Goal: Task Accomplishment & Management: Complete application form

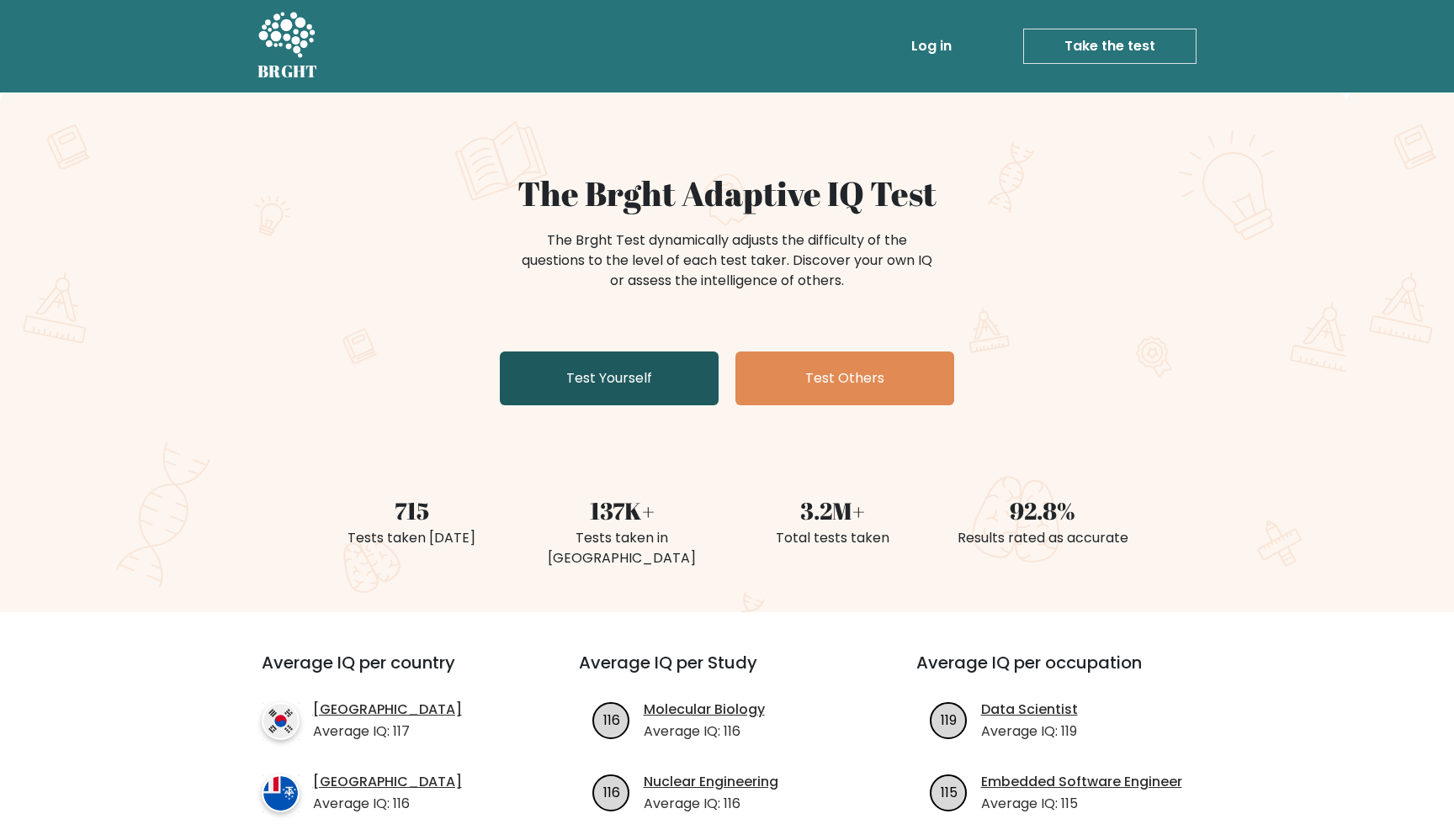
click at [682, 386] on link "Test Yourself" at bounding box center [609, 378] width 219 height 54
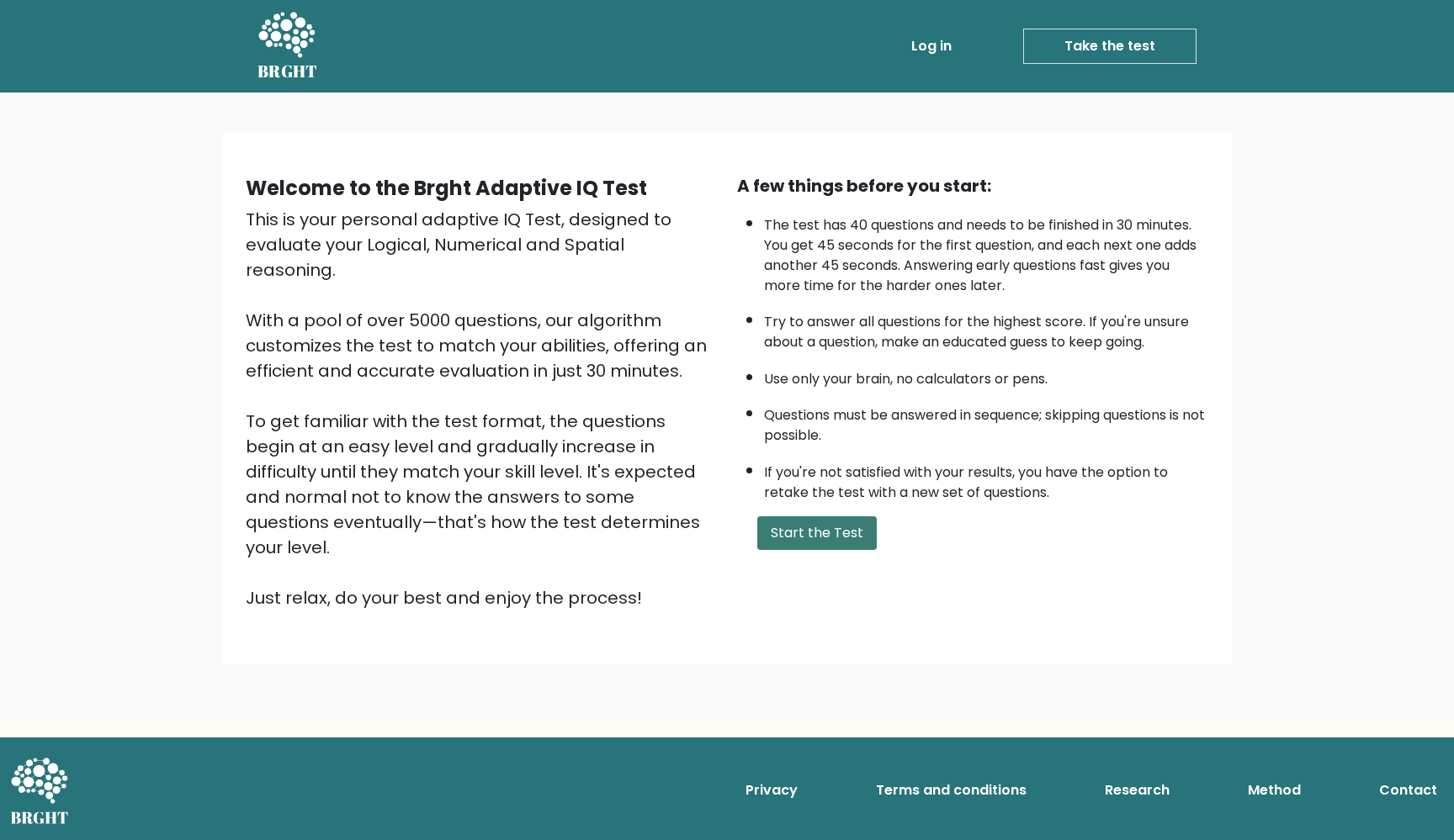
click at [842, 550] on button "Start the Test" at bounding box center [816, 533] width 120 height 33
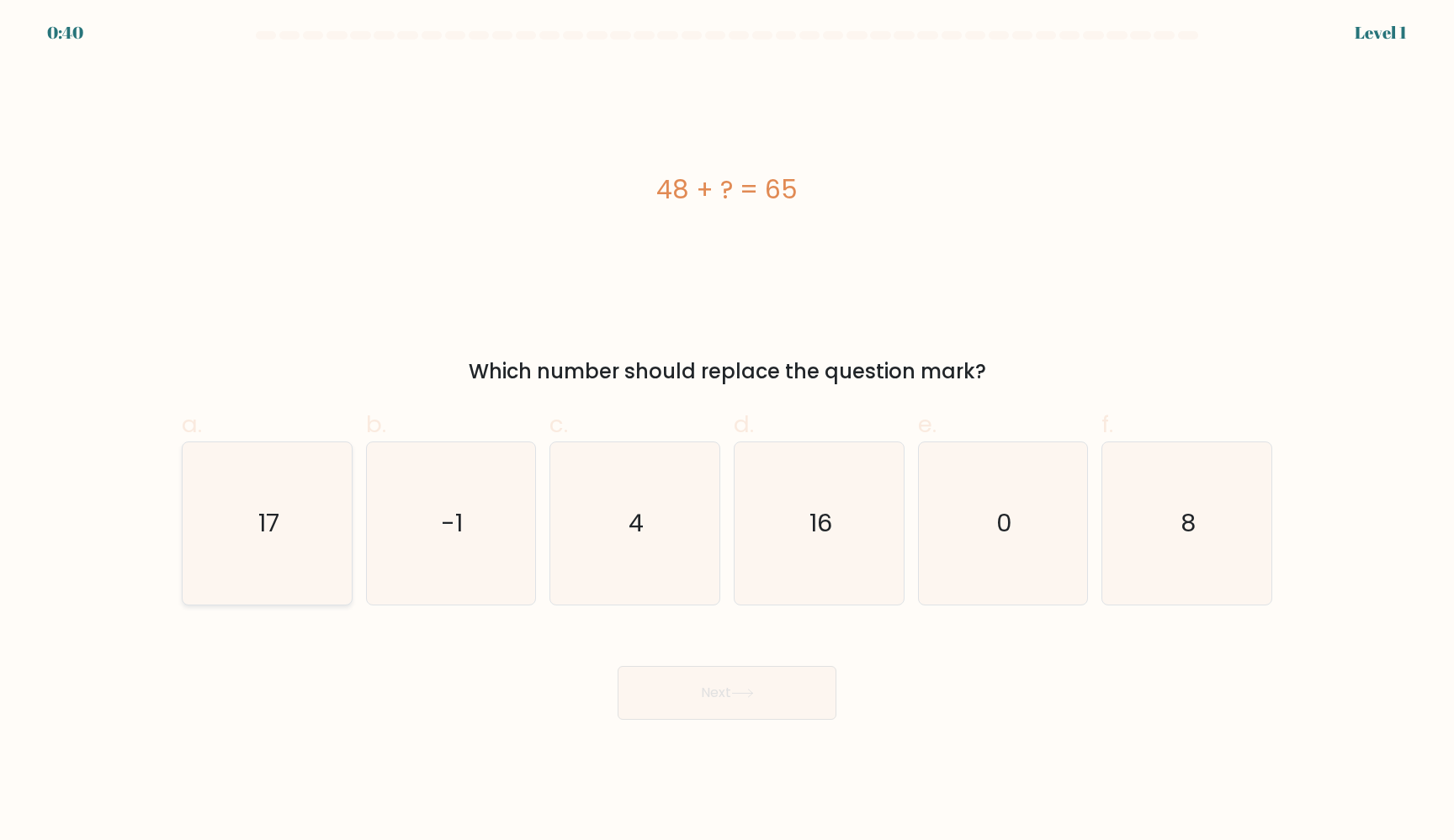
click at [236, 478] on icon "17" at bounding box center [266, 523] width 162 height 162
click at [727, 431] on input "a. 17" at bounding box center [727, 426] width 1 height 11
radio input "true"
click at [725, 707] on button "Next" at bounding box center [727, 694] width 219 height 54
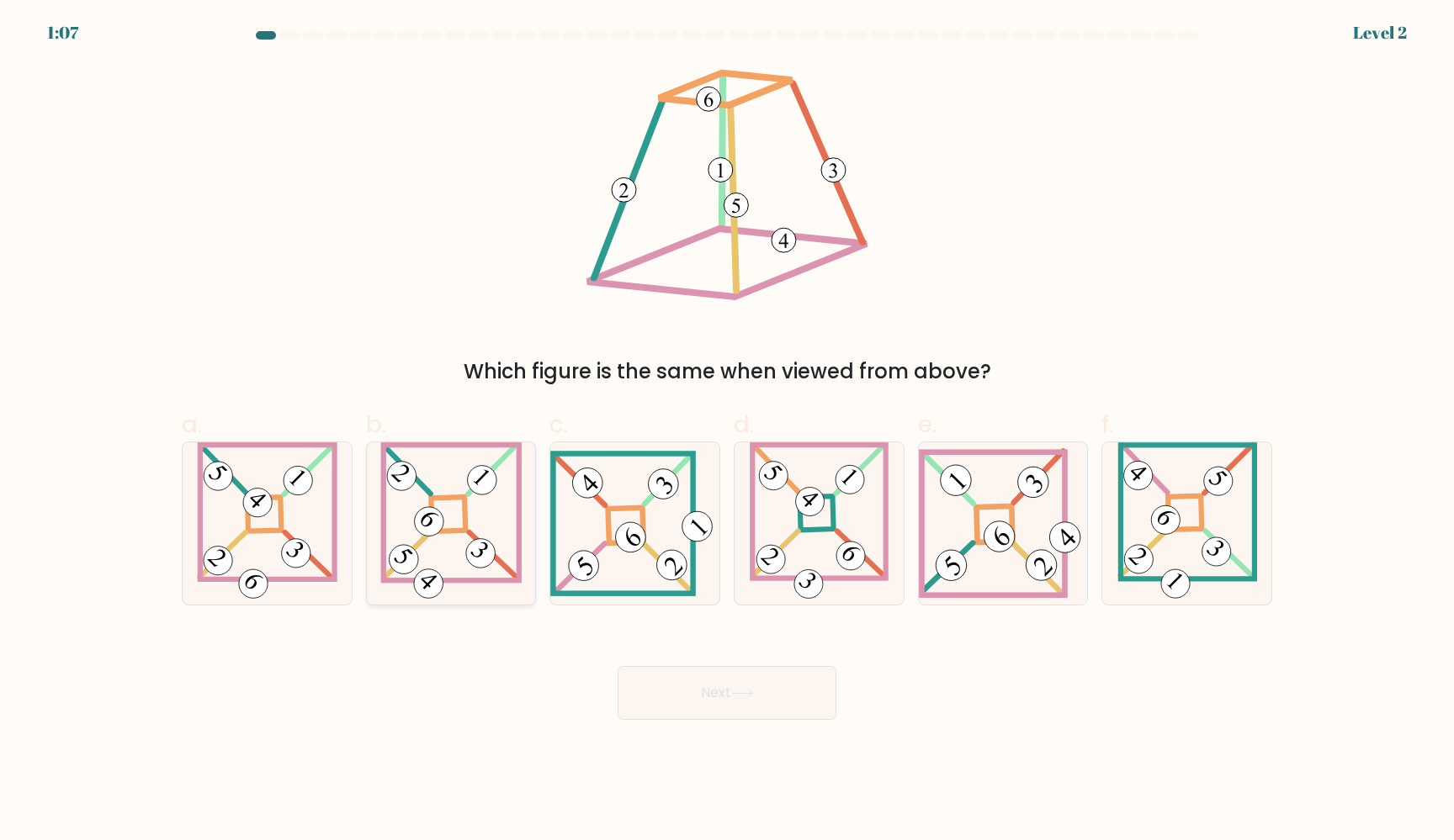
click at [471, 550] on 863 at bounding box center [480, 554] width 41 height 41
click at [727, 431] on input "b." at bounding box center [727, 426] width 1 height 11
radio input "true"
click at [748, 696] on icon at bounding box center [742, 694] width 22 height 9
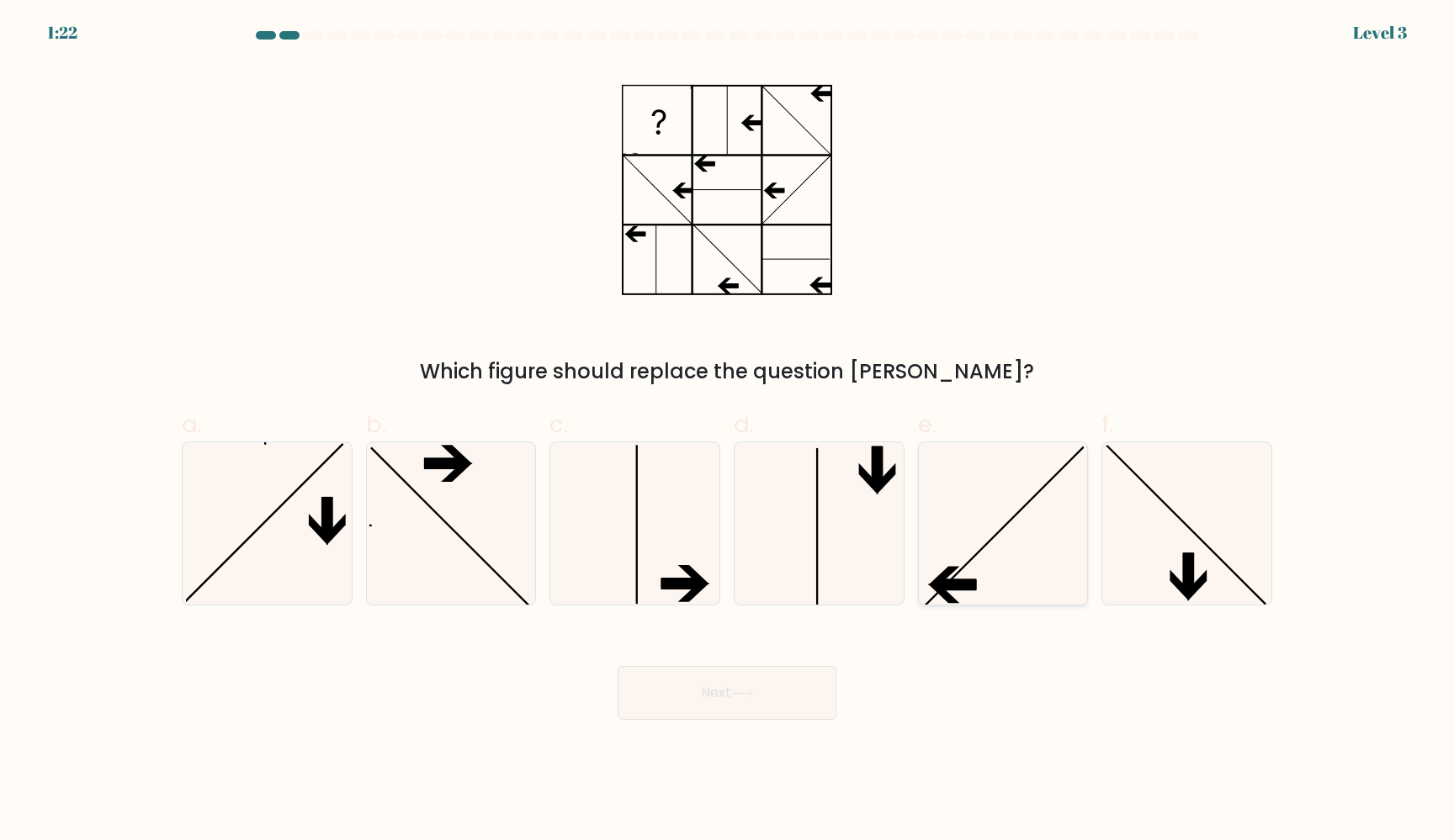
click at [965, 521] on icon at bounding box center [1001, 523] width 162 height 162
click at [728, 431] on input "e." at bounding box center [727, 426] width 1 height 11
radio input "true"
click at [721, 710] on button "Next" at bounding box center [727, 694] width 219 height 54
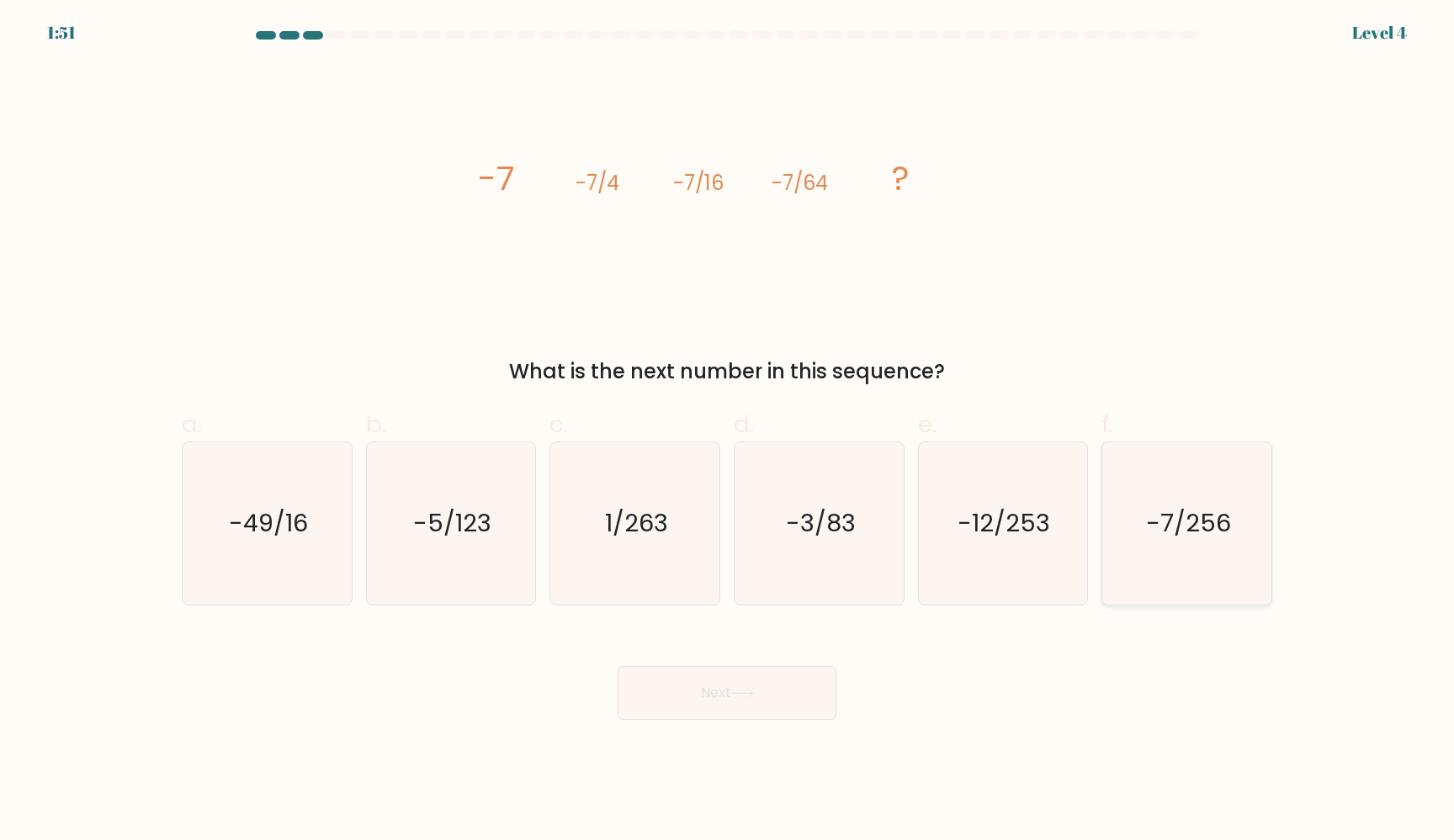
click at [1198, 519] on text "-7/256" at bounding box center [1189, 523] width 85 height 33
click at [728, 431] on input "f. -7/256" at bounding box center [727, 426] width 1 height 11
radio input "true"
click at [704, 693] on button "Next" at bounding box center [727, 694] width 219 height 54
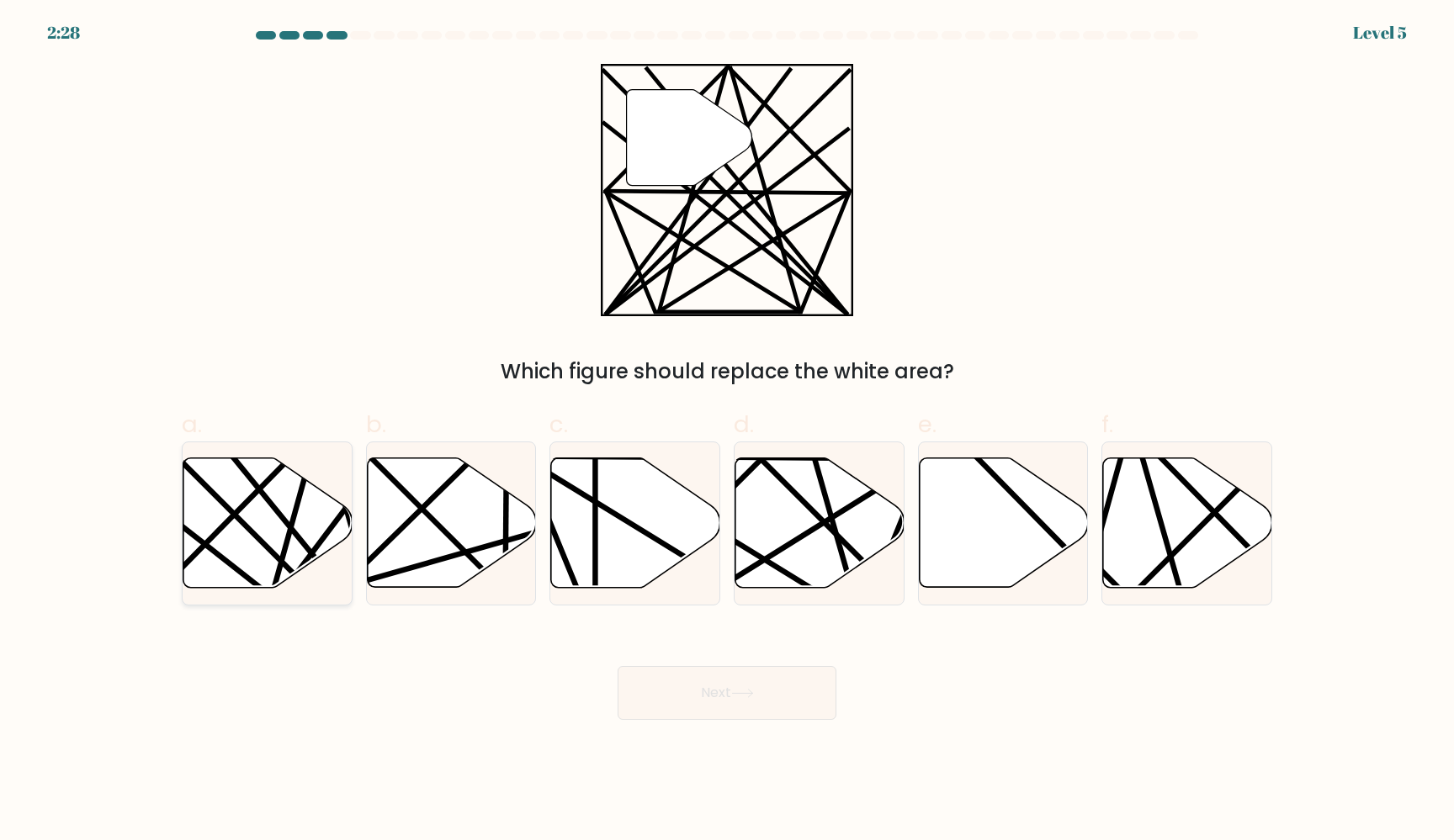
click at [261, 542] on line at bounding box center [315, 595] width 331 height 331
click at [727, 431] on input "a." at bounding box center [727, 426] width 1 height 11
radio input "true"
click at [680, 674] on button "Next" at bounding box center [727, 694] width 219 height 54
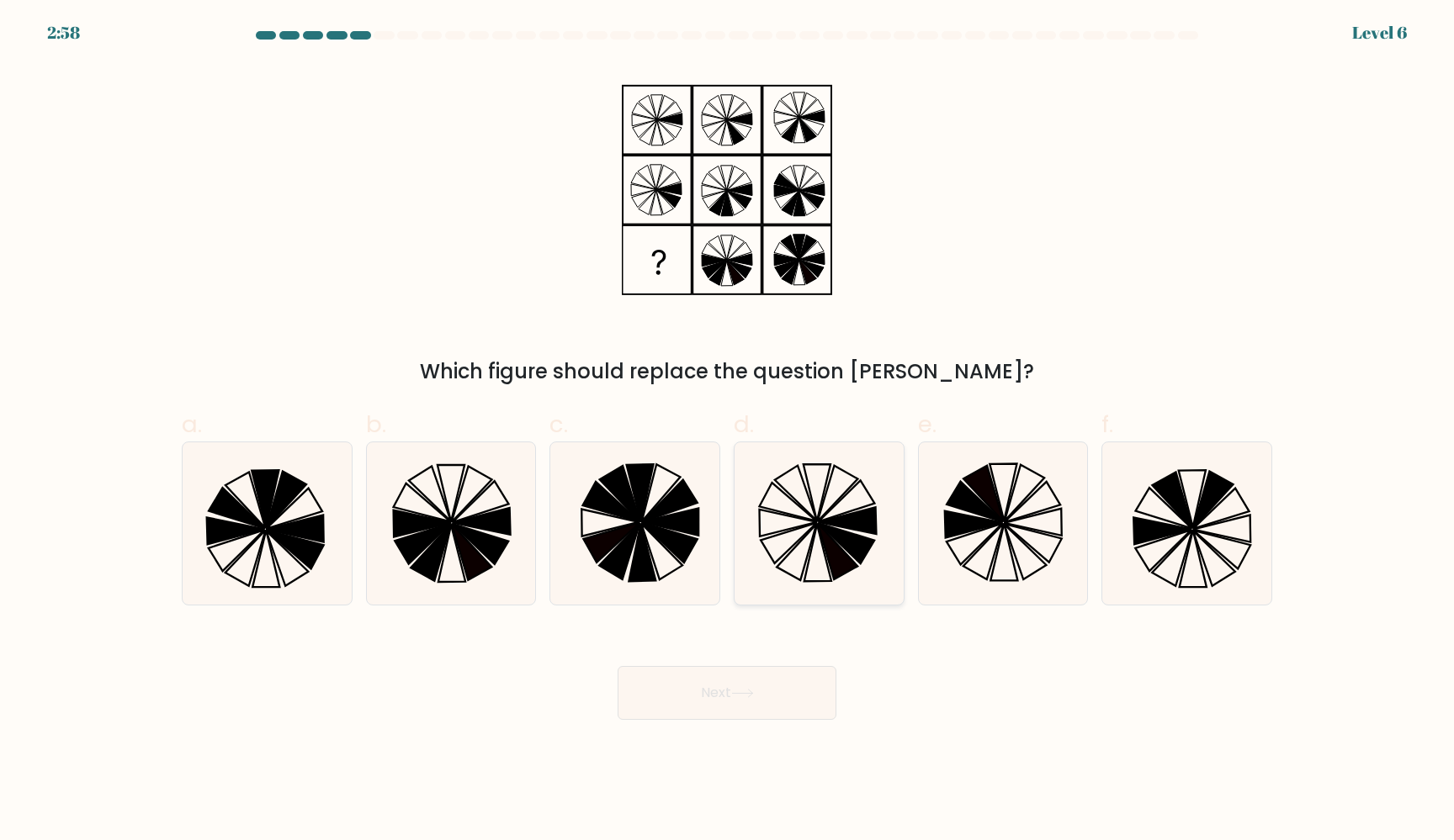
click at [835, 531] on icon at bounding box center [846, 543] width 57 height 41
click at [728, 431] on input "d." at bounding box center [727, 426] width 1 height 11
radio input "true"
click at [780, 684] on button "Next" at bounding box center [727, 694] width 219 height 54
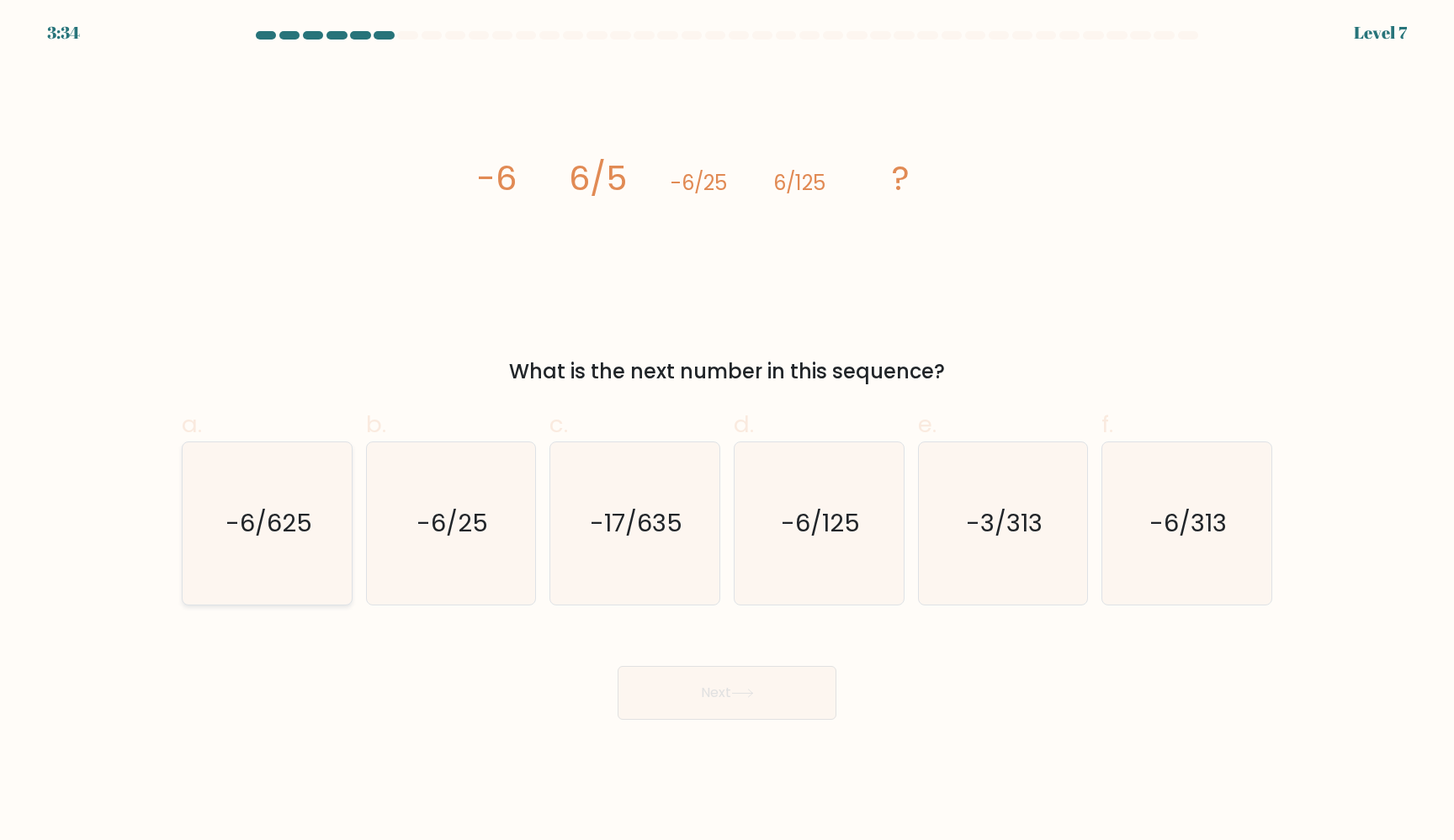
click at [292, 496] on icon "-6/625" at bounding box center [266, 523] width 162 height 162
click at [727, 431] on input "a. -6/625" at bounding box center [727, 426] width 1 height 11
radio input "true"
click at [705, 684] on button "Next" at bounding box center [727, 694] width 219 height 54
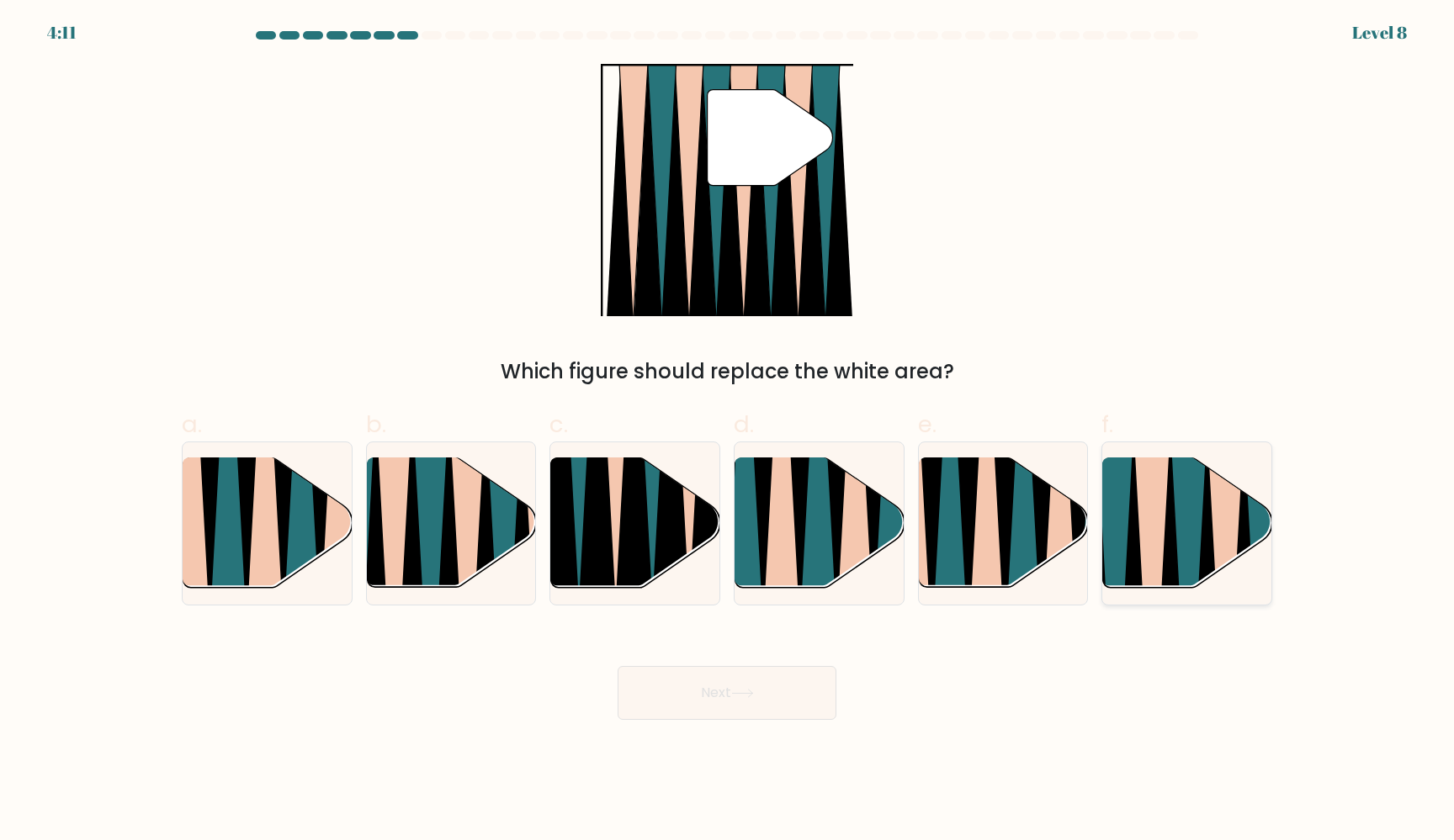
click at [1228, 530] on icon at bounding box center [1225, 594] width 38 height 338
click at [728, 431] on input "f." at bounding box center [727, 426] width 1 height 11
radio input "true"
click at [746, 703] on button "Next" at bounding box center [727, 694] width 219 height 54
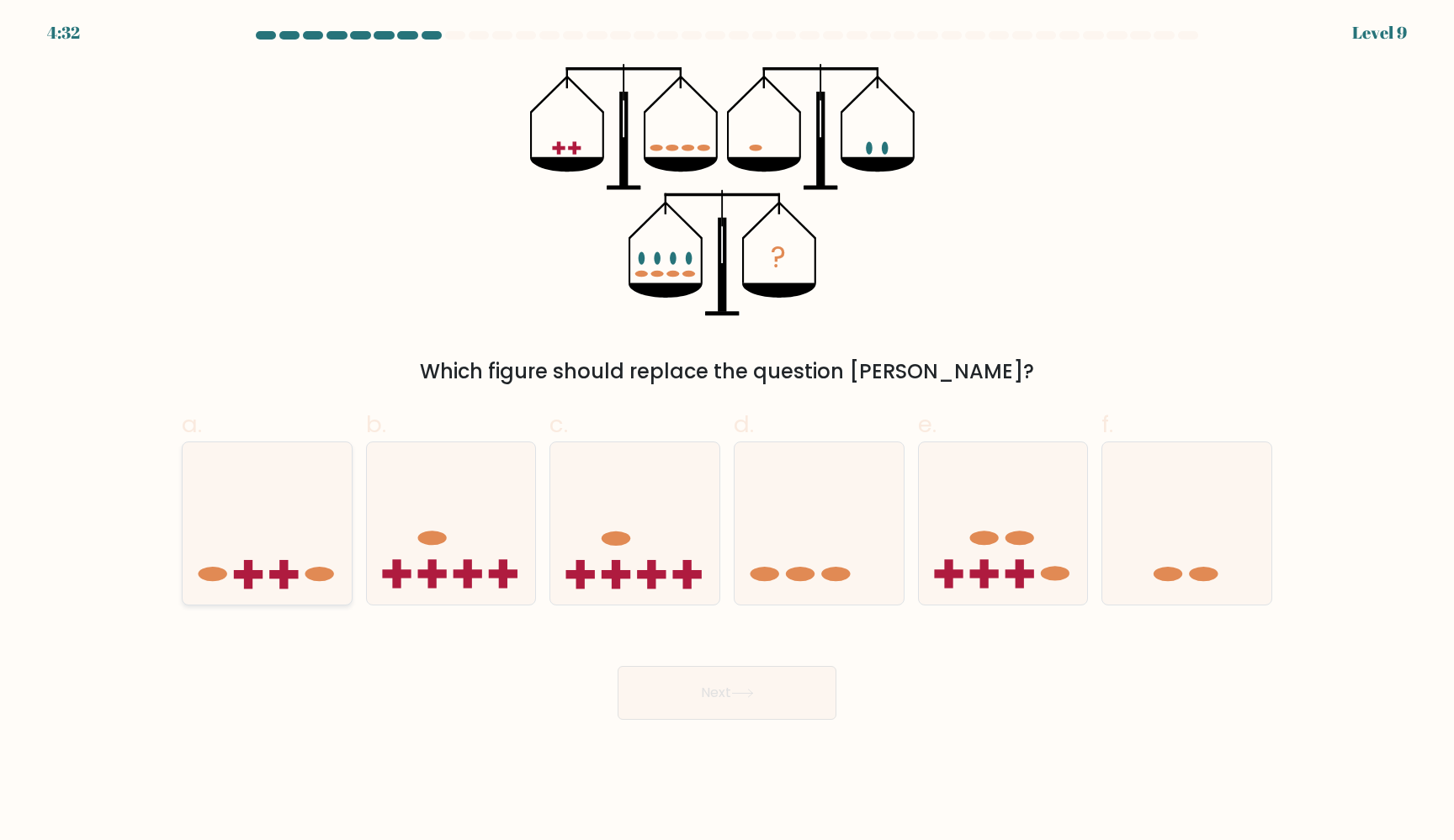
click at [299, 571] on icon at bounding box center [267, 523] width 169 height 140
click at [727, 431] on input "a." at bounding box center [727, 426] width 1 height 11
radio input "true"
click at [727, 697] on button "Next" at bounding box center [727, 694] width 219 height 54
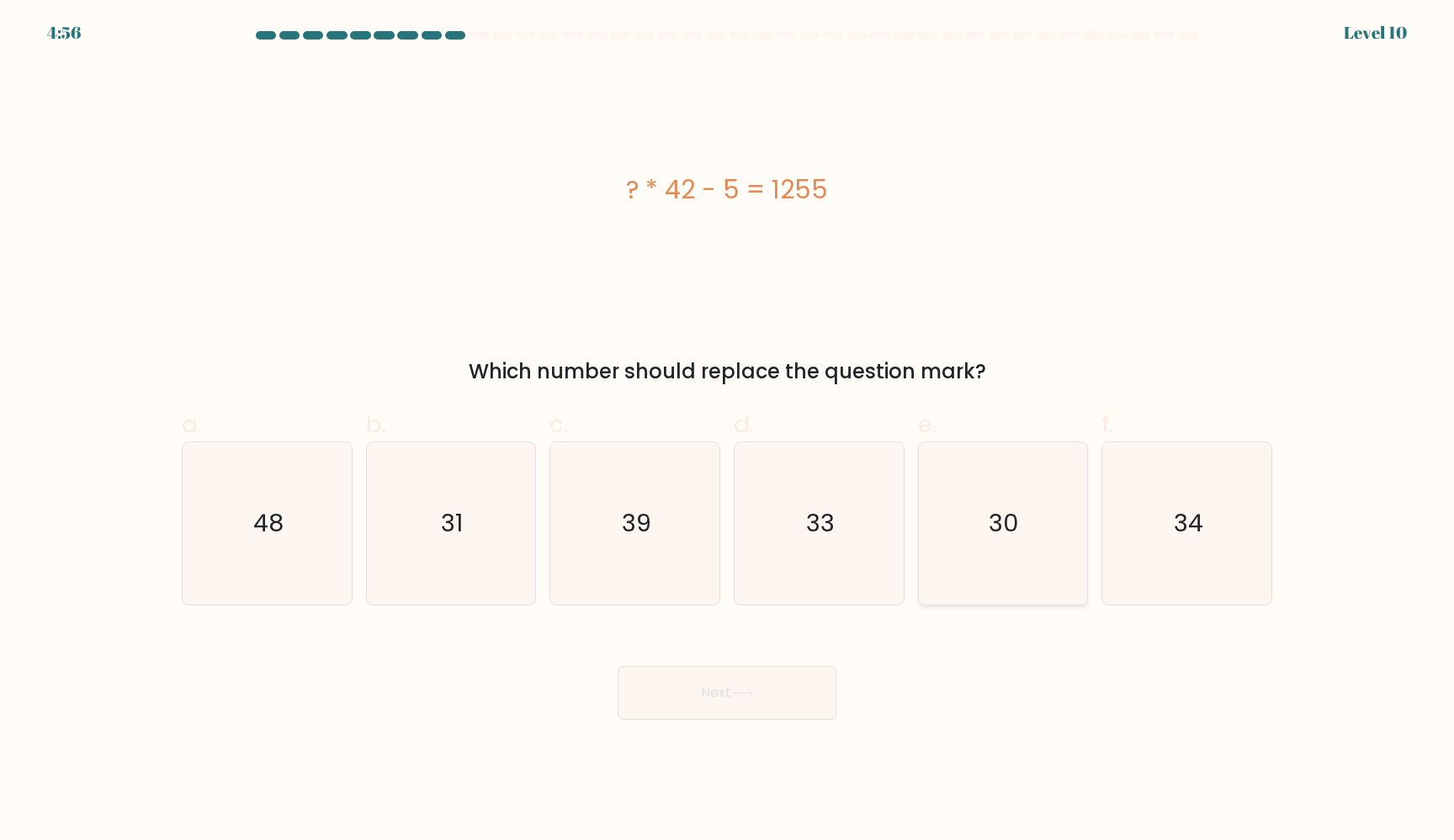
click at [1058, 513] on icon "30" at bounding box center [1001, 523] width 162 height 162
click at [728, 431] on input "e. 30" at bounding box center [727, 426] width 1 height 11
radio input "true"
click at [773, 689] on button "Next" at bounding box center [727, 694] width 219 height 54
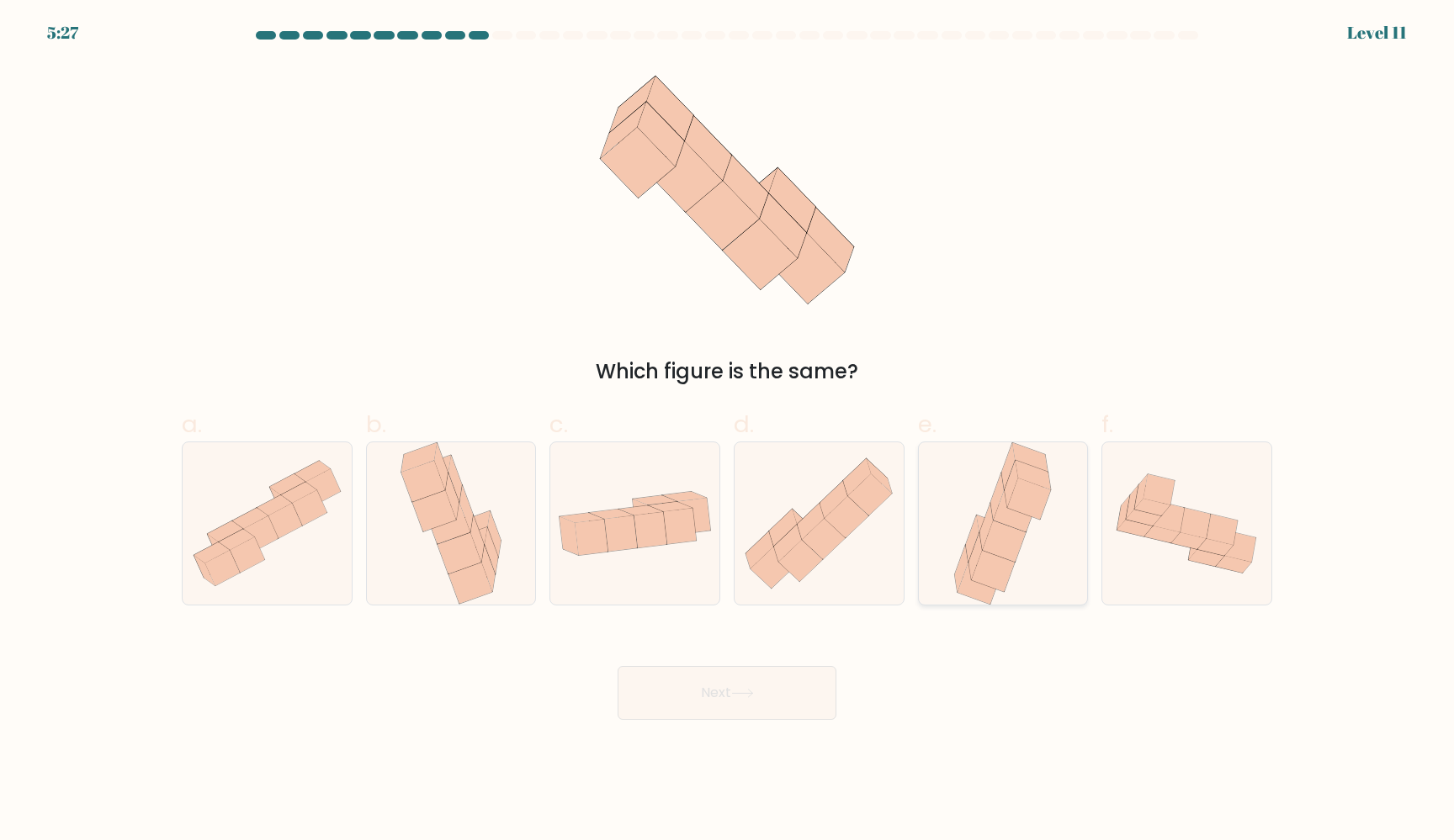
click at [1018, 515] on icon at bounding box center [1014, 511] width 43 height 41
click at [728, 431] on input "e." at bounding box center [727, 426] width 1 height 11
radio input "true"
click at [742, 668] on button "Next" at bounding box center [727, 694] width 219 height 54
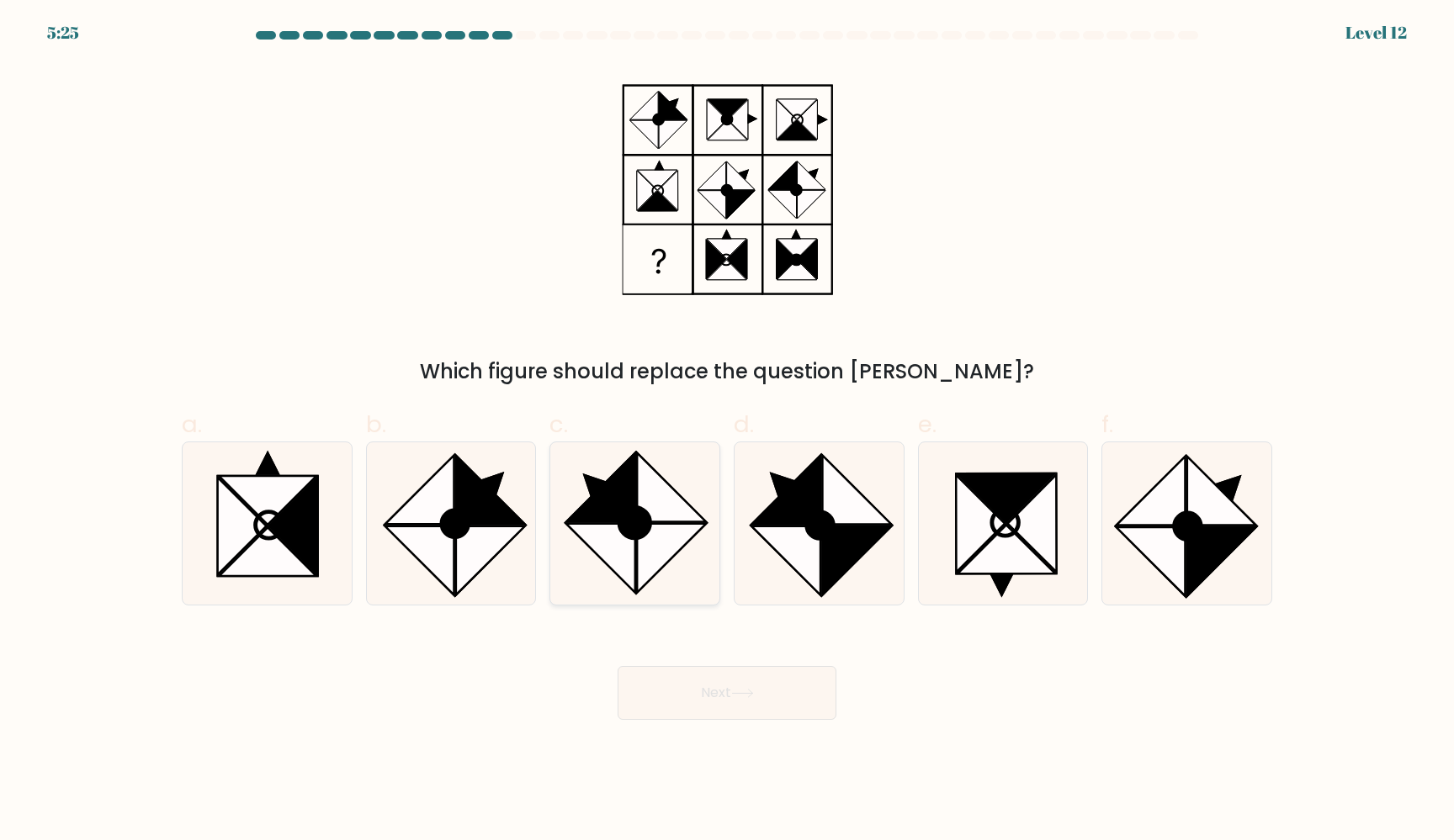
click at [641, 489] on icon at bounding box center [671, 488] width 69 height 69
click at [727, 431] on input "c." at bounding box center [727, 426] width 1 height 11
radio input "true"
click at [716, 661] on div "Next" at bounding box center [727, 673] width 1111 height 95
click at [716, 674] on button "Next" at bounding box center [727, 694] width 219 height 54
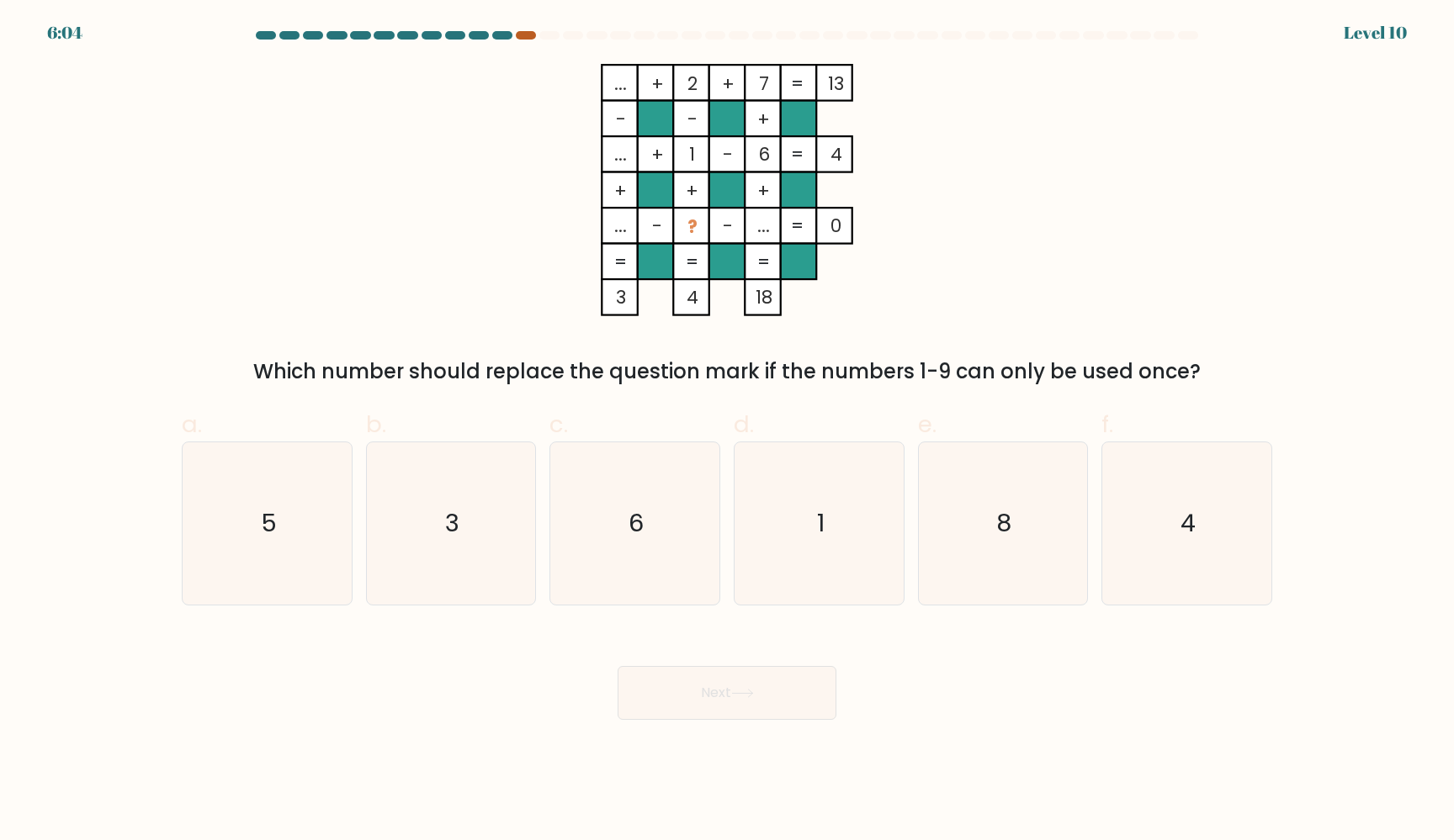
click at [530, 37] on div at bounding box center [526, 35] width 20 height 8
click at [471, 568] on icon "3" at bounding box center [450, 523] width 162 height 162
click at [727, 431] on input "b. 3" at bounding box center [727, 426] width 1 height 11
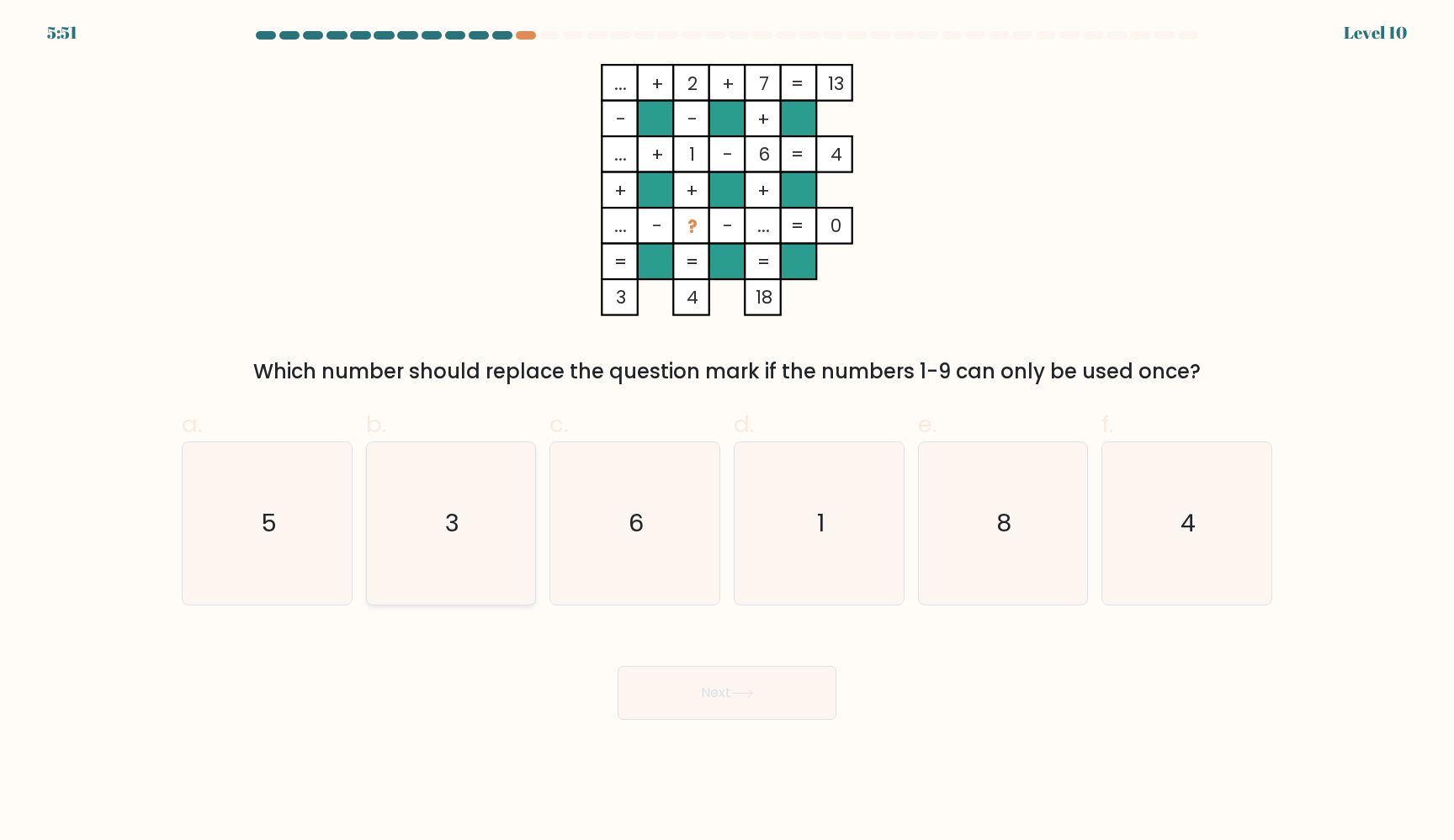
radio input "true"
click at [681, 677] on button "Next" at bounding box center [727, 694] width 219 height 54
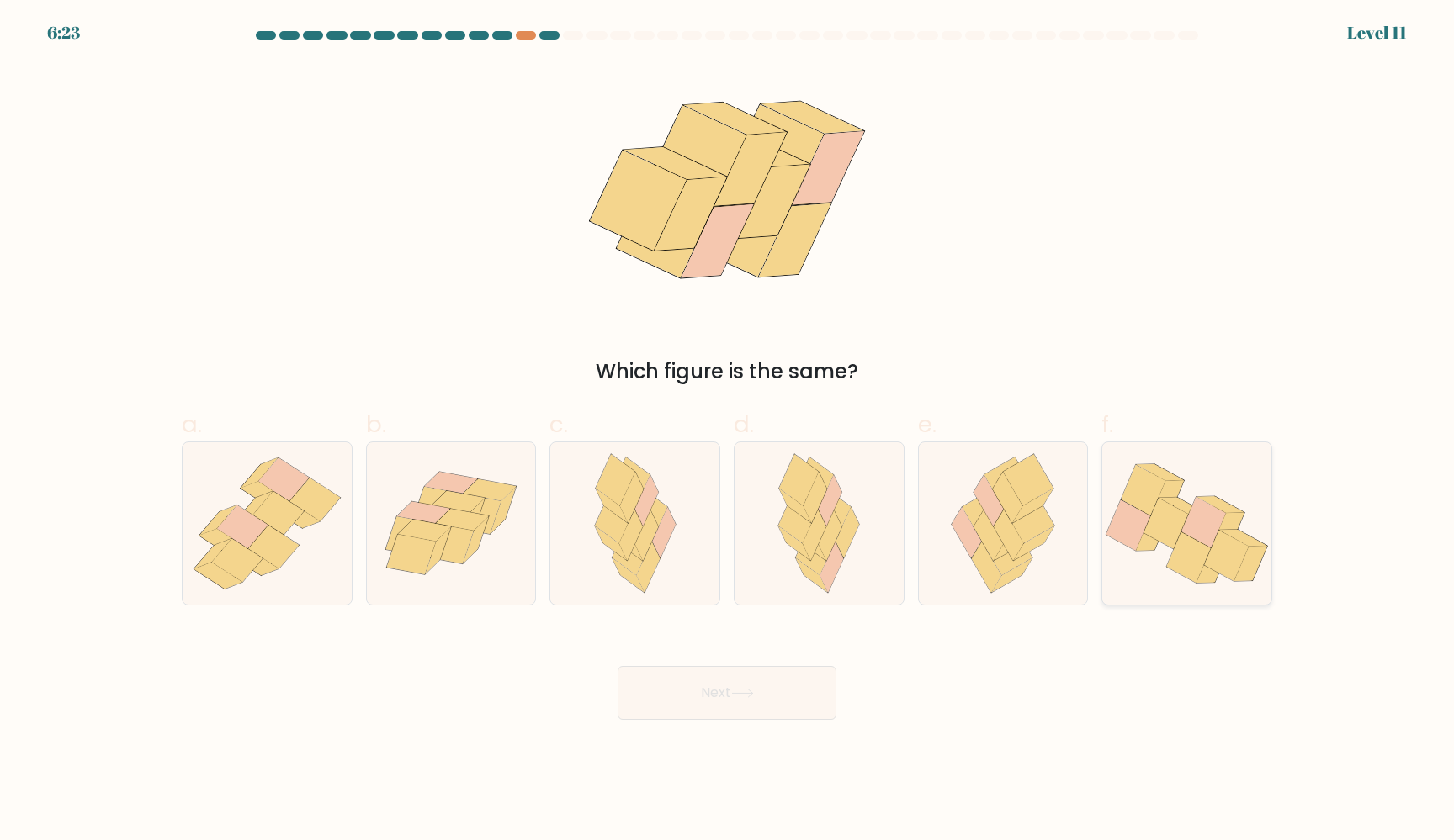
click at [1162, 511] on icon at bounding box center [1167, 523] width 45 height 50
click at [728, 431] on input "f." at bounding box center [727, 426] width 1 height 11
radio input "true"
click at [734, 700] on button "Next" at bounding box center [727, 694] width 219 height 54
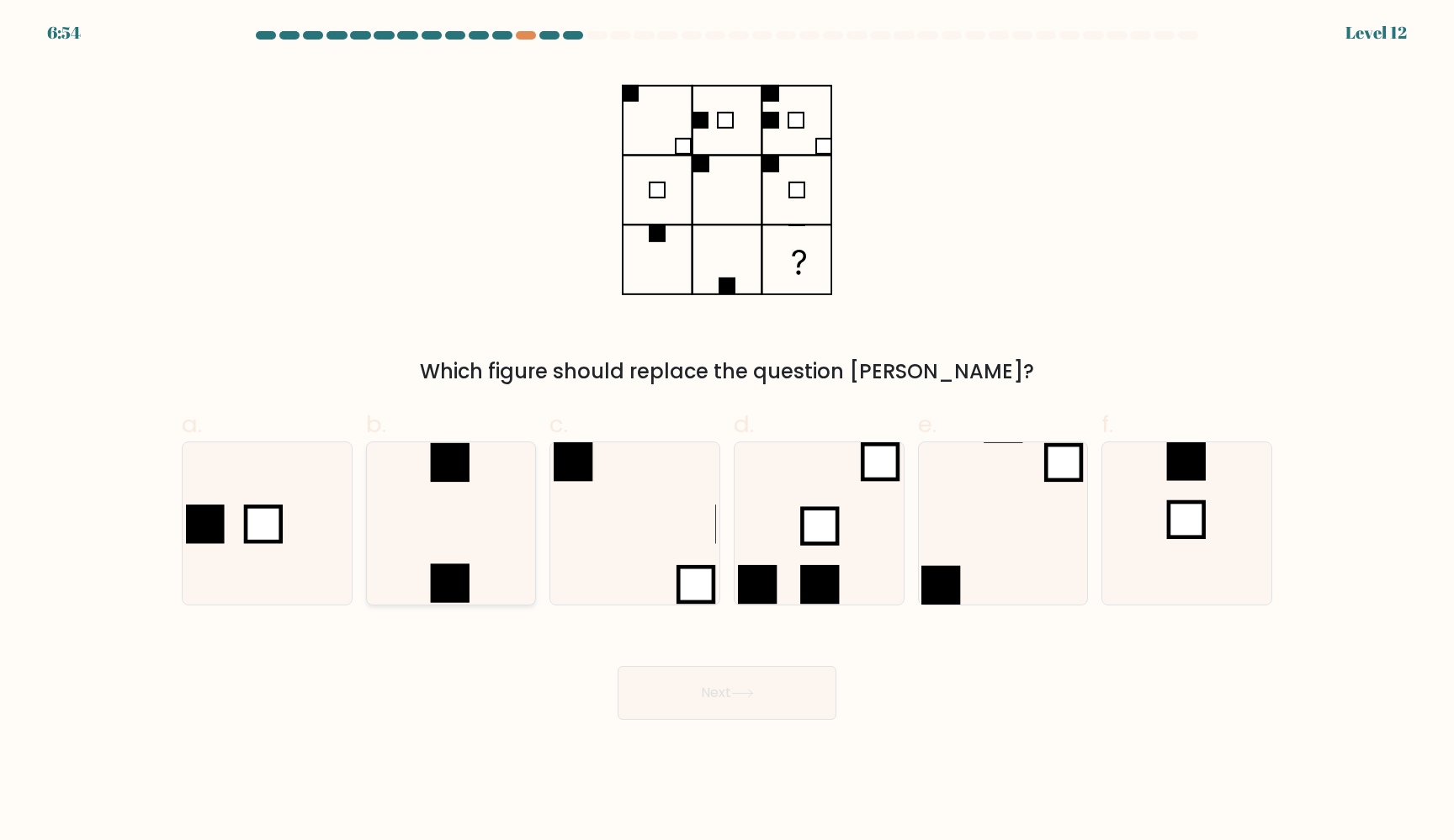
click at [494, 546] on icon at bounding box center [450, 523] width 162 height 162
click at [727, 431] on input "b." at bounding box center [727, 426] width 1 height 11
radio input "true"
click at [715, 712] on button "Next" at bounding box center [727, 694] width 219 height 54
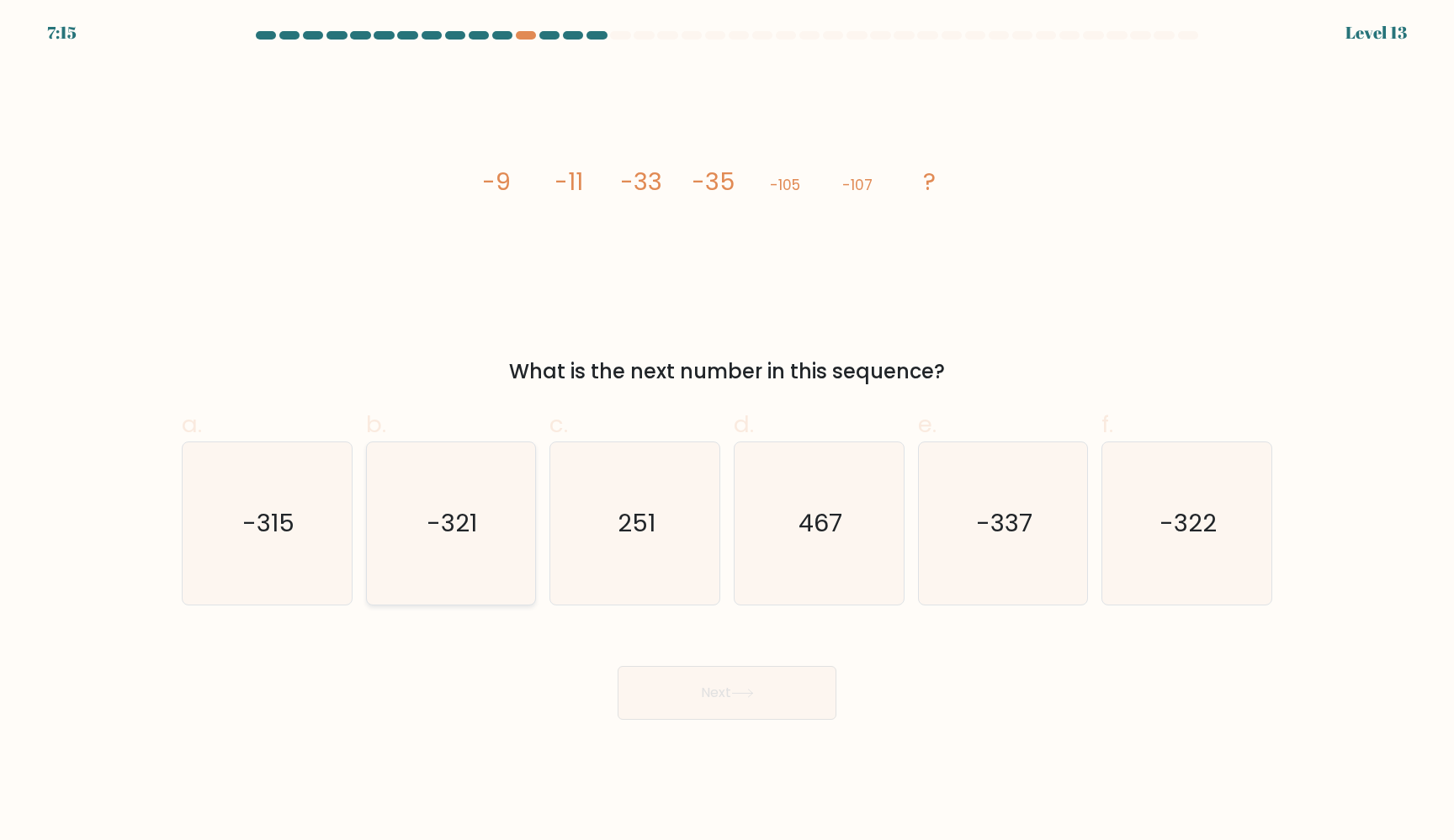
click at [458, 547] on icon "-321" at bounding box center [450, 523] width 162 height 162
click at [727, 431] on input "b. -321" at bounding box center [727, 426] width 1 height 11
radio input "true"
click at [703, 689] on button "Next" at bounding box center [727, 694] width 219 height 54
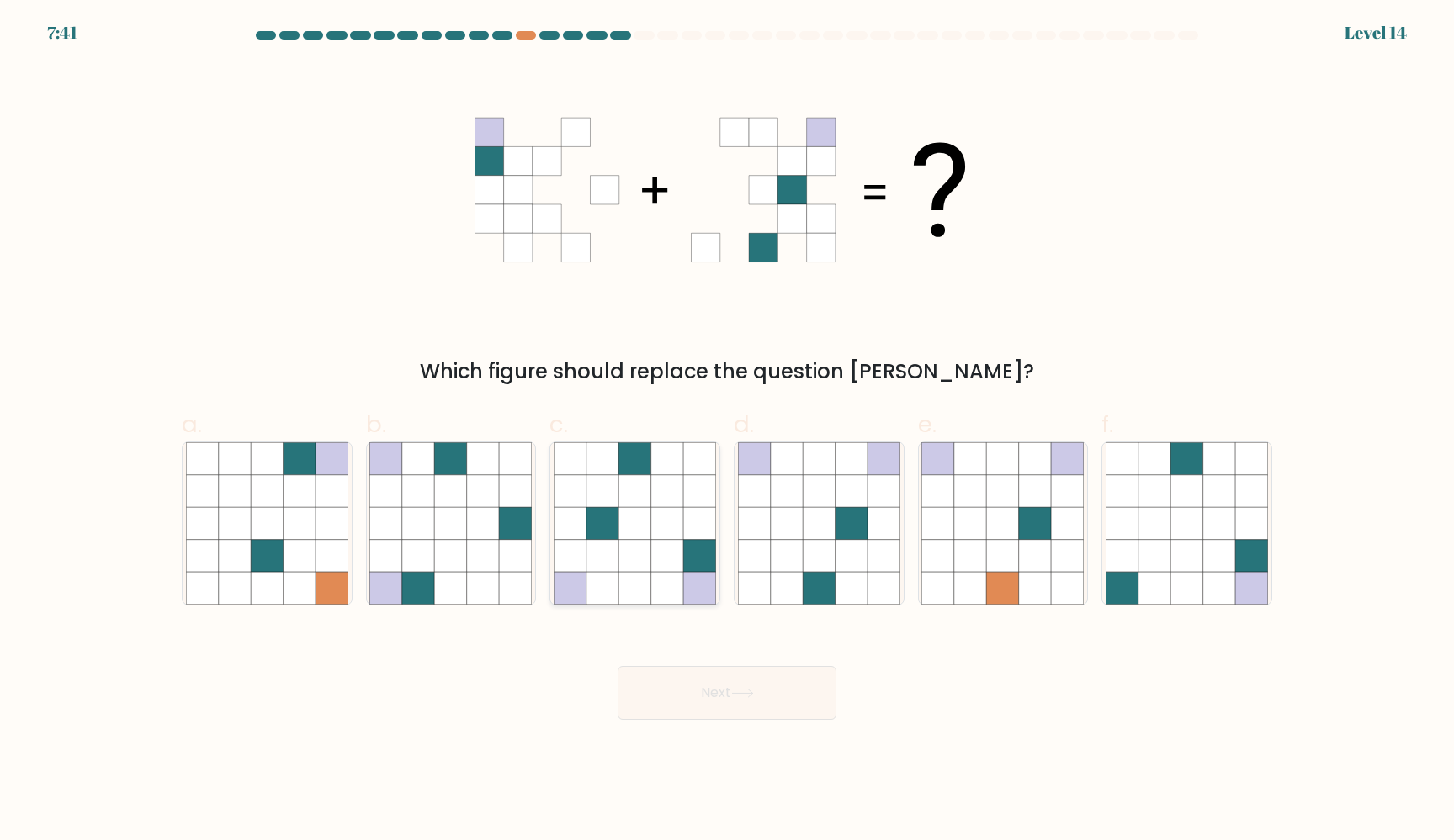
click at [678, 548] on icon at bounding box center [667, 555] width 32 height 32
click at [727, 431] on input "c." at bounding box center [727, 426] width 1 height 11
radio input "true"
click at [731, 694] on button "Next" at bounding box center [727, 694] width 219 height 54
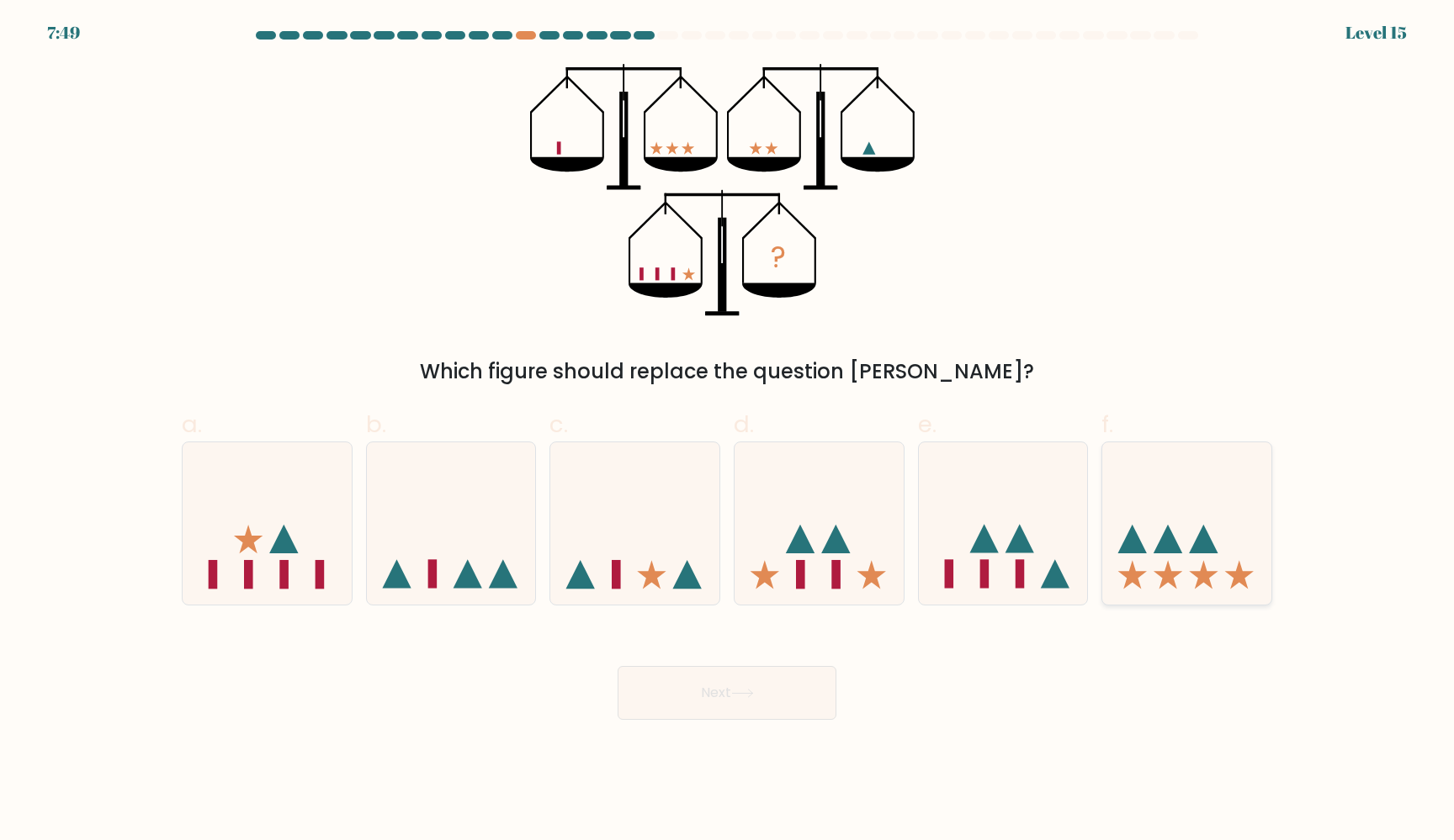
click at [1148, 560] on icon at bounding box center [1186, 523] width 169 height 140
click at [728, 431] on input "f." at bounding box center [727, 426] width 1 height 11
radio input "true"
click at [695, 702] on button "Next" at bounding box center [727, 694] width 219 height 54
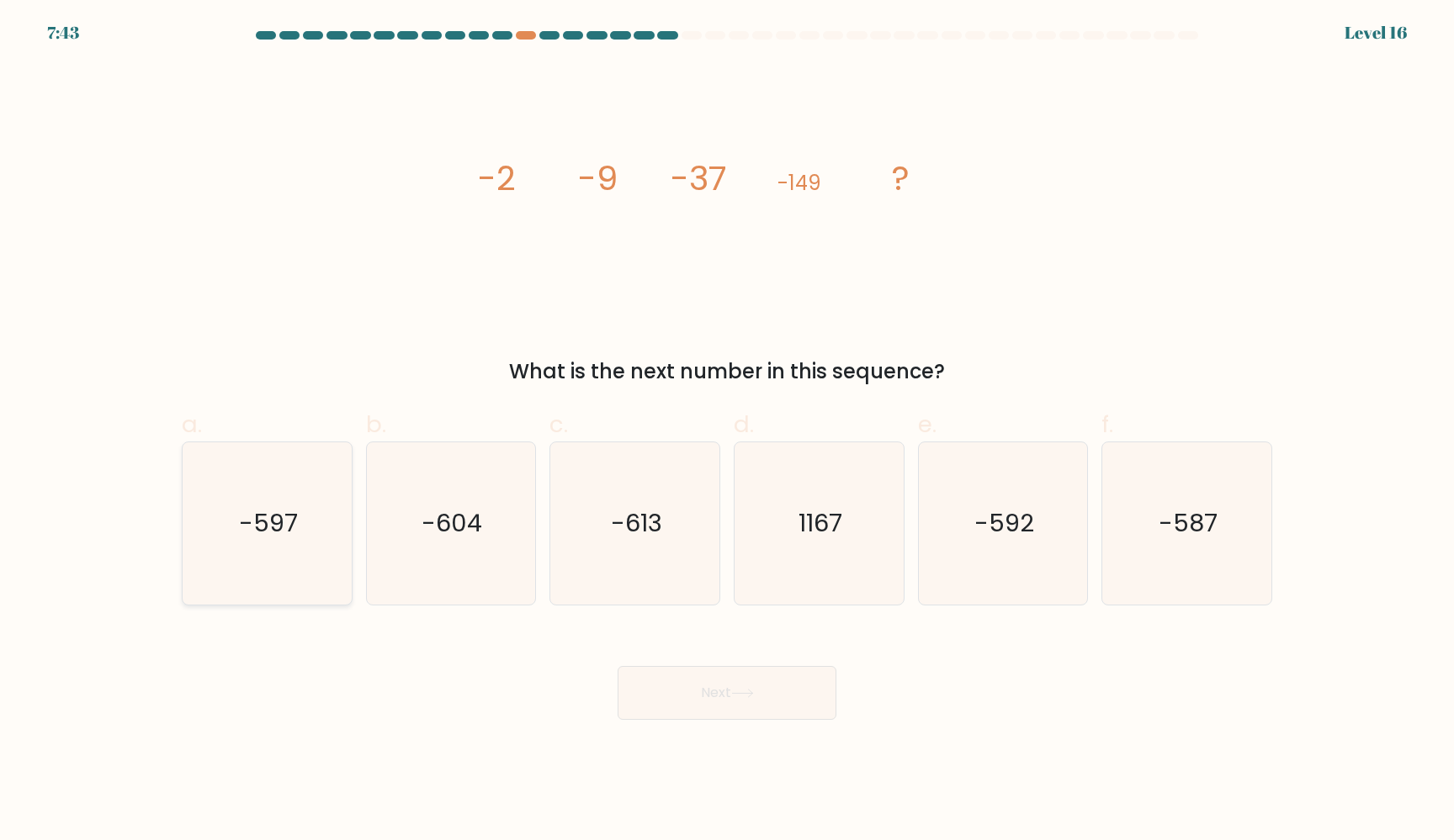
click at [263, 503] on icon "-597" at bounding box center [266, 523] width 162 height 162
click at [727, 431] on input "a. -597" at bounding box center [727, 426] width 1 height 11
radio input "true"
click at [775, 703] on button "Next" at bounding box center [727, 694] width 219 height 54
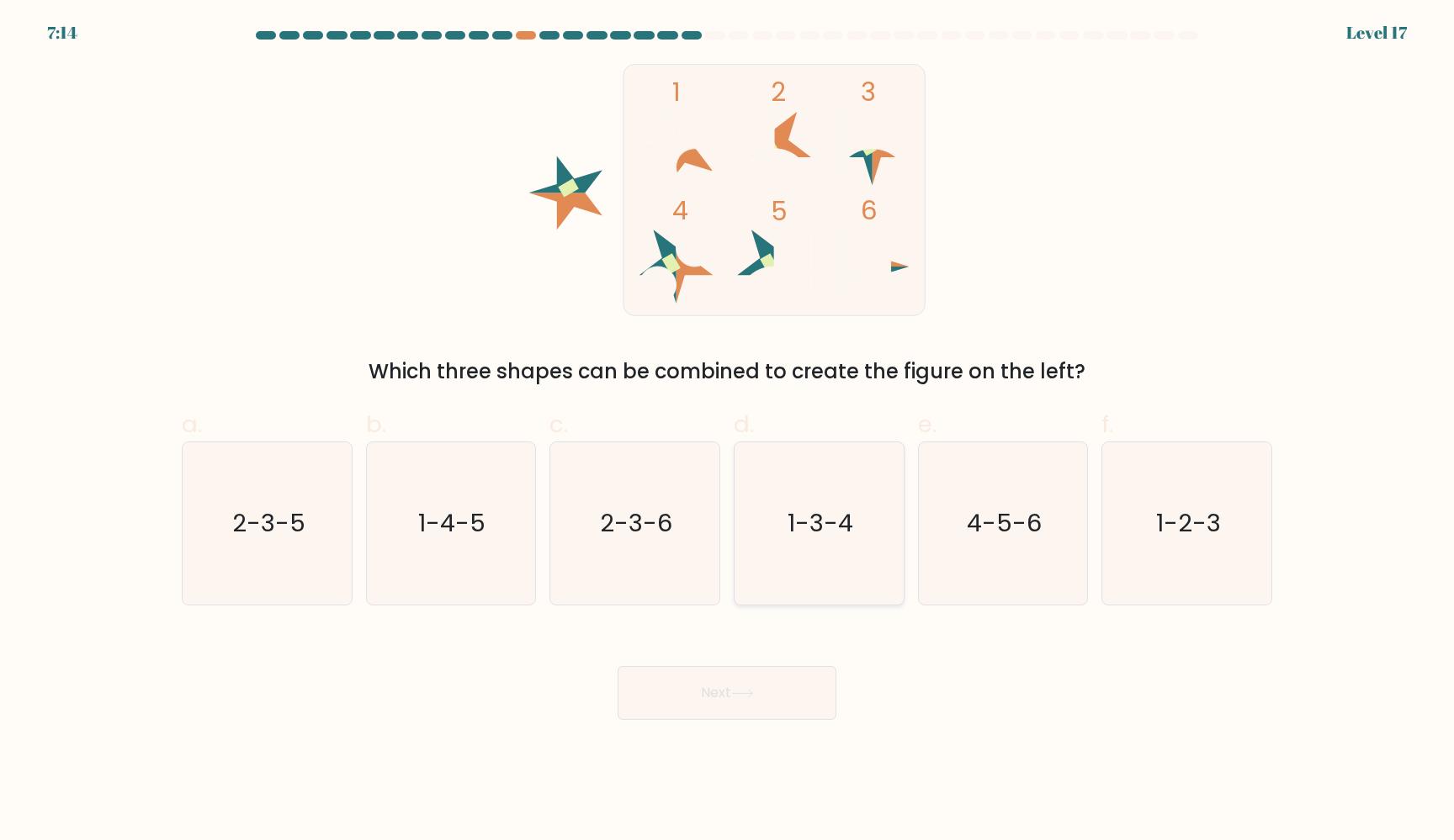
click at [865, 531] on icon "1-3-4" at bounding box center [819, 523] width 162 height 162
click at [728, 431] on input "d. 1-3-4" at bounding box center [727, 426] width 1 height 11
radio input "true"
click at [751, 684] on button "Next" at bounding box center [727, 694] width 219 height 54
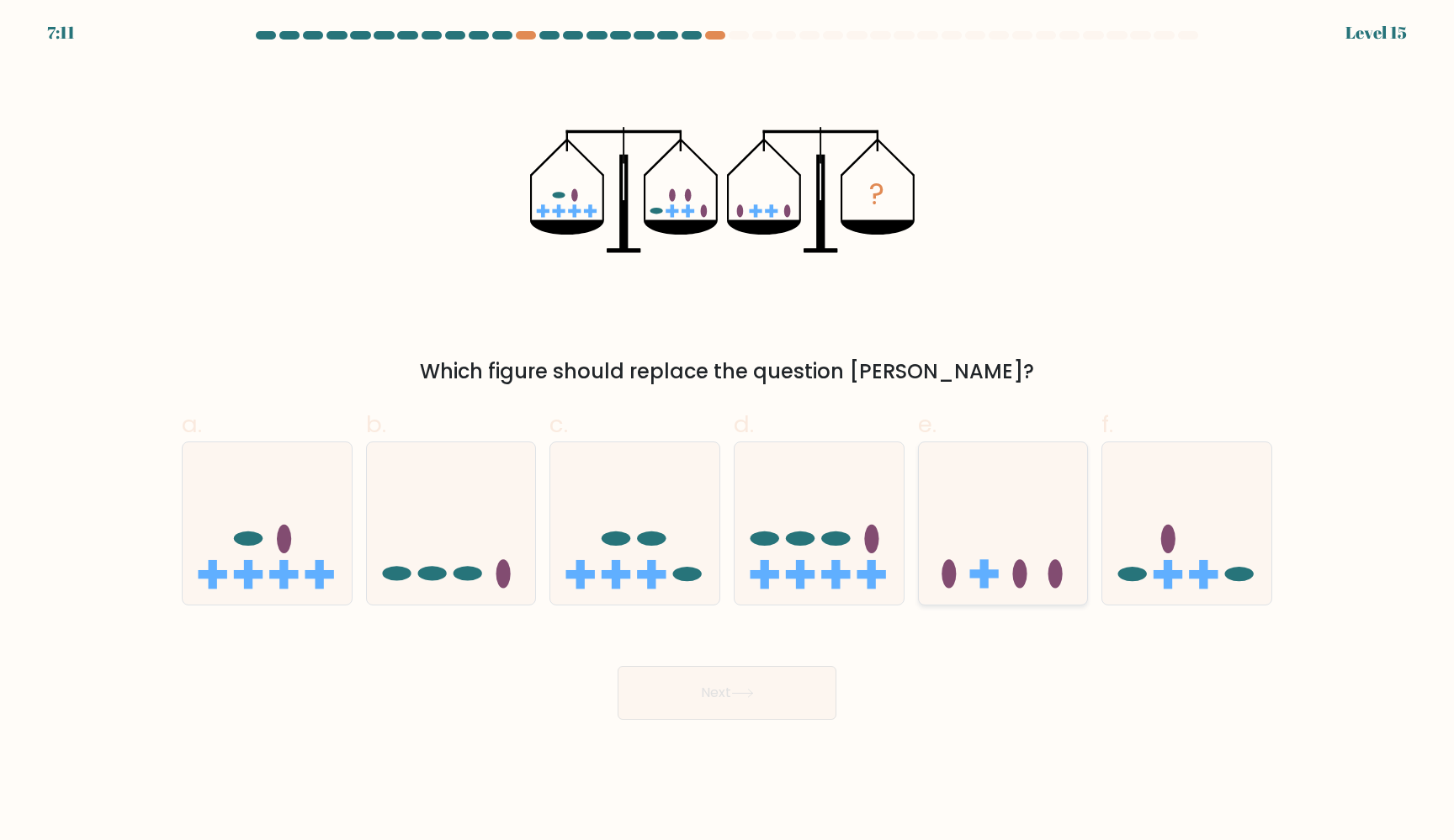
click at [995, 479] on icon at bounding box center [1003, 523] width 169 height 140
click at [728, 431] on input "e." at bounding box center [727, 426] width 1 height 11
radio input "true"
click at [783, 692] on button "Next" at bounding box center [727, 694] width 219 height 54
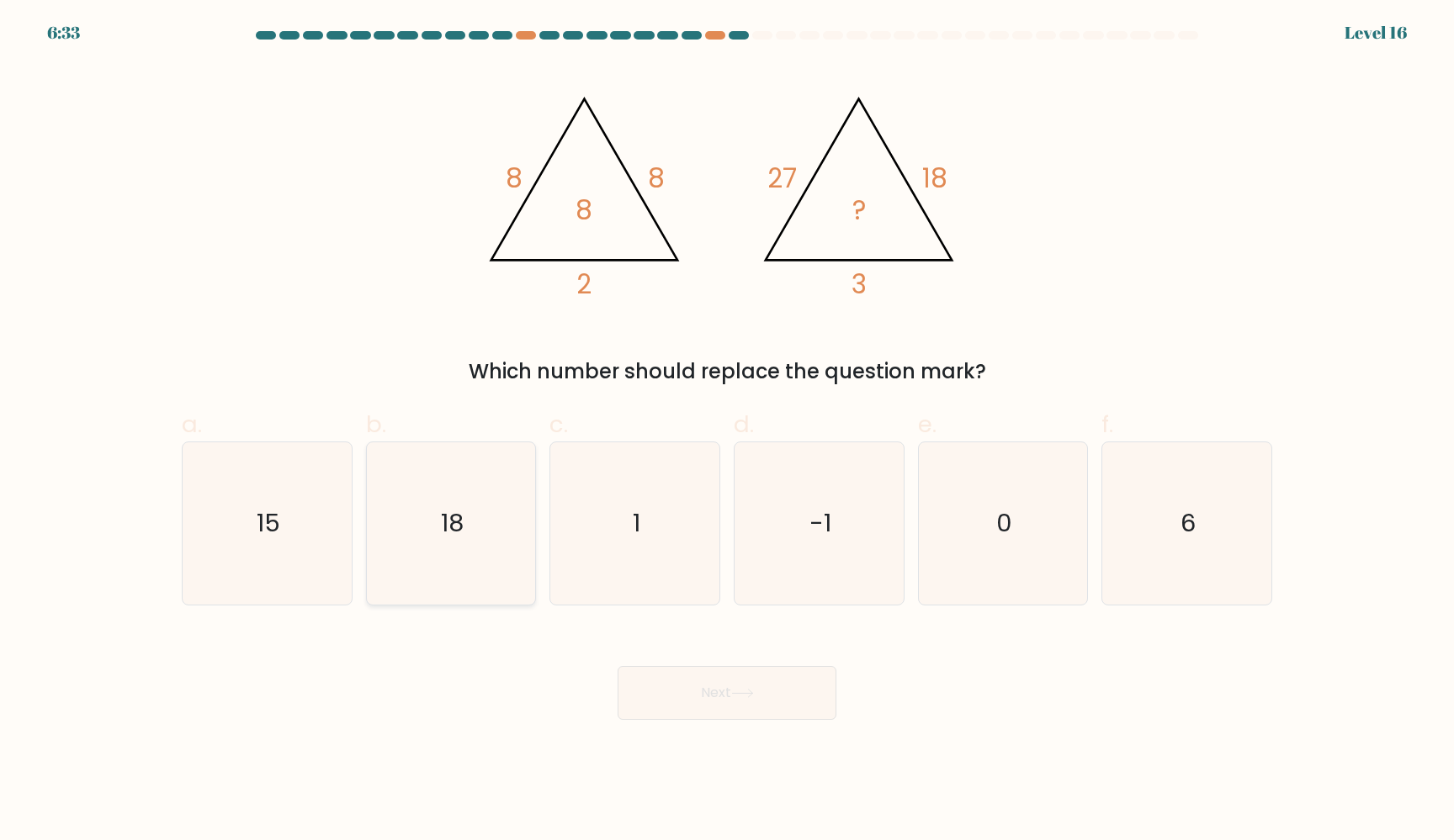
click at [466, 557] on icon "18" at bounding box center [450, 523] width 162 height 162
click at [727, 431] on input "b. 18" at bounding box center [727, 426] width 1 height 11
radio input "true"
click at [718, 714] on button "Next" at bounding box center [727, 694] width 219 height 54
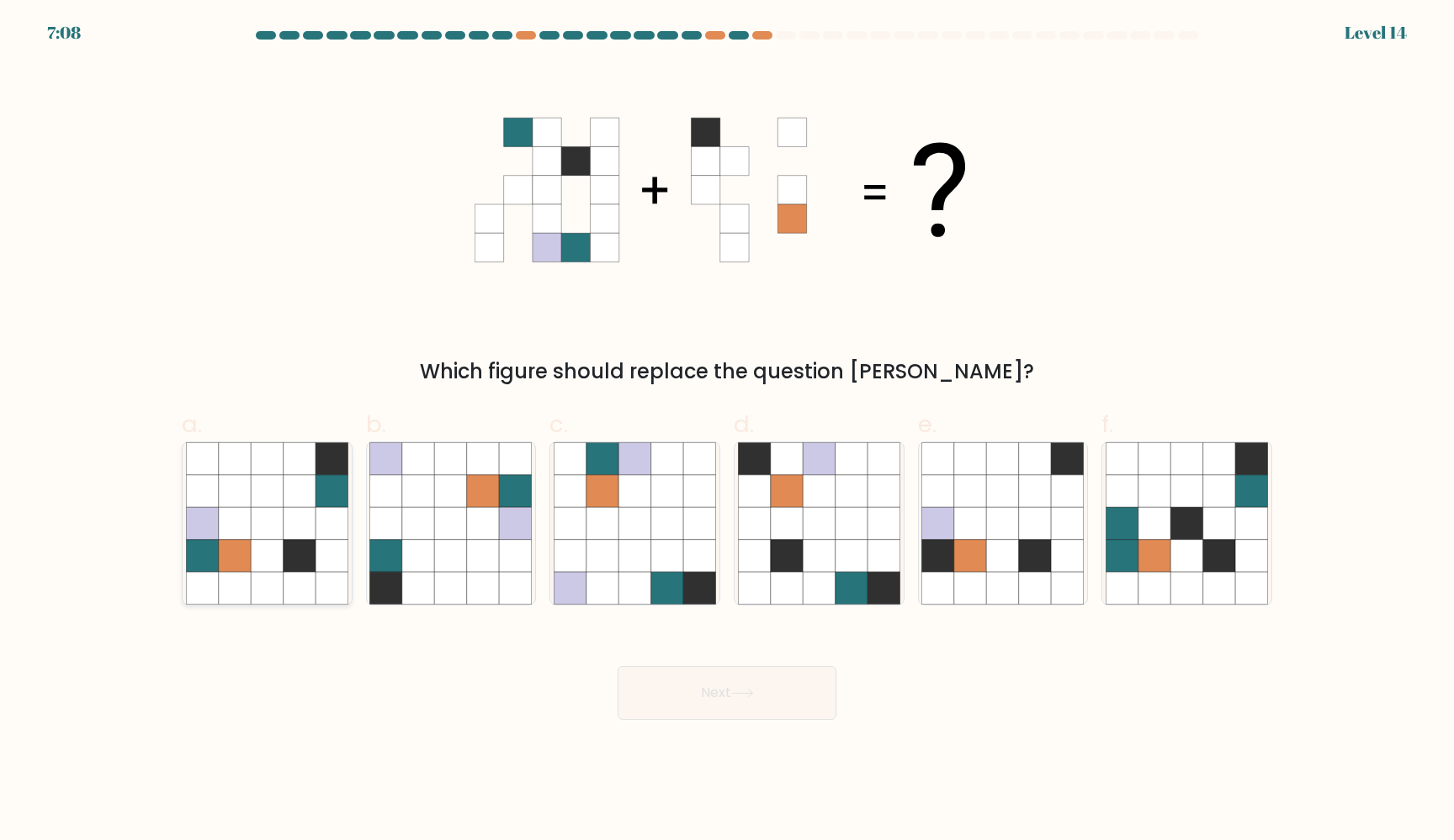
click at [264, 562] on icon at bounding box center [266, 555] width 32 height 32
click at [727, 431] on input "a." at bounding box center [727, 426] width 1 height 11
radio input "true"
click at [742, 685] on button "Next" at bounding box center [727, 694] width 219 height 54
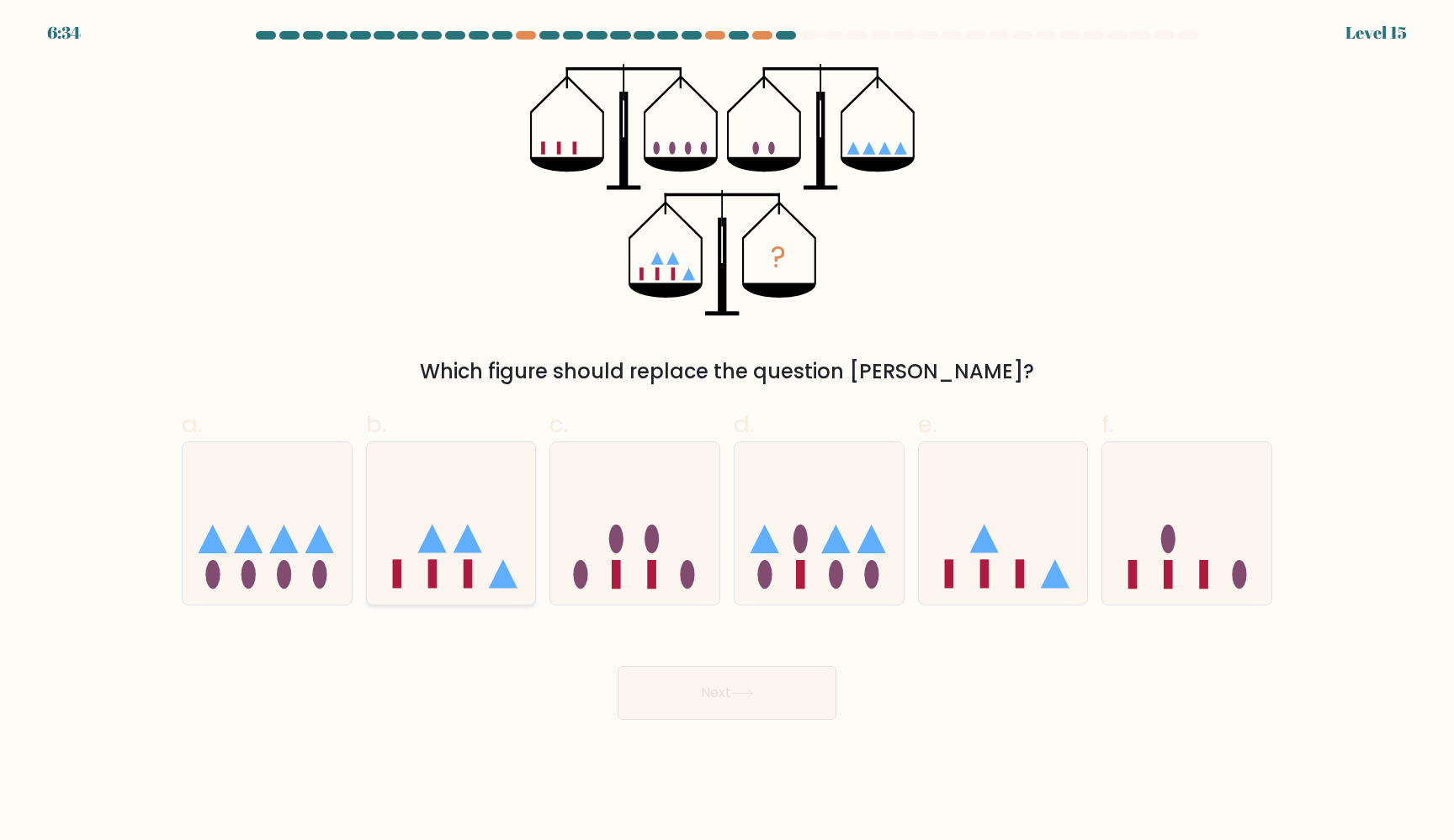
click at [497, 542] on icon at bounding box center [452, 523] width 169 height 140
click at [727, 431] on input "b." at bounding box center [727, 426] width 1 height 11
radio input "true"
click at [772, 694] on button "Next" at bounding box center [727, 694] width 219 height 54
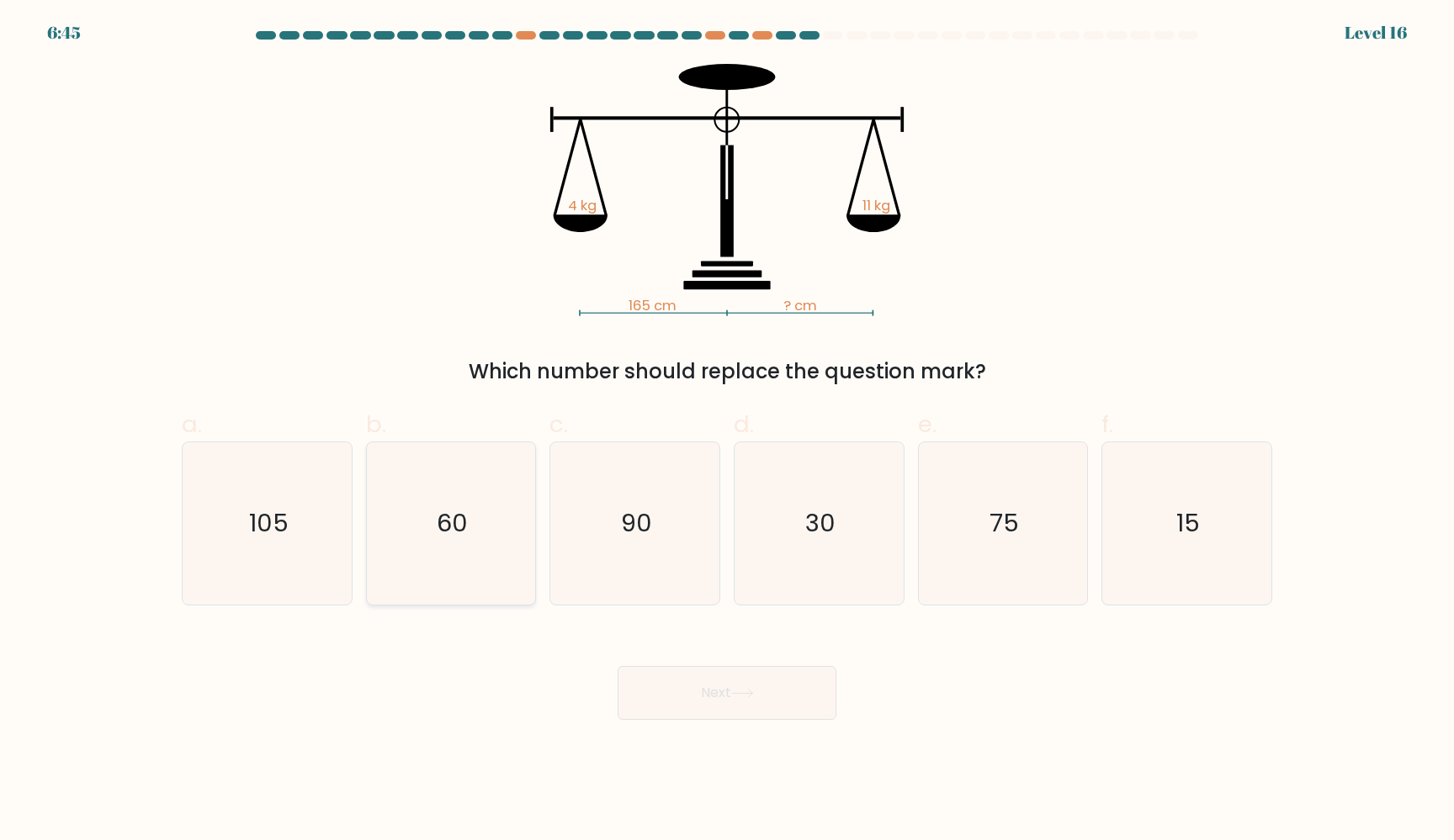
click at [467, 510] on text "60" at bounding box center [453, 523] width 32 height 33
click at [727, 431] on input "b. 60" at bounding box center [727, 426] width 1 height 11
radio input "true"
click at [752, 697] on button "Next" at bounding box center [727, 694] width 219 height 54
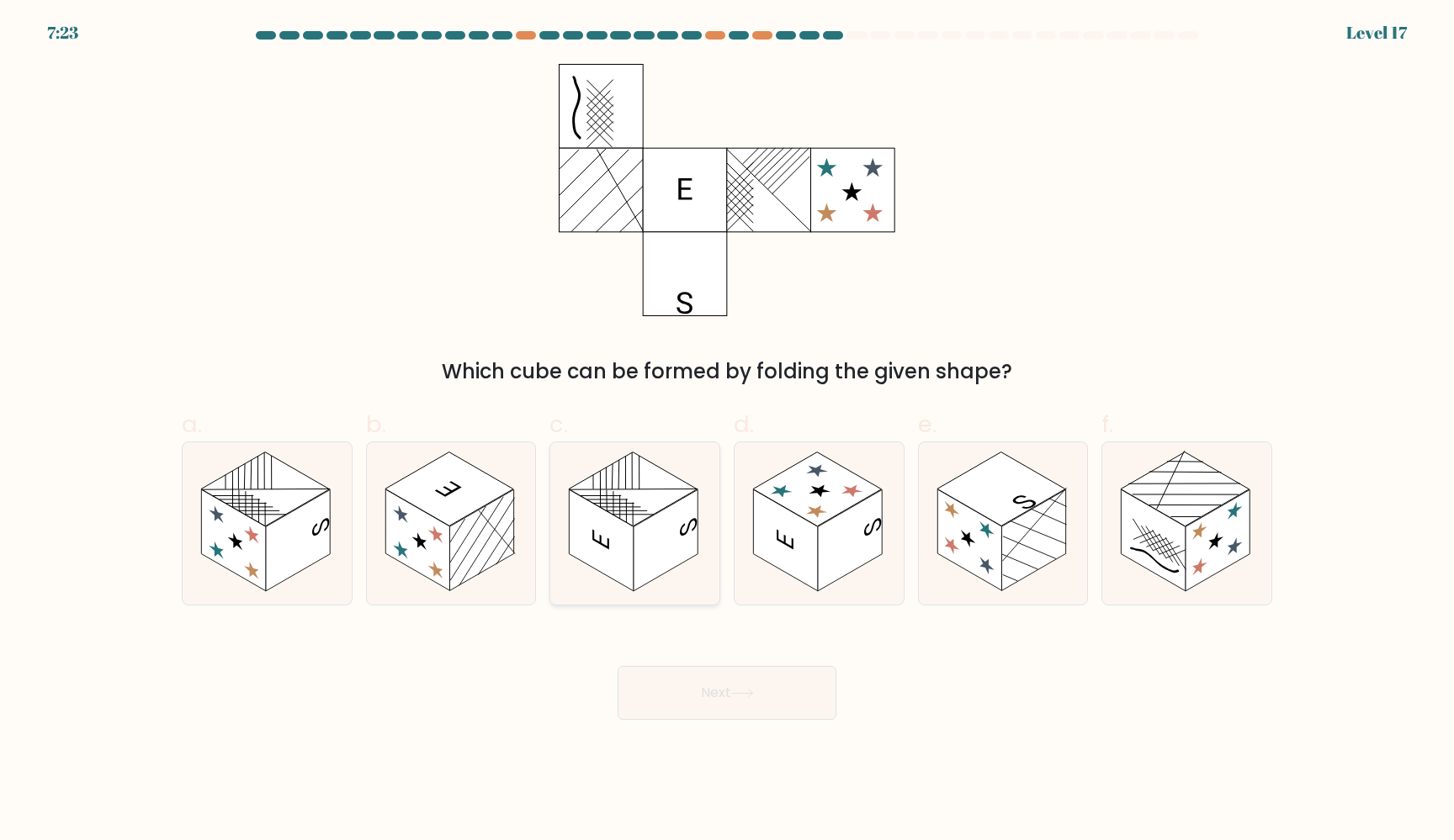
click at [675, 553] on rect at bounding box center [665, 541] width 64 height 102
click at [727, 431] on input "c." at bounding box center [727, 426] width 1 height 11
radio input "true"
click at [715, 694] on button "Next" at bounding box center [727, 694] width 219 height 54
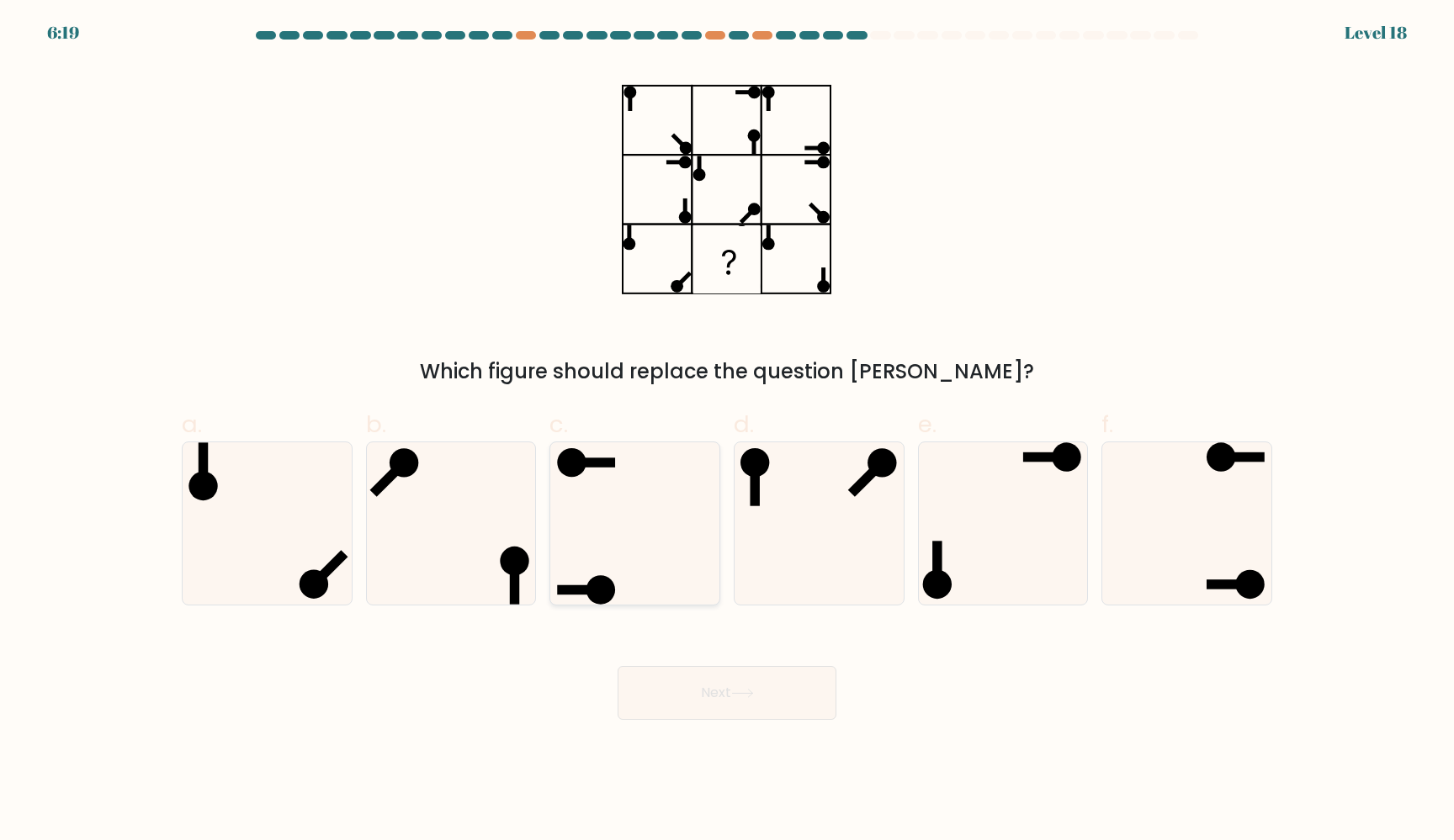
click at [622, 508] on icon at bounding box center [634, 523] width 162 height 162
click at [727, 431] on input "c." at bounding box center [727, 426] width 1 height 11
radio input "true"
click at [714, 698] on button "Next" at bounding box center [727, 694] width 219 height 54
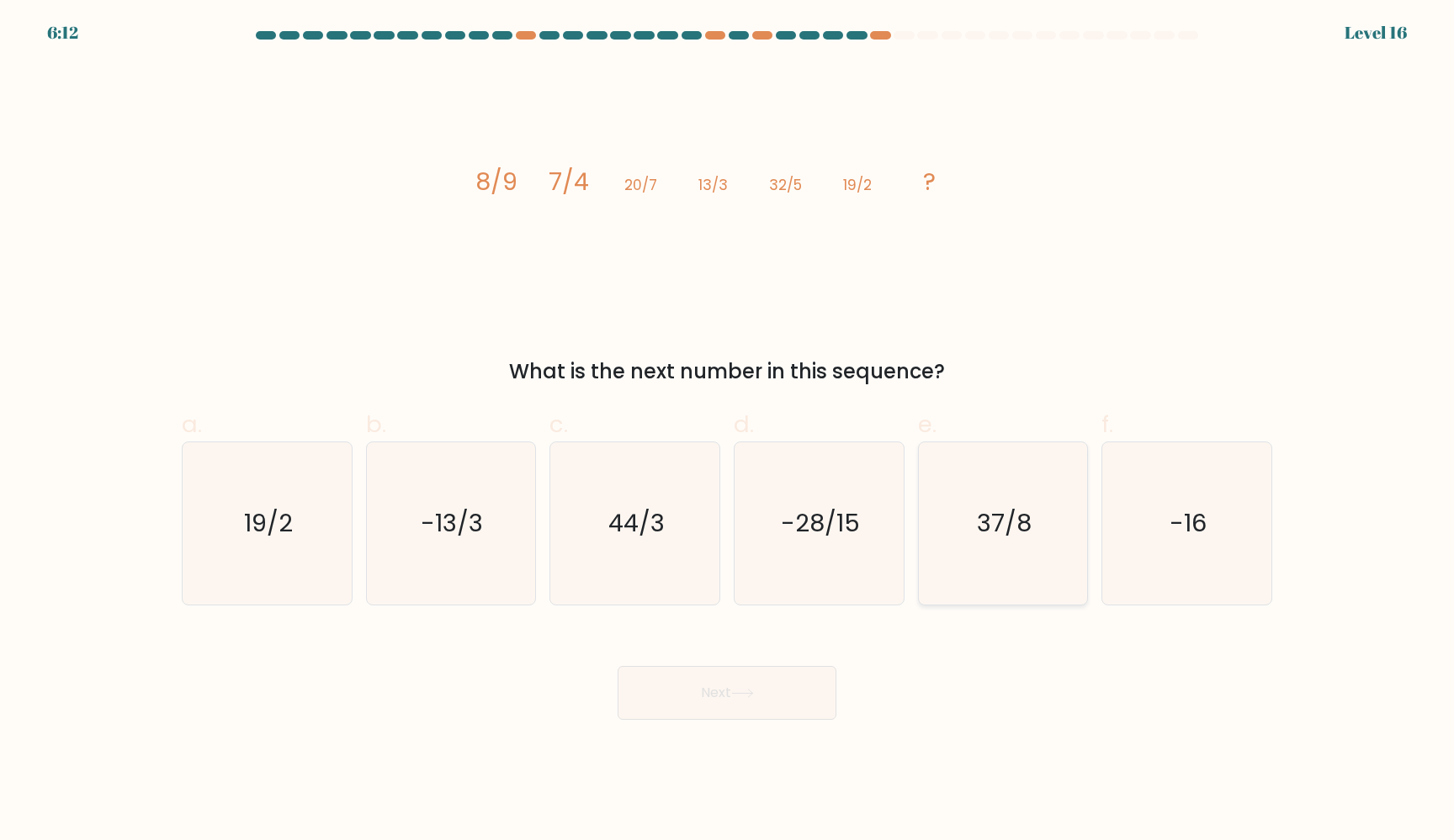
click at [1007, 512] on text "37/8" at bounding box center [1003, 523] width 55 height 33
click at [728, 431] on input "e. 37/8" at bounding box center [727, 426] width 1 height 11
radio input "true"
click at [712, 686] on button "Next" at bounding box center [727, 694] width 219 height 54
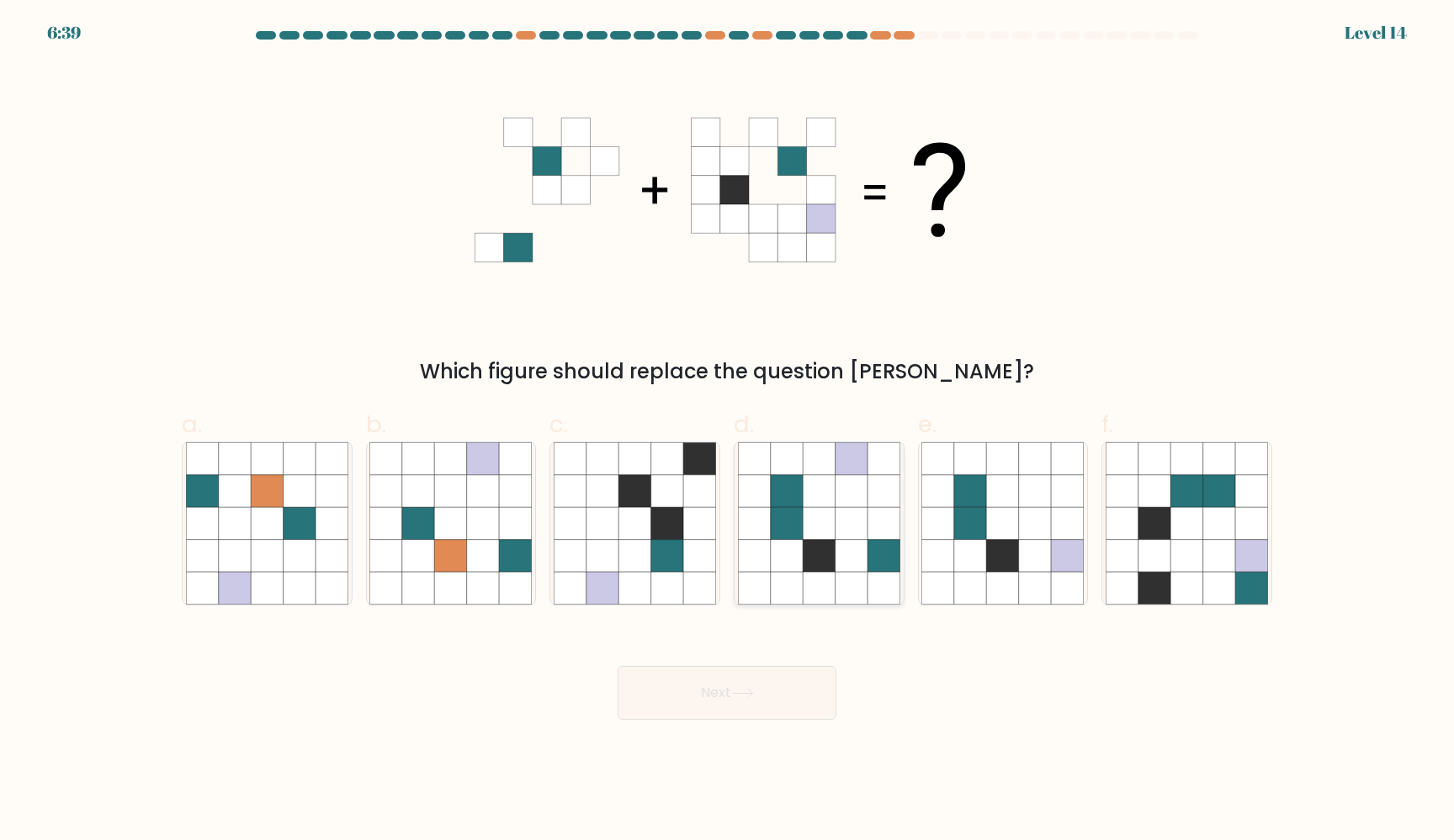
click at [874, 549] on icon at bounding box center [883, 555] width 32 height 32
click at [728, 431] on input "d." at bounding box center [727, 426] width 1 height 11
radio input "true"
click at [784, 669] on button "Next" at bounding box center [727, 694] width 219 height 54
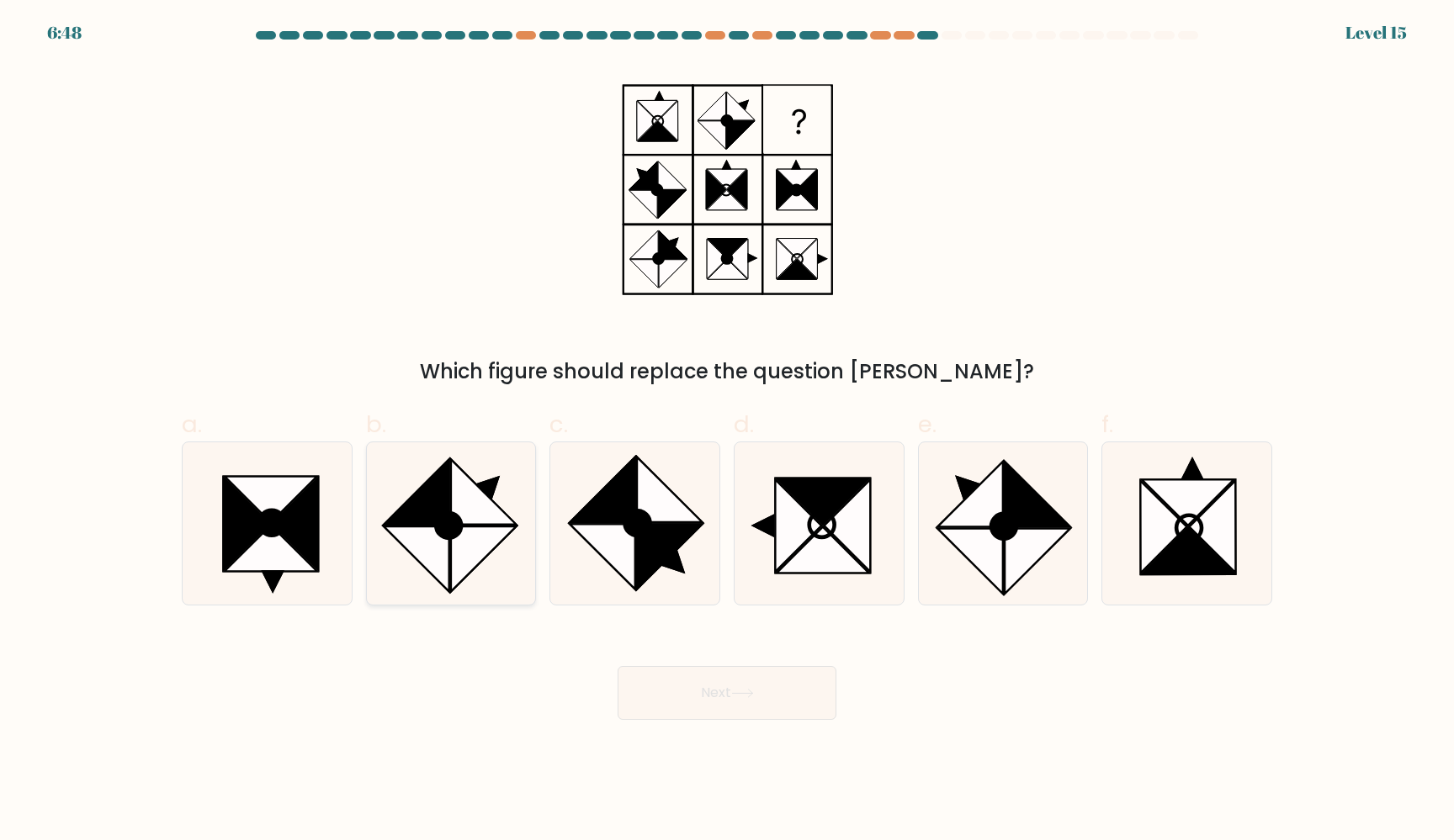
click at [477, 513] on icon at bounding box center [483, 491] width 65 height 65
click at [727, 431] on input "b." at bounding box center [727, 426] width 1 height 11
radio input "true"
click at [733, 684] on button "Next" at bounding box center [727, 694] width 219 height 54
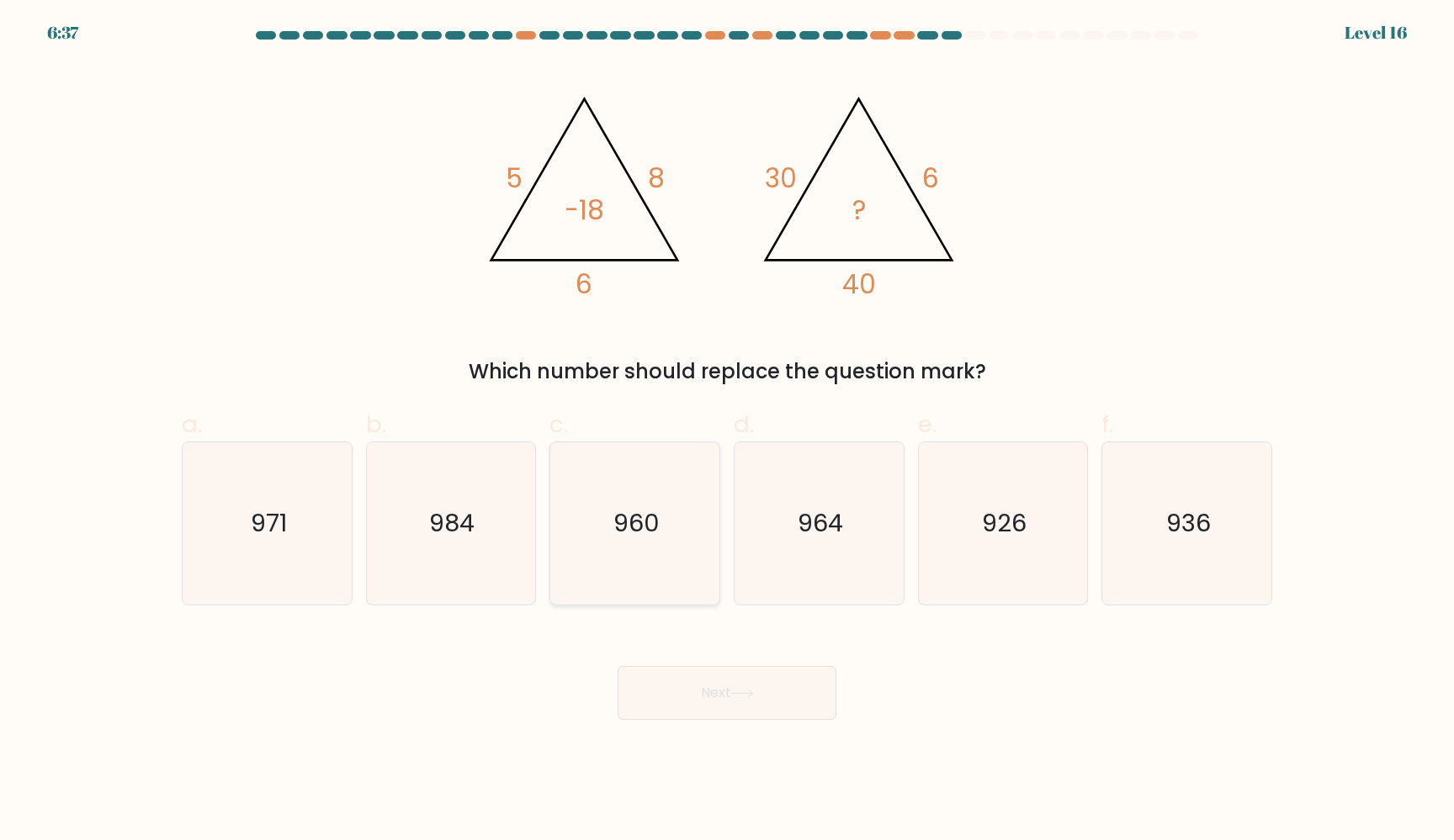
click at [593, 581] on icon "960" at bounding box center [634, 523] width 162 height 162
click at [727, 431] on input "c. 960" at bounding box center [727, 426] width 1 height 11
radio input "true"
click at [684, 683] on button "Next" at bounding box center [727, 694] width 219 height 54
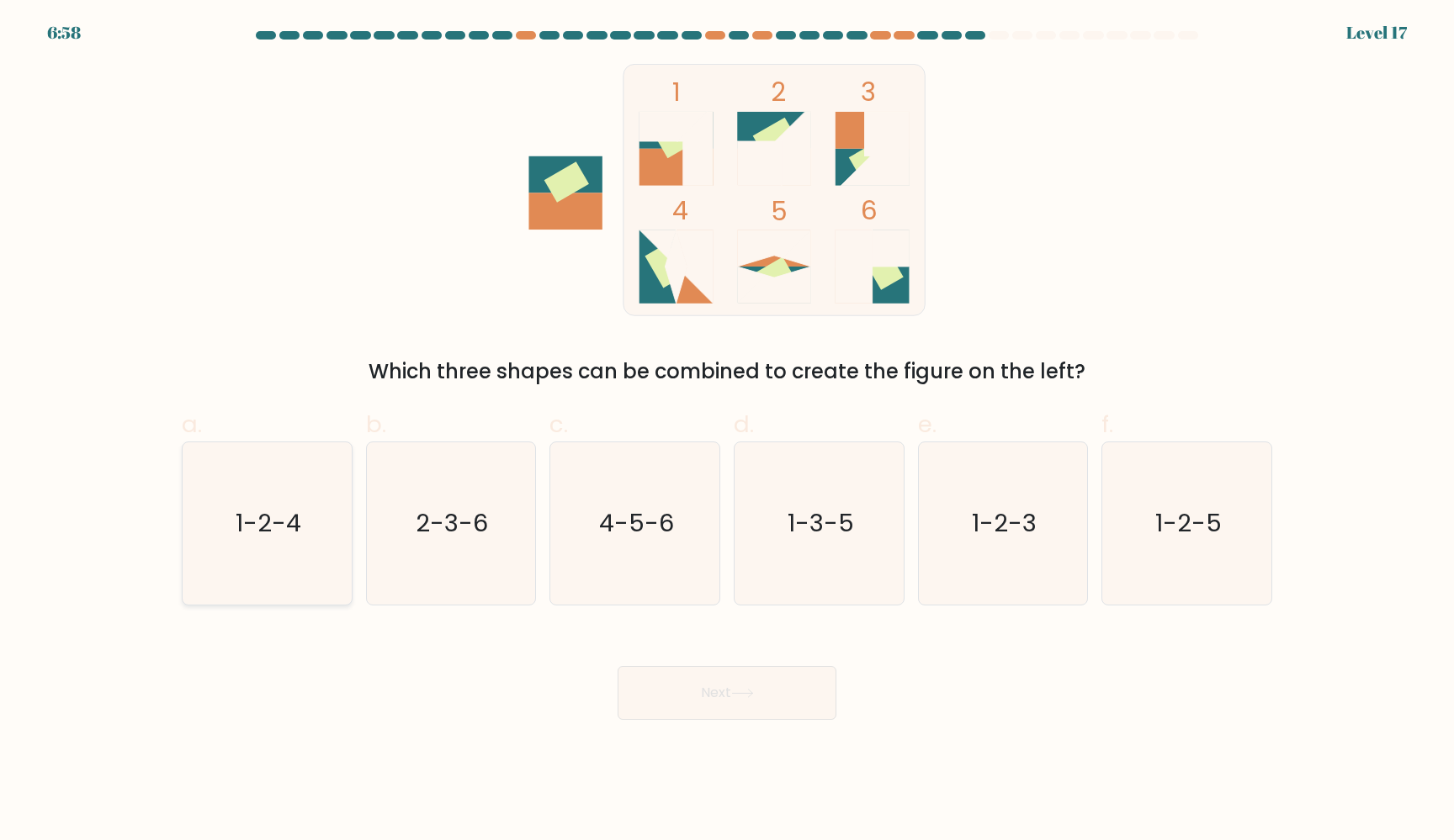
click at [307, 551] on icon "1-2-4" at bounding box center [266, 523] width 162 height 162
click at [727, 431] on input "a. 1-2-4" at bounding box center [727, 426] width 1 height 11
radio input "true"
click at [667, 694] on button "Next" at bounding box center [727, 694] width 219 height 54
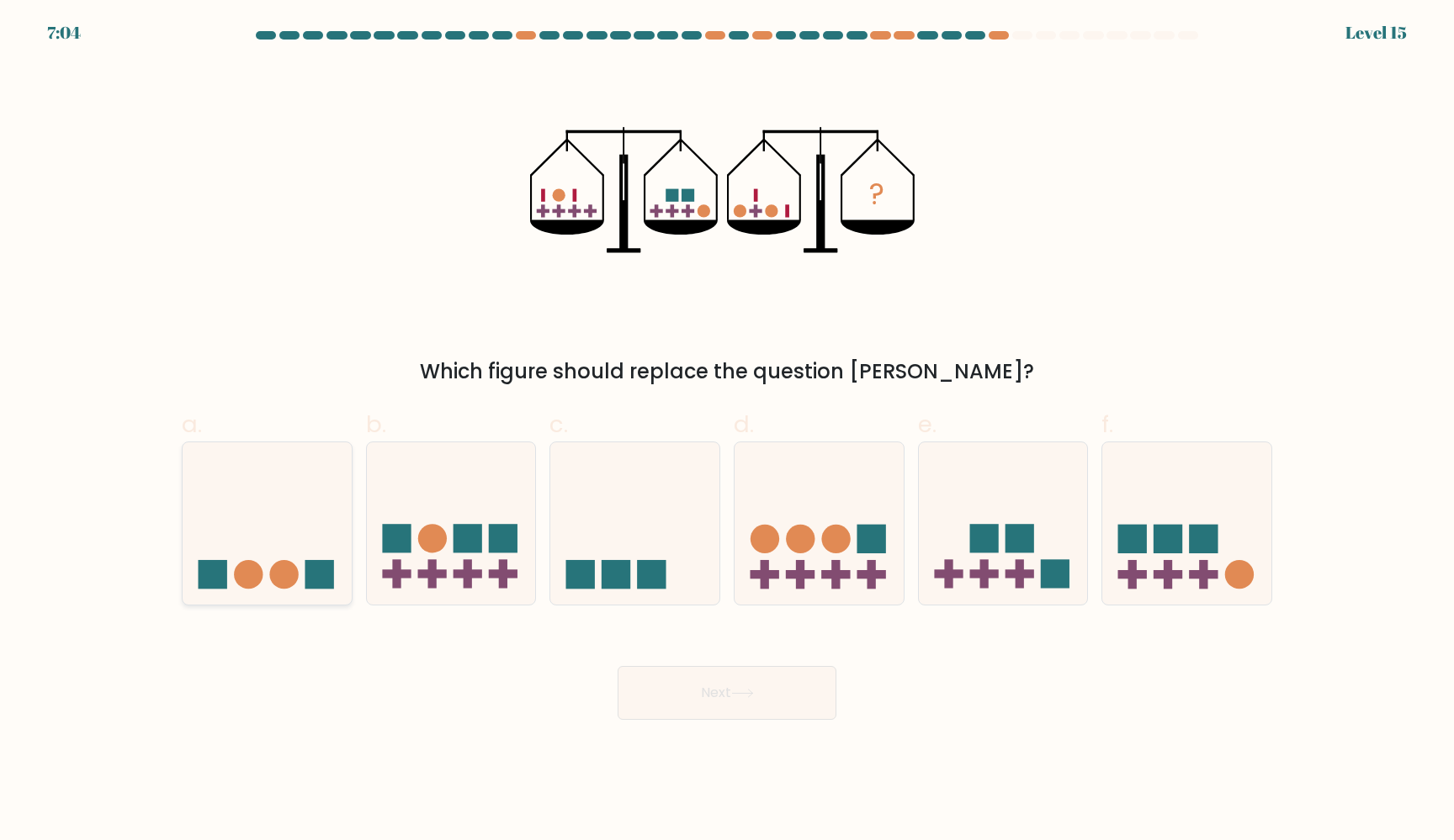
click at [317, 562] on rect at bounding box center [318, 574] width 29 height 29
click at [727, 431] on input "a." at bounding box center [727, 426] width 1 height 11
radio input "true"
click at [667, 669] on button "Next" at bounding box center [727, 694] width 219 height 54
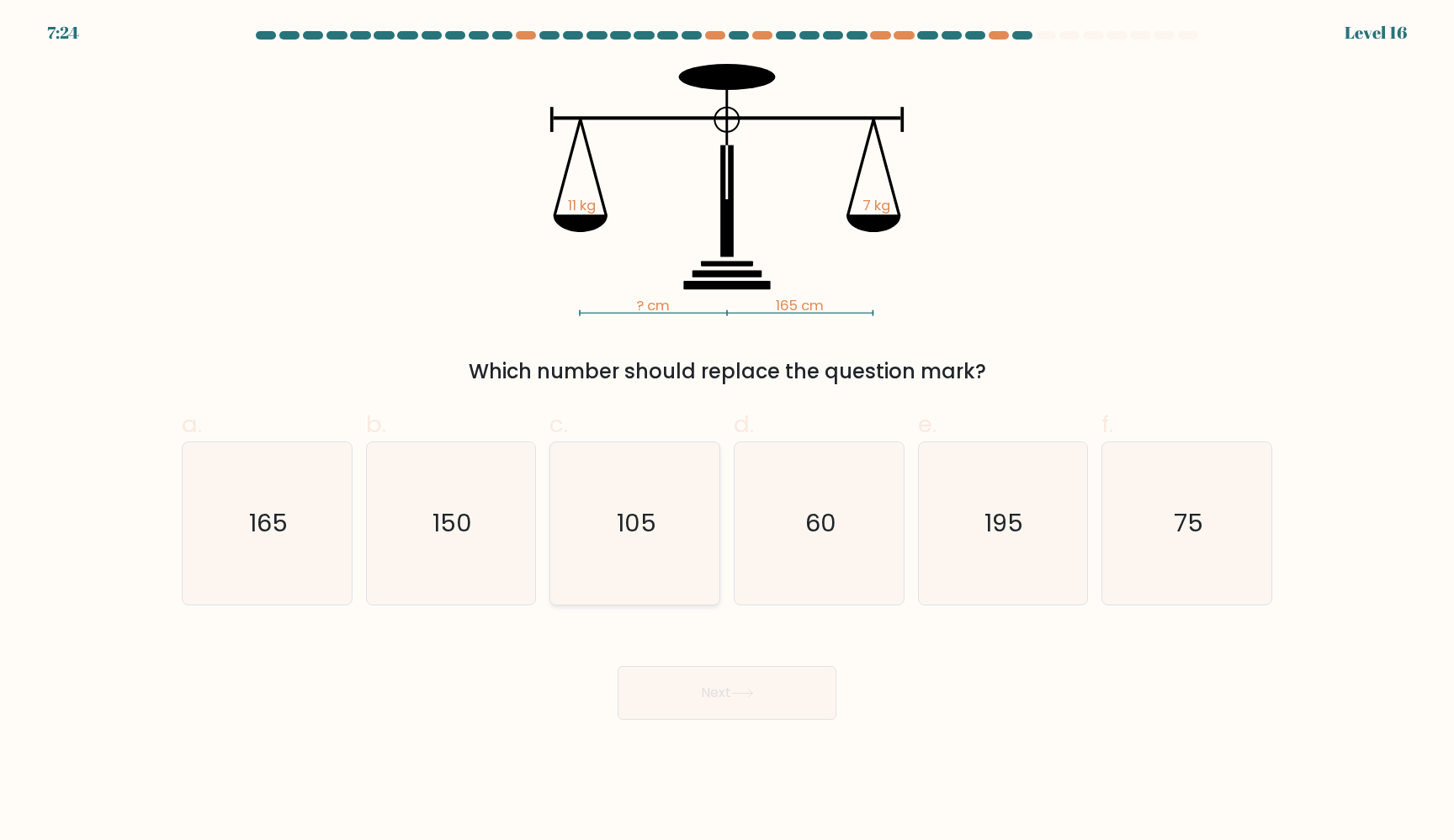
click at [643, 540] on text "105" at bounding box center [636, 523] width 40 height 33
click at [727, 431] on input "c. 105" at bounding box center [727, 426] width 1 height 11
radio input "true"
click at [721, 703] on button "Next" at bounding box center [727, 694] width 219 height 54
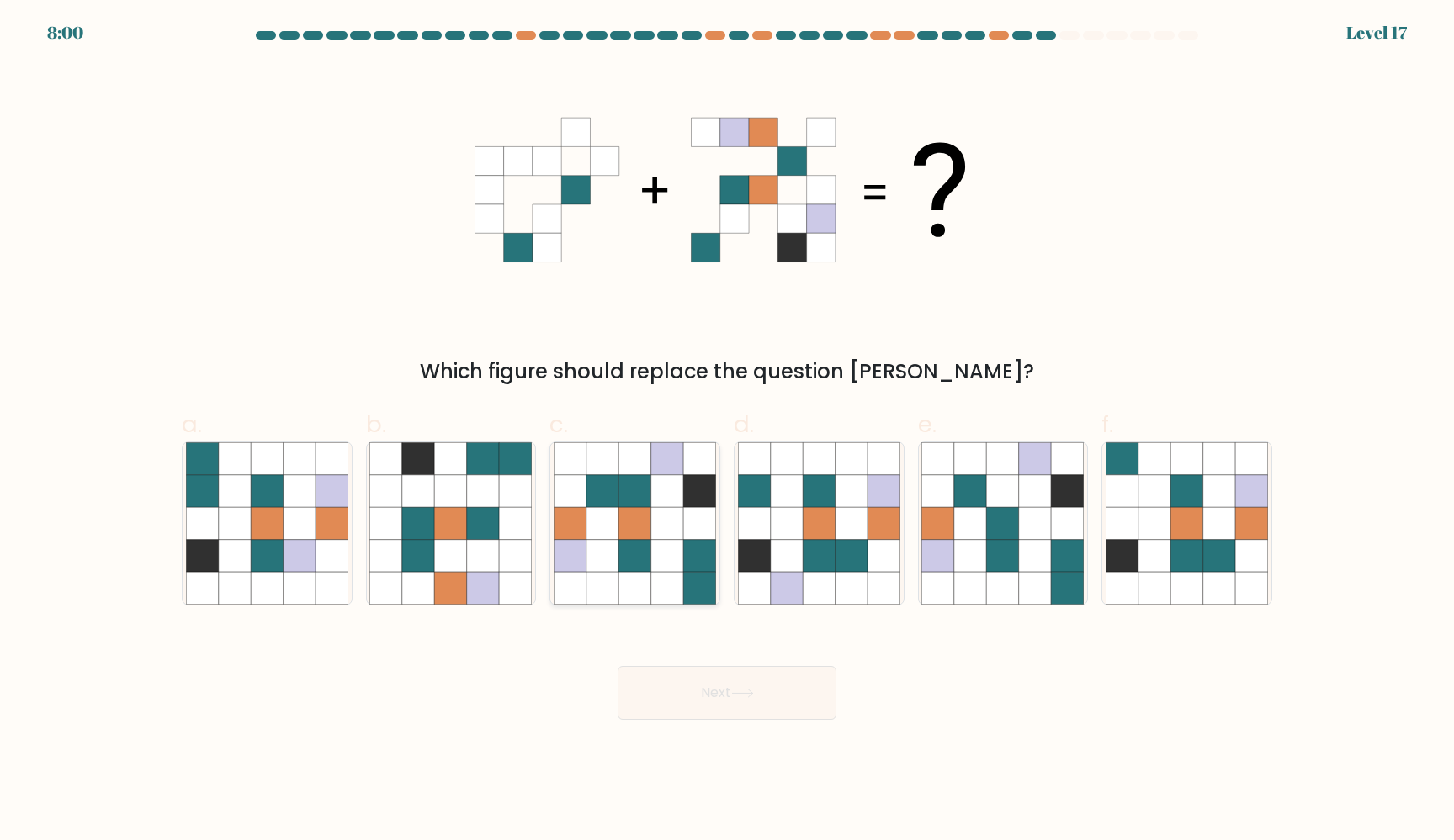
click at [621, 509] on icon at bounding box center [634, 523] width 32 height 32
click at [727, 431] on input "c." at bounding box center [727, 426] width 1 height 11
radio input "true"
click at [726, 688] on button "Next" at bounding box center [727, 694] width 219 height 54
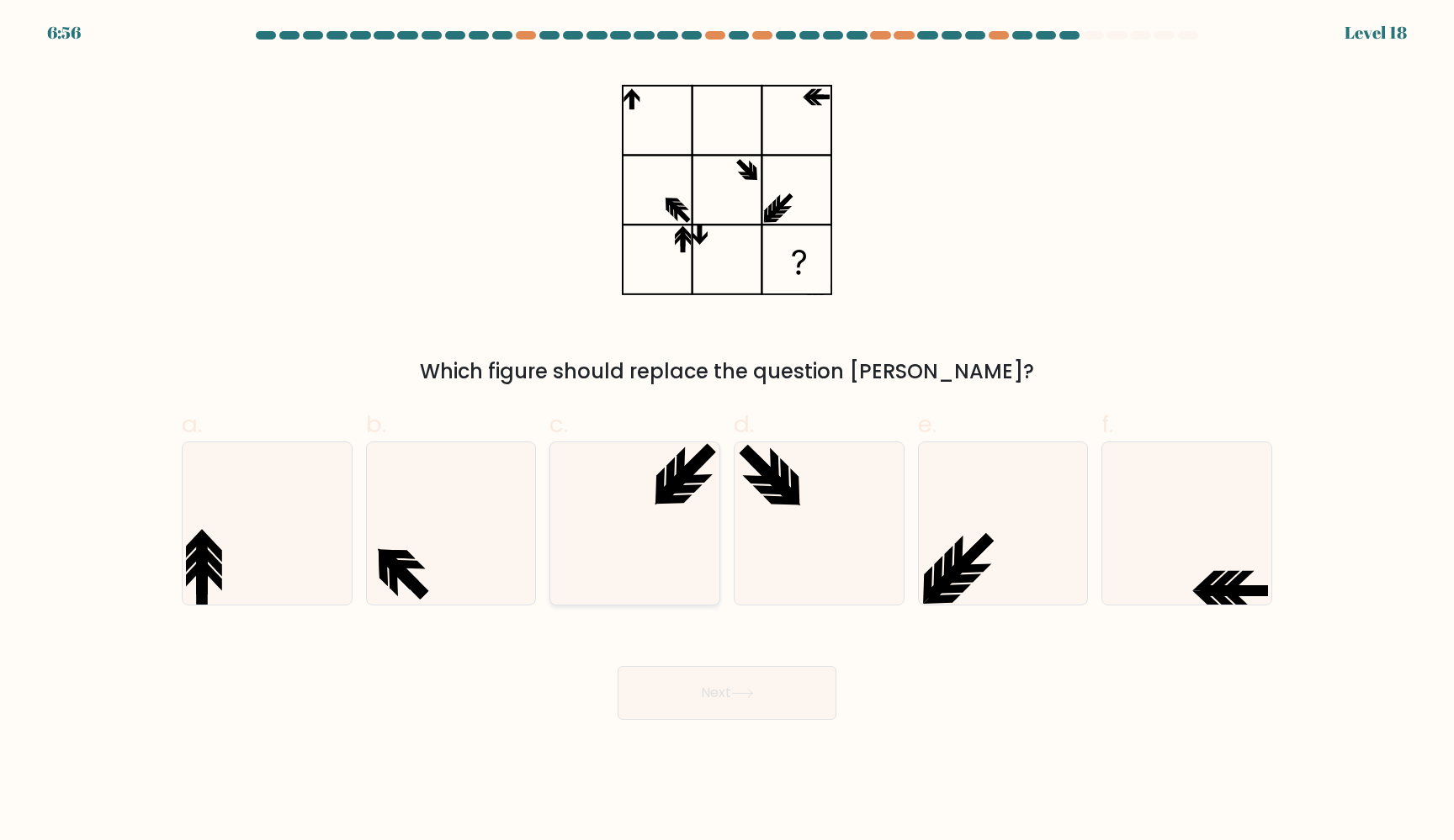
click at [681, 511] on icon at bounding box center [634, 523] width 162 height 162
click at [727, 431] on input "c." at bounding box center [727, 426] width 1 height 11
radio input "true"
click at [717, 676] on button "Next" at bounding box center [727, 694] width 219 height 54
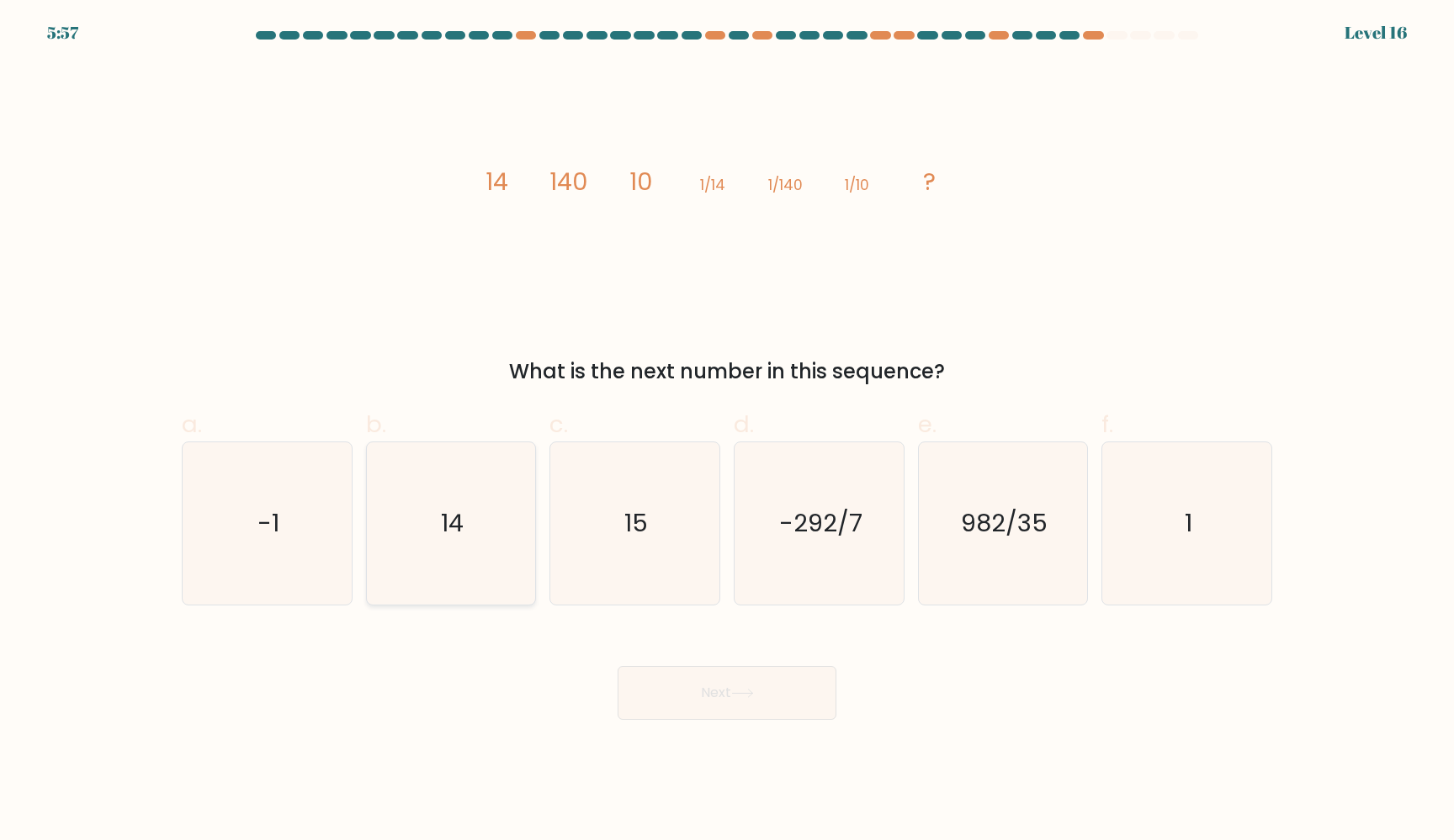
click at [465, 568] on icon "14" at bounding box center [450, 523] width 162 height 162
click at [727, 431] on input "b. 14" at bounding box center [727, 426] width 1 height 11
radio input "true"
click at [725, 682] on button "Next" at bounding box center [727, 694] width 219 height 54
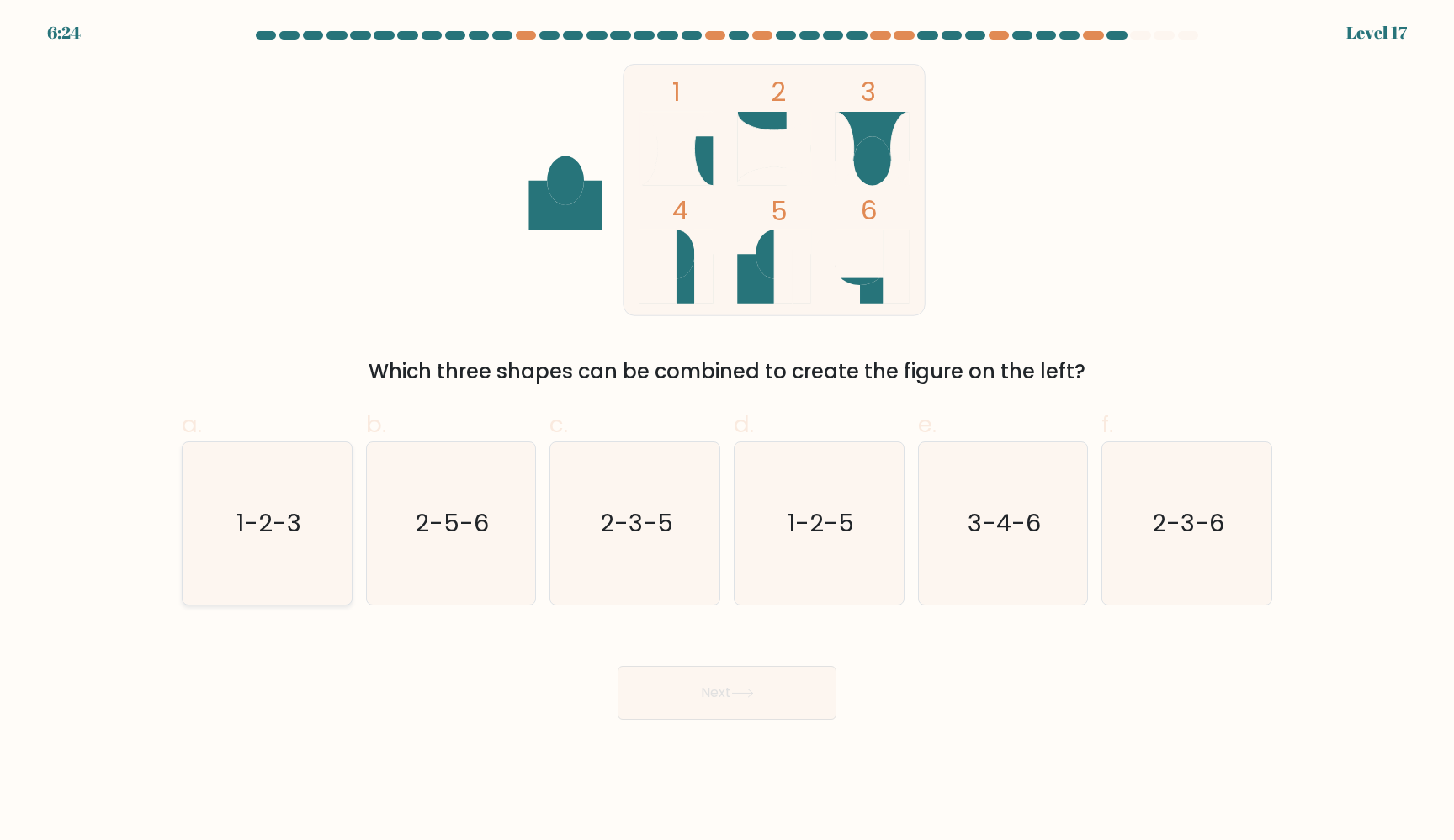
click at [304, 503] on icon "1-2-3" at bounding box center [266, 523] width 162 height 162
click at [727, 431] on input "a. 1-2-3" at bounding box center [727, 426] width 1 height 11
radio input "true"
click at [689, 687] on button "Next" at bounding box center [727, 694] width 219 height 54
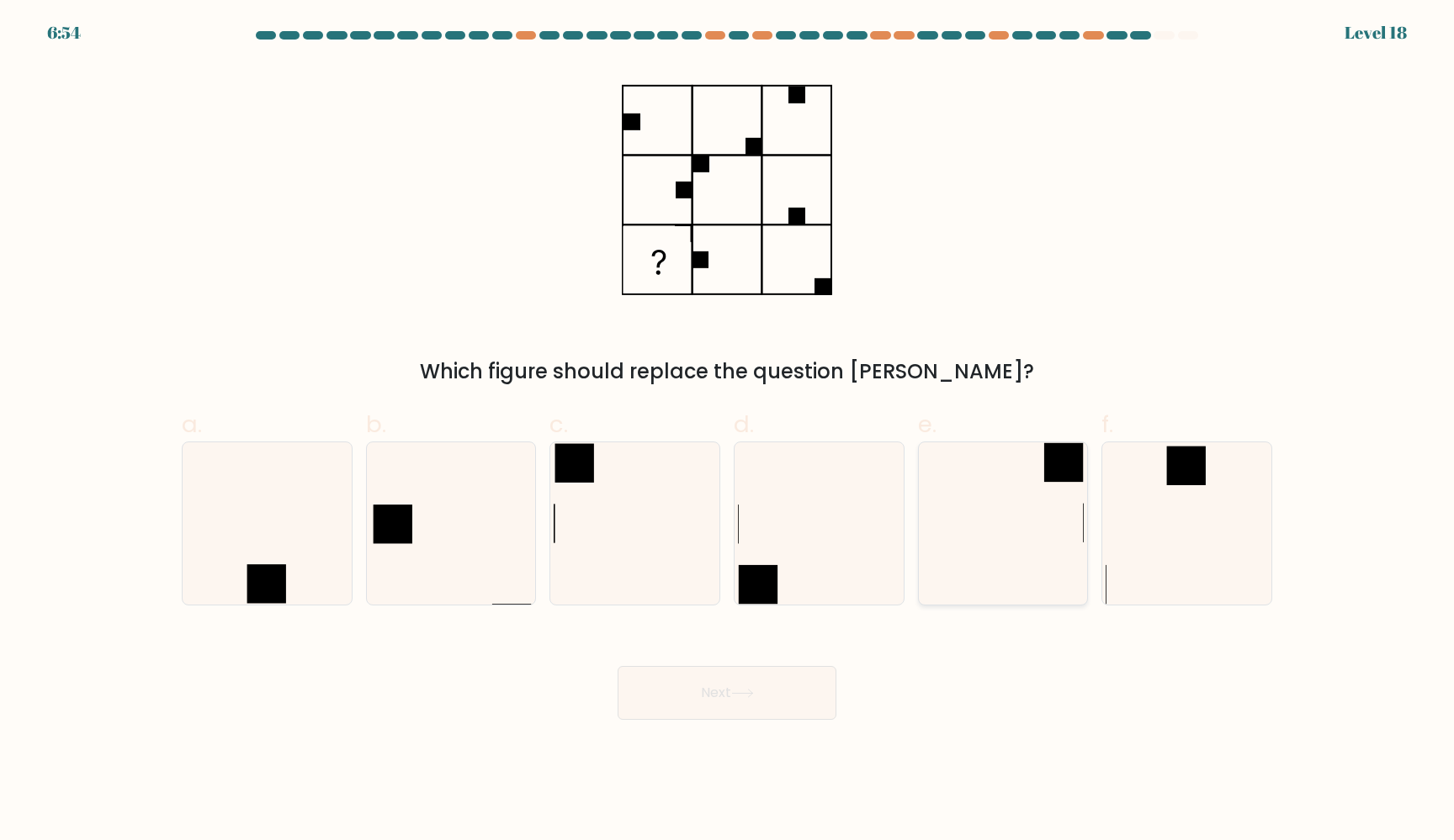
click at [1020, 527] on icon at bounding box center [1001, 523] width 162 height 162
click at [728, 431] on input "e." at bounding box center [727, 426] width 1 height 11
radio input "true"
click at [771, 693] on button "Next" at bounding box center [727, 694] width 219 height 54
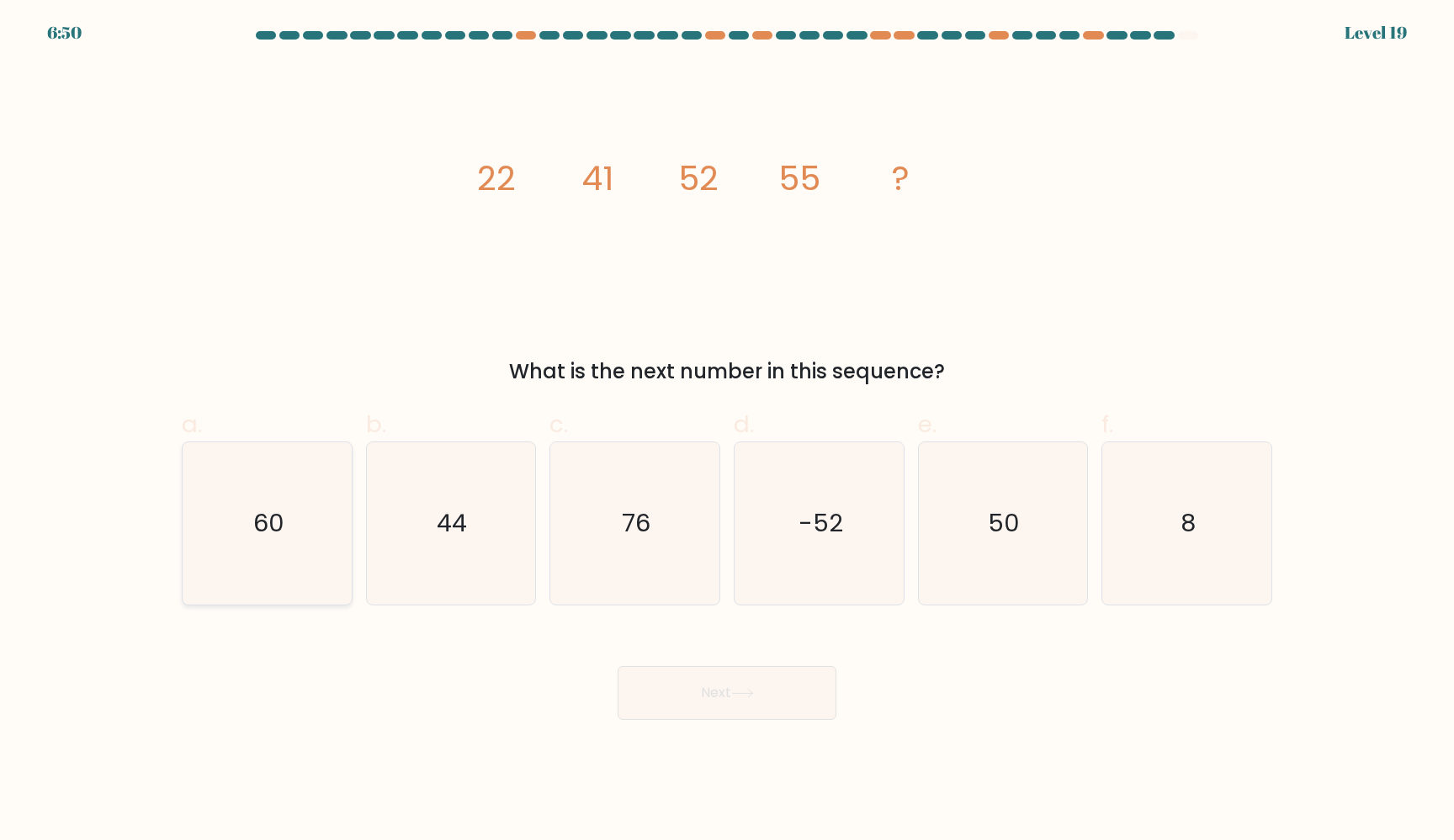
click at [285, 521] on icon "60" at bounding box center [266, 523] width 162 height 162
click at [727, 431] on input "a. 60" at bounding box center [727, 426] width 1 height 11
radio input "true"
click at [677, 687] on button "Next" at bounding box center [727, 694] width 219 height 54
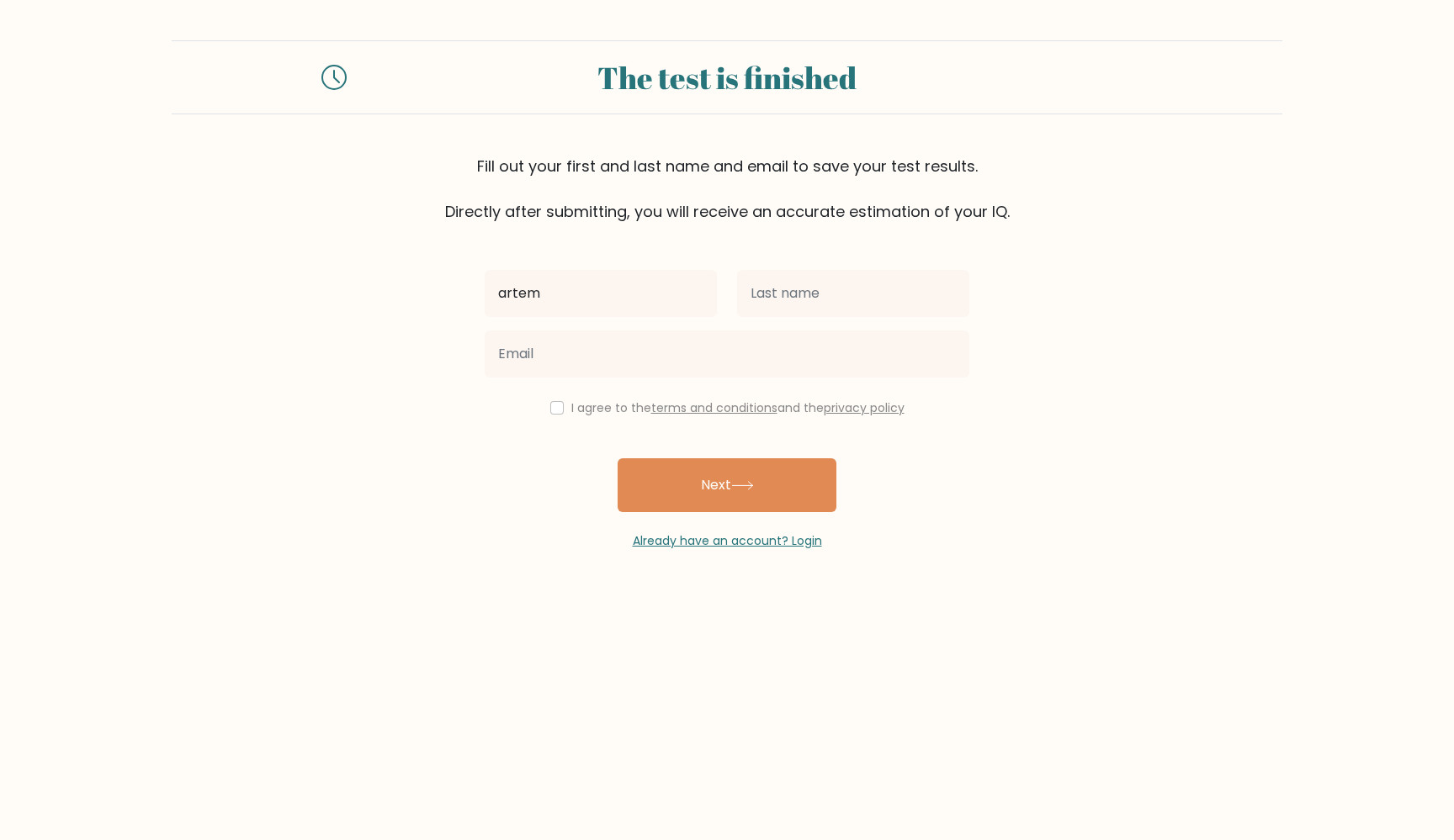
type input "artem"
click at [839, 256] on div "artem I agree to the terms and conditions and the privacy policy Next Already h…" at bounding box center [727, 386] width 504 height 327
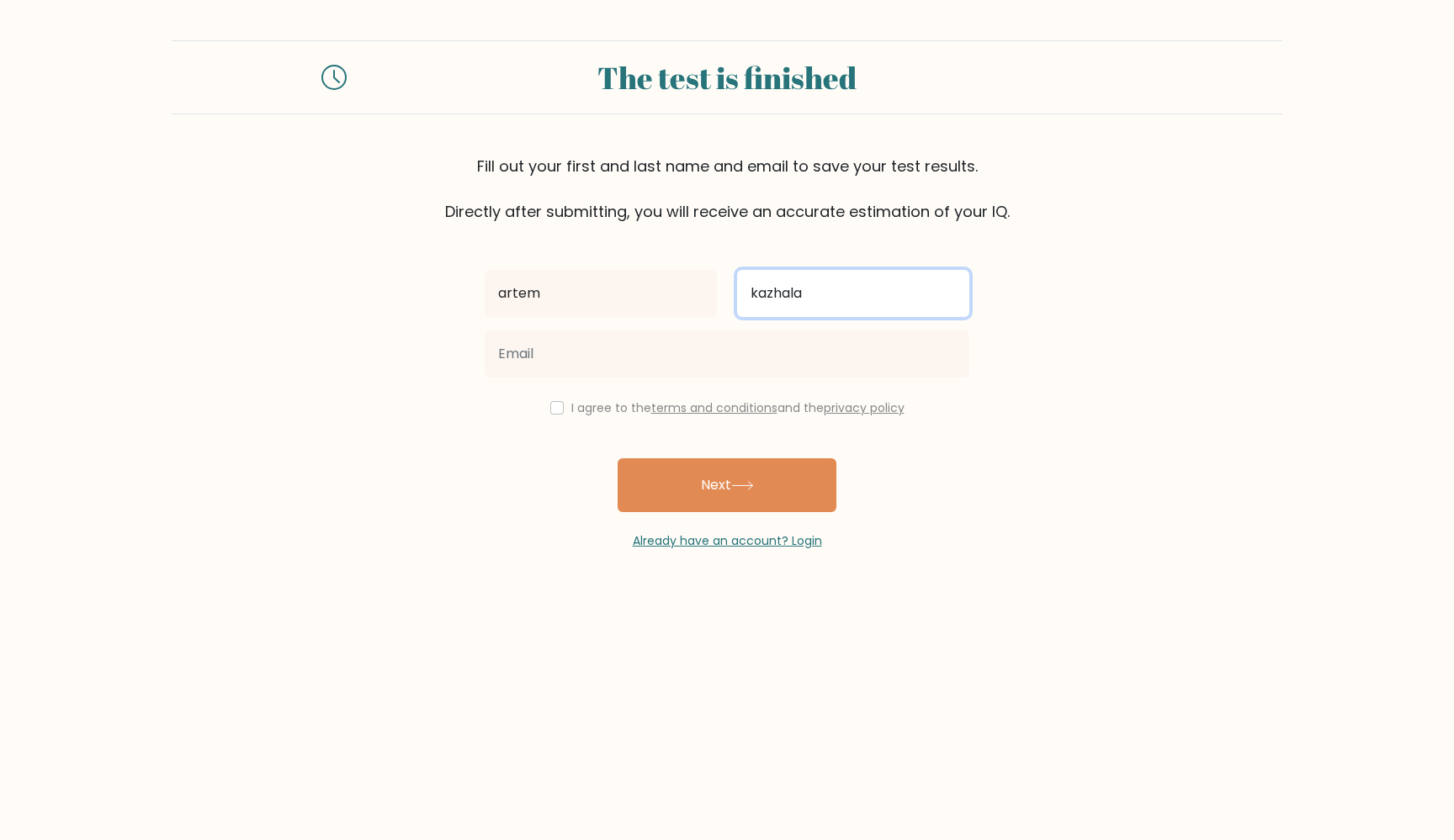
type input "kazhala"
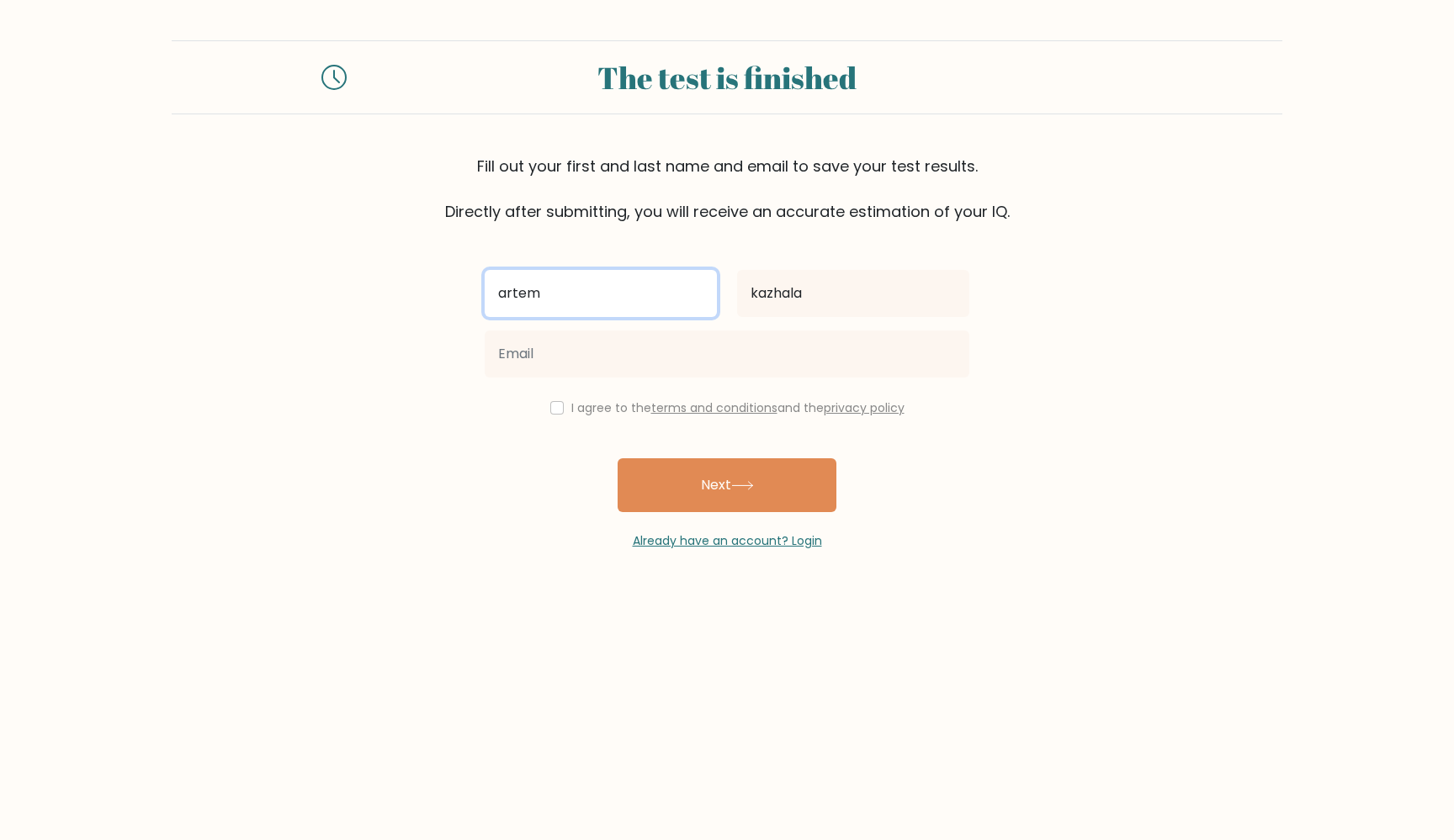
click at [591, 303] on input "artem" at bounding box center [601, 293] width 232 height 47
type input "vasya"
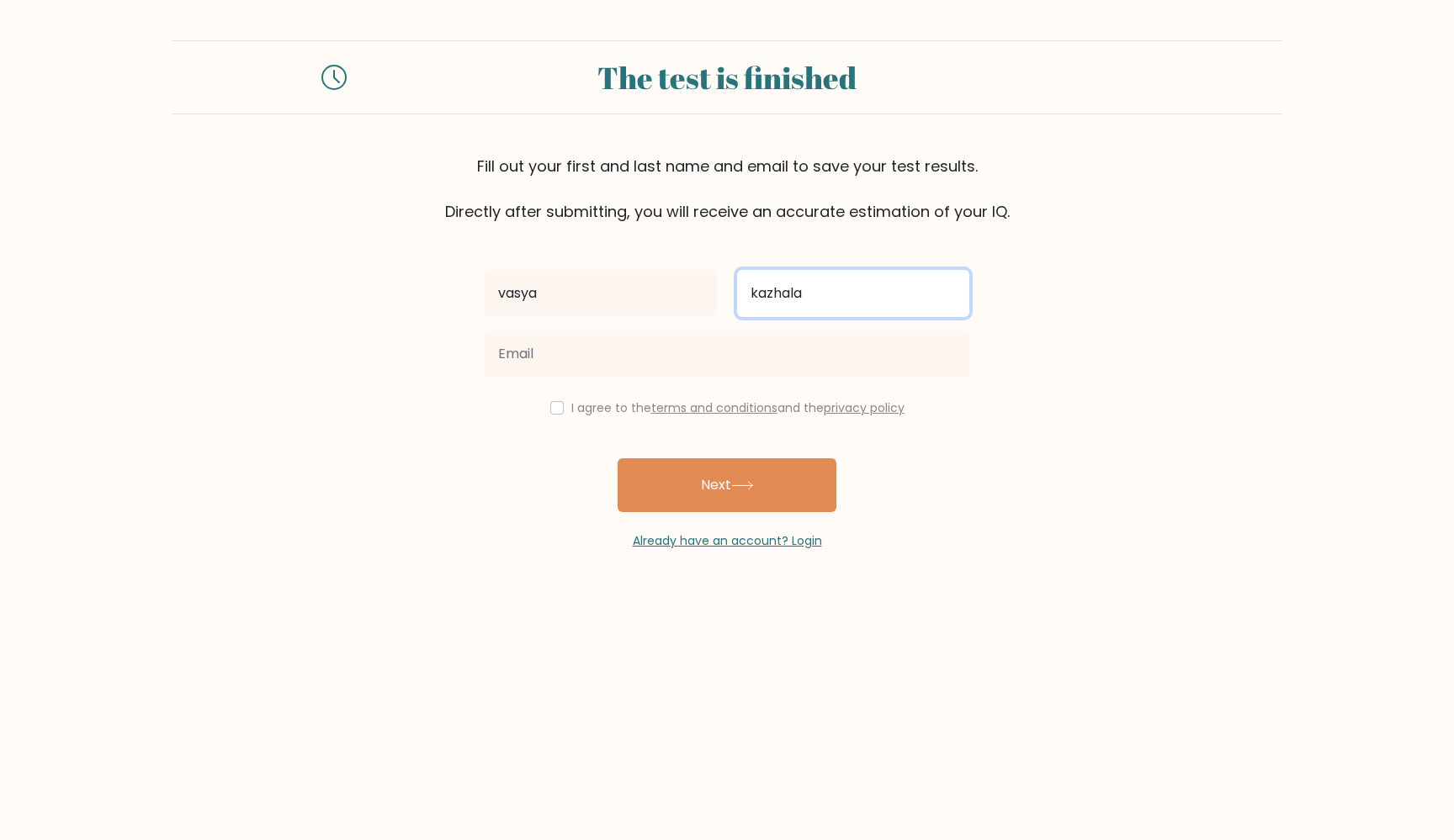
click at [783, 303] on input "kazhala" at bounding box center [853, 293] width 232 height 47
type input "-"
type input "pupkin"
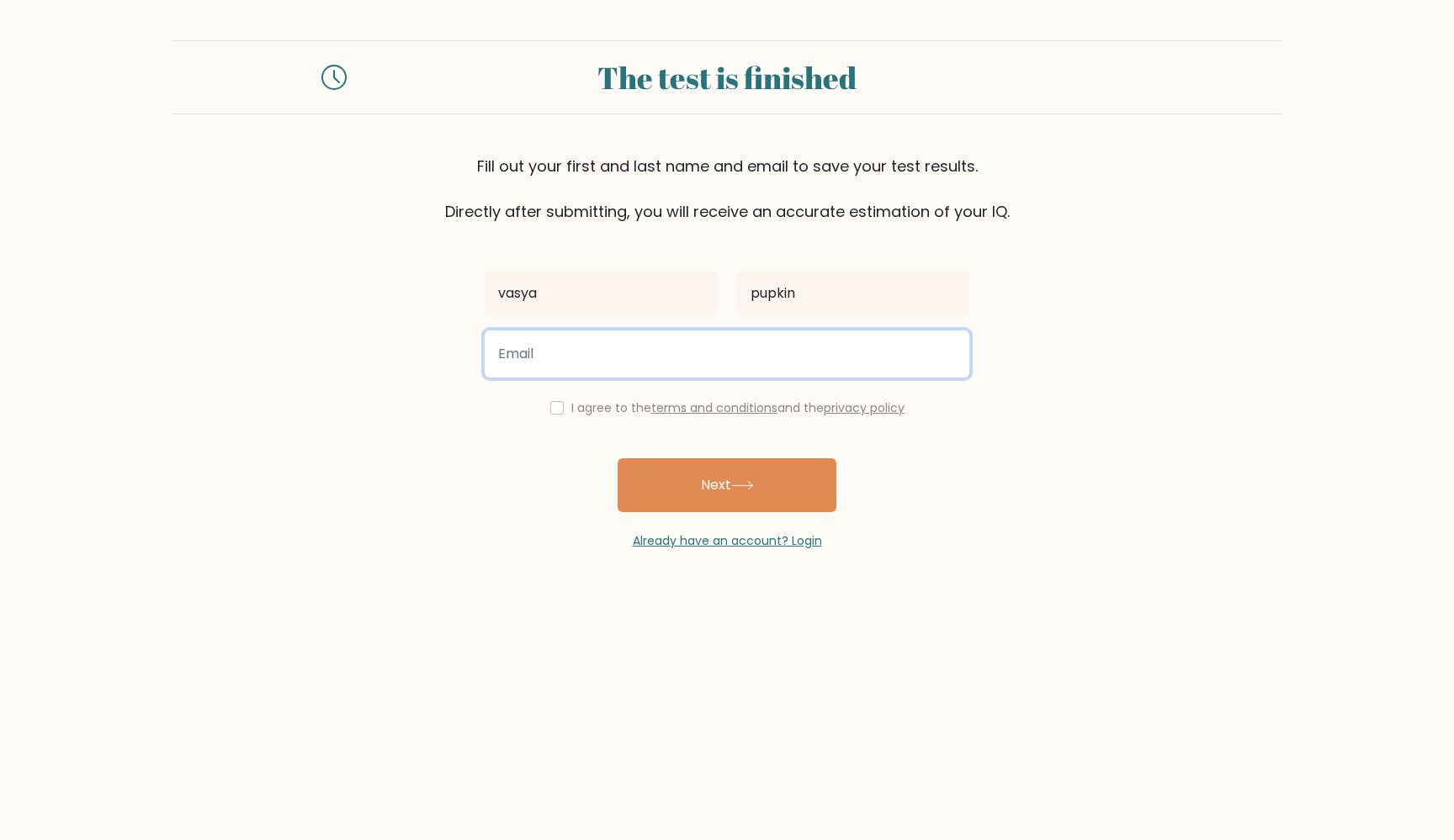
type input "writers.quilt5v@icloud.com"
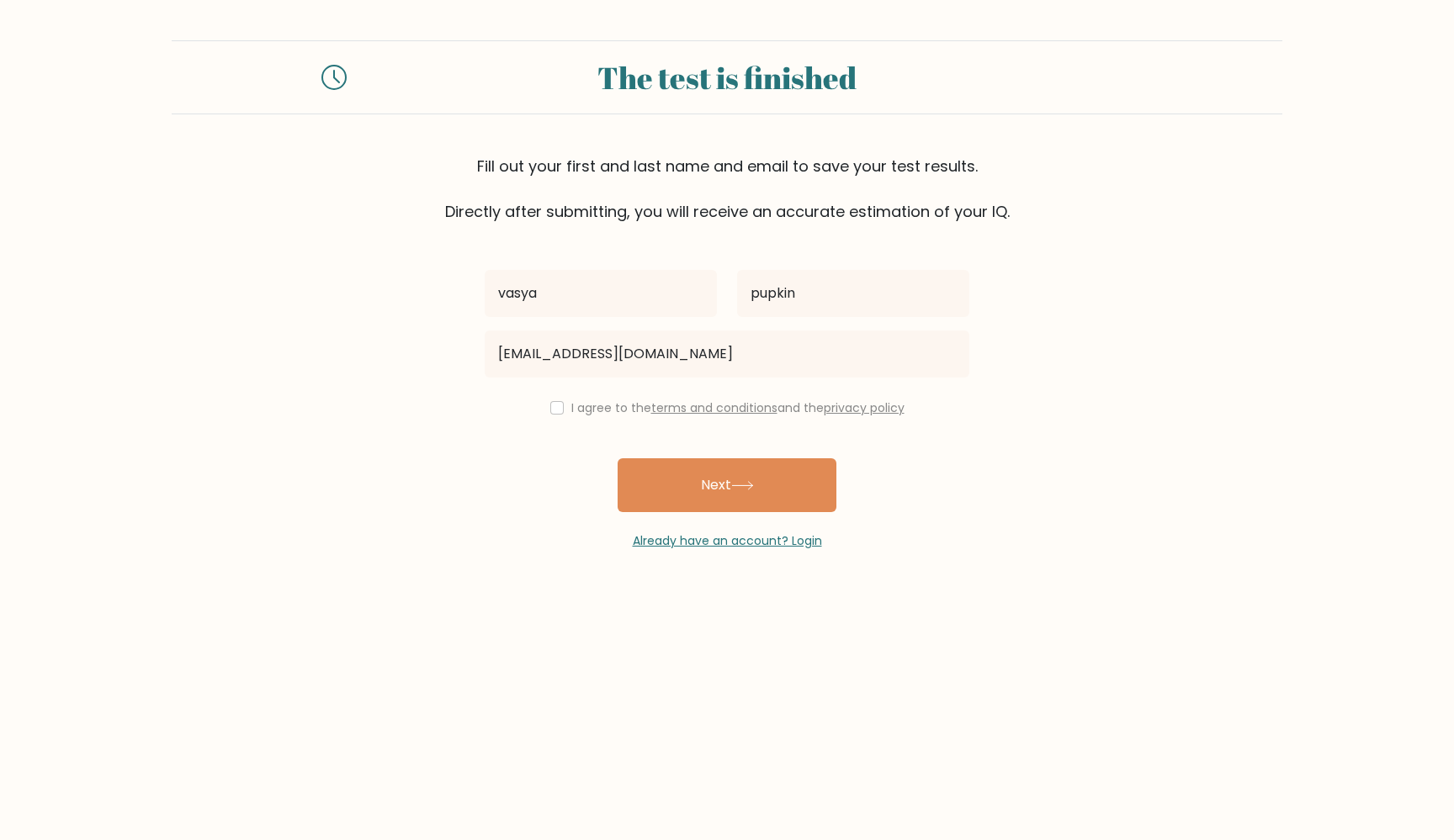
click at [834, 367] on input "writers.quilt5v@icloud.com" at bounding box center [727, 354] width 485 height 47
click at [789, 494] on button "Next" at bounding box center [727, 485] width 219 height 54
click at [555, 409] on input "checkbox" at bounding box center [556, 408] width 14 height 14
checkbox input "true"
click at [700, 481] on button "Next" at bounding box center [727, 485] width 219 height 54
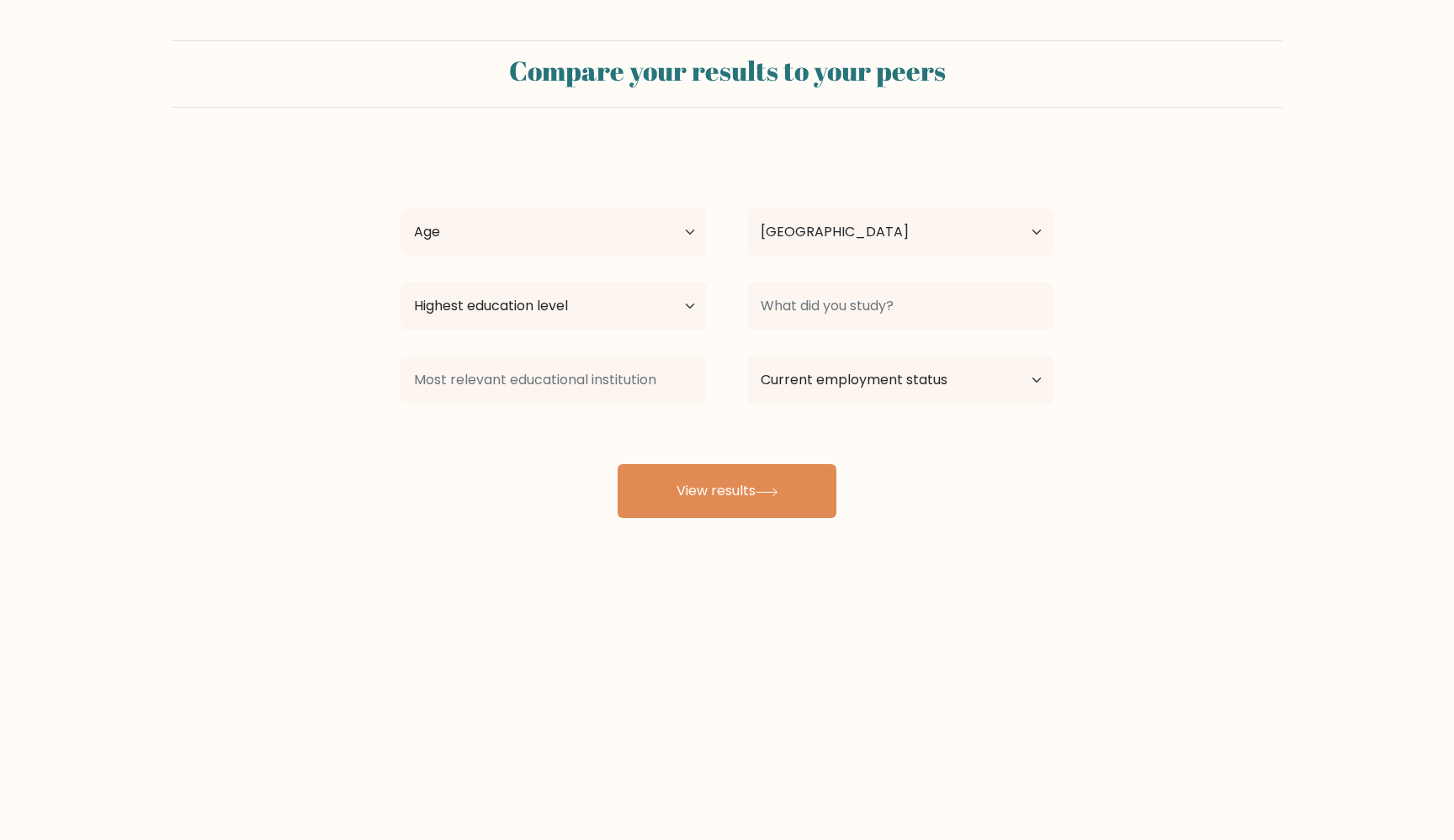
select select "US"
select select "primary"
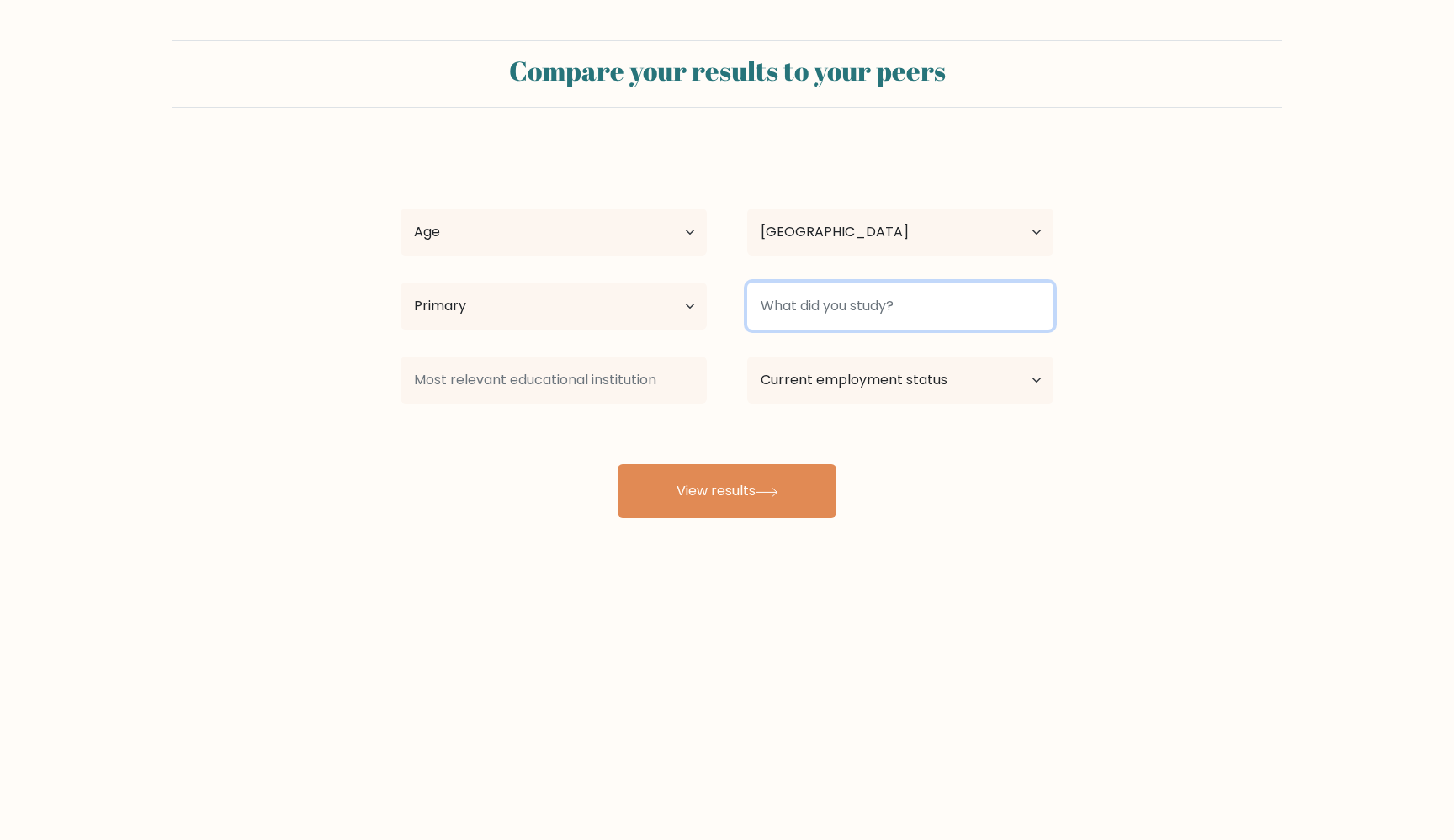
click at [772, 312] on input at bounding box center [900, 306] width 306 height 47
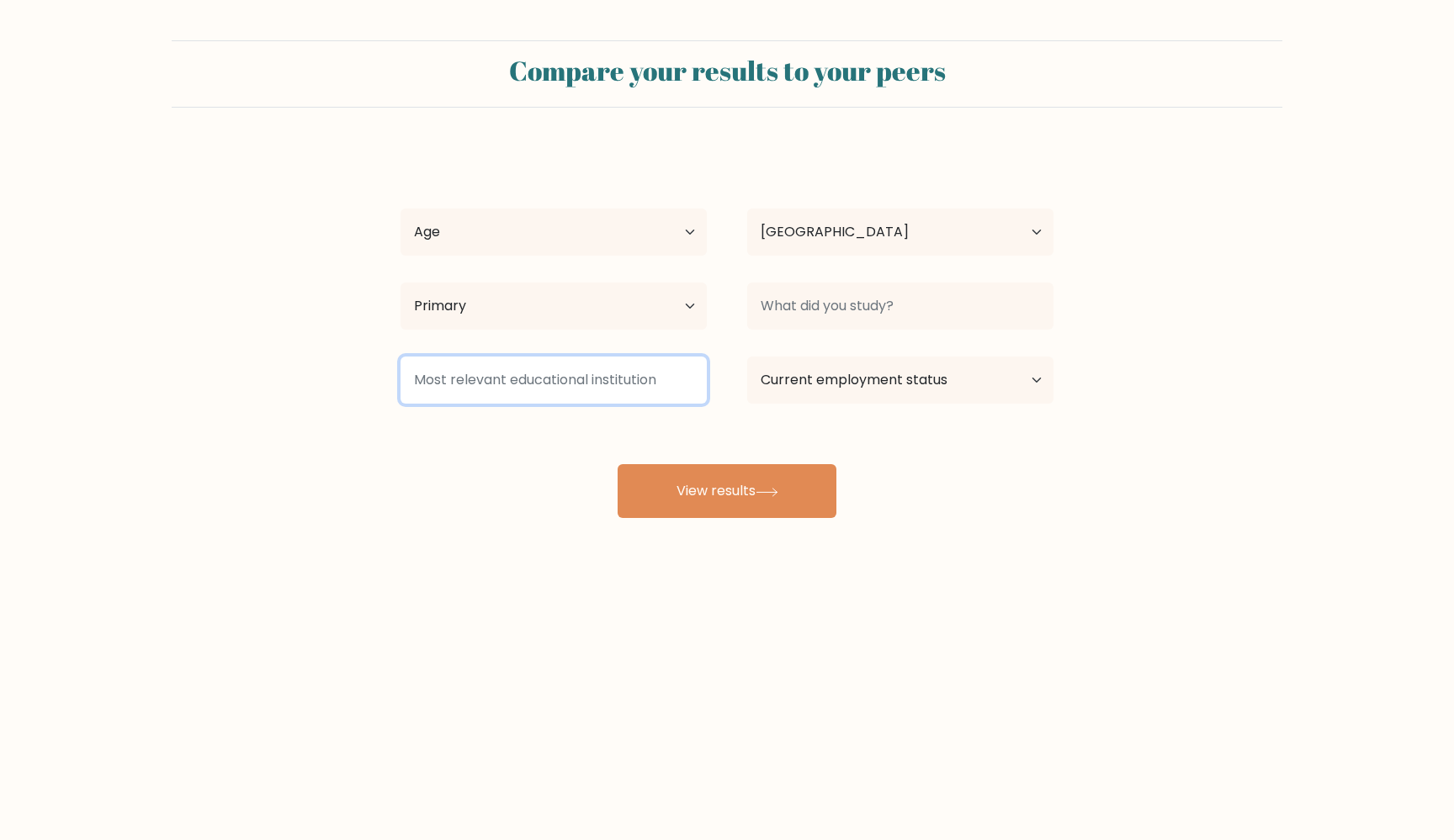
click at [676, 386] on input at bounding box center [554, 380] width 306 height 47
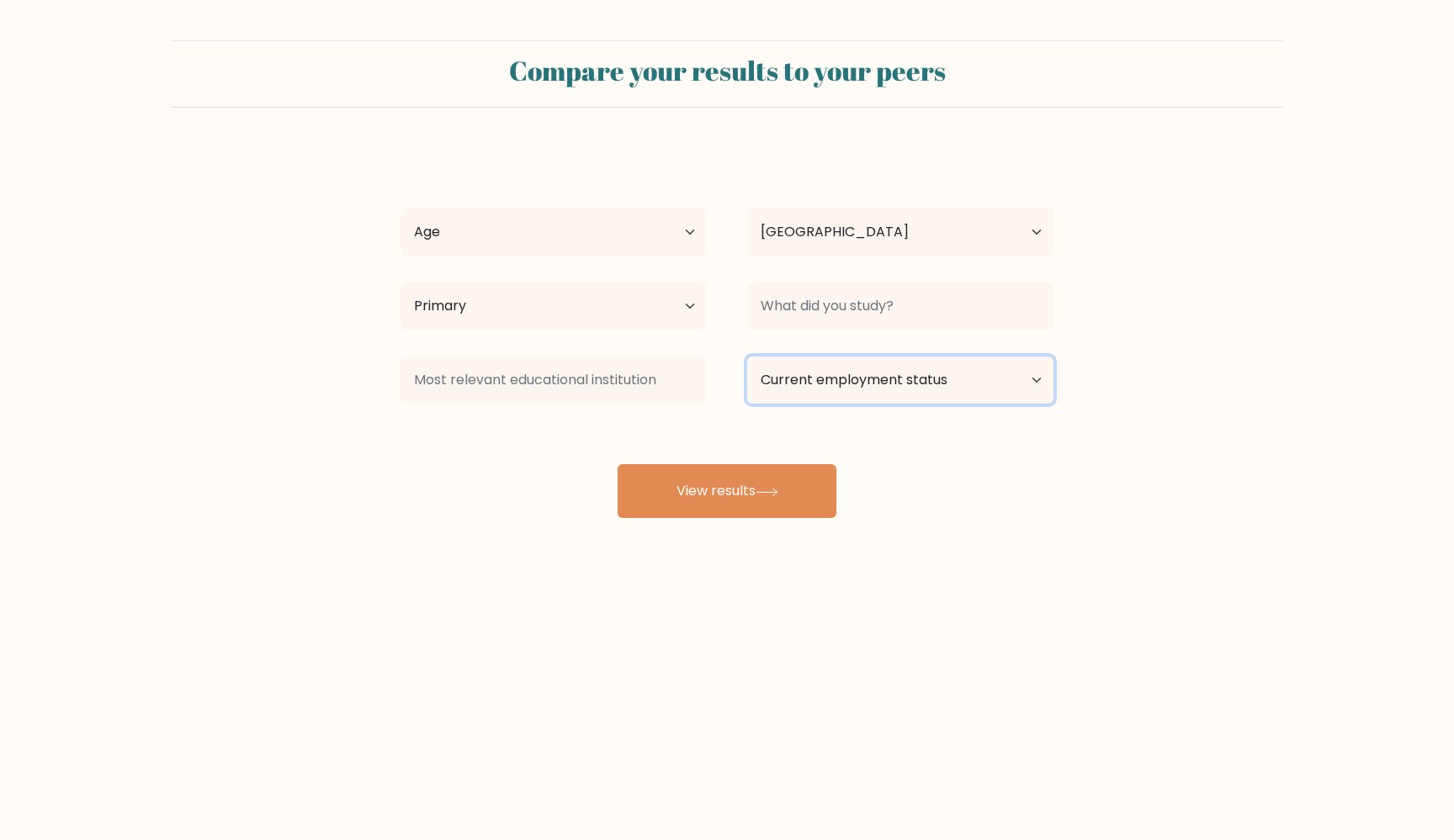
select select "employed"
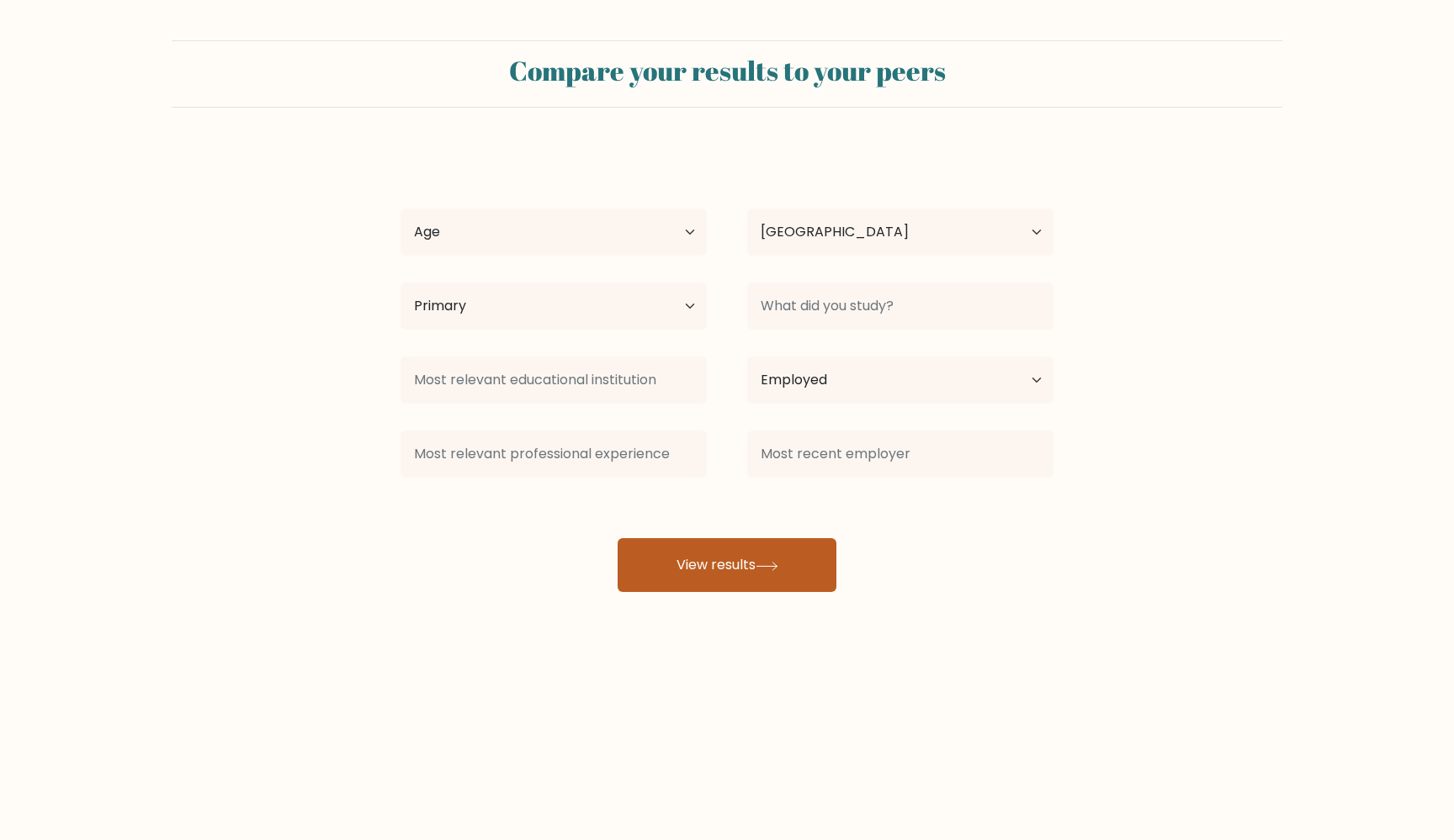
click at [697, 563] on button "View results" at bounding box center [727, 566] width 219 height 54
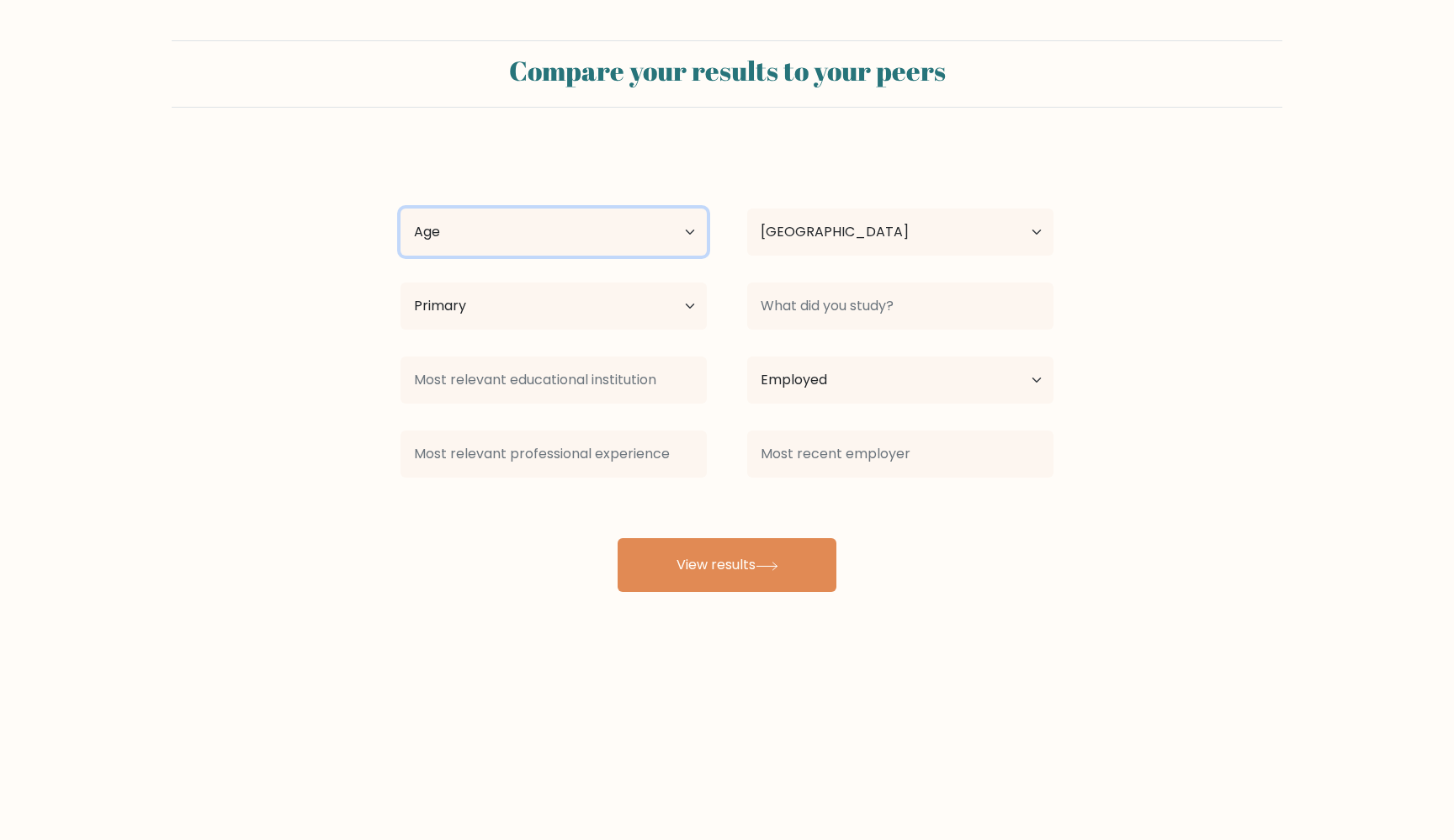
select select "18_24"
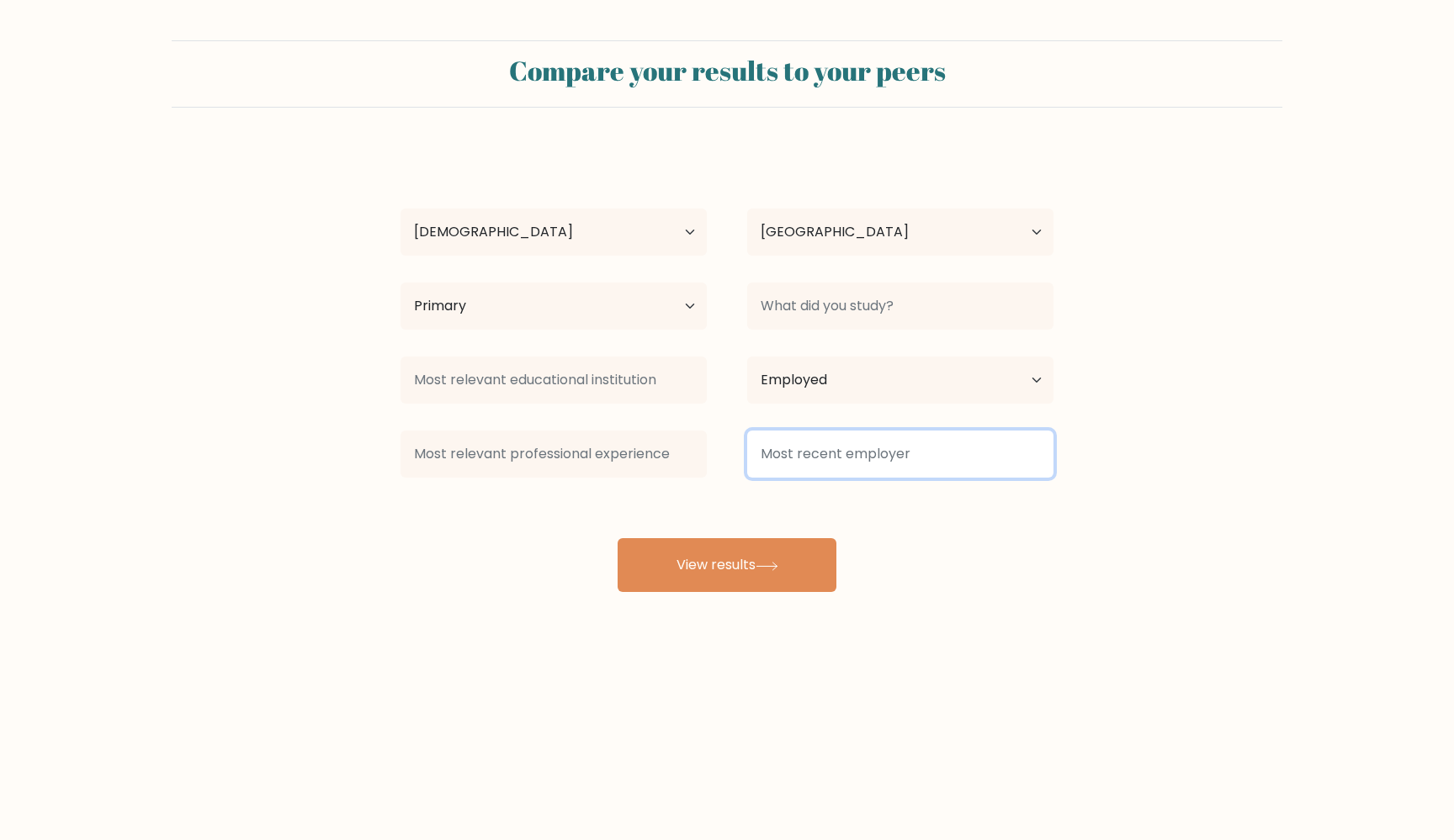
click at [829, 461] on input at bounding box center [900, 453] width 306 height 47
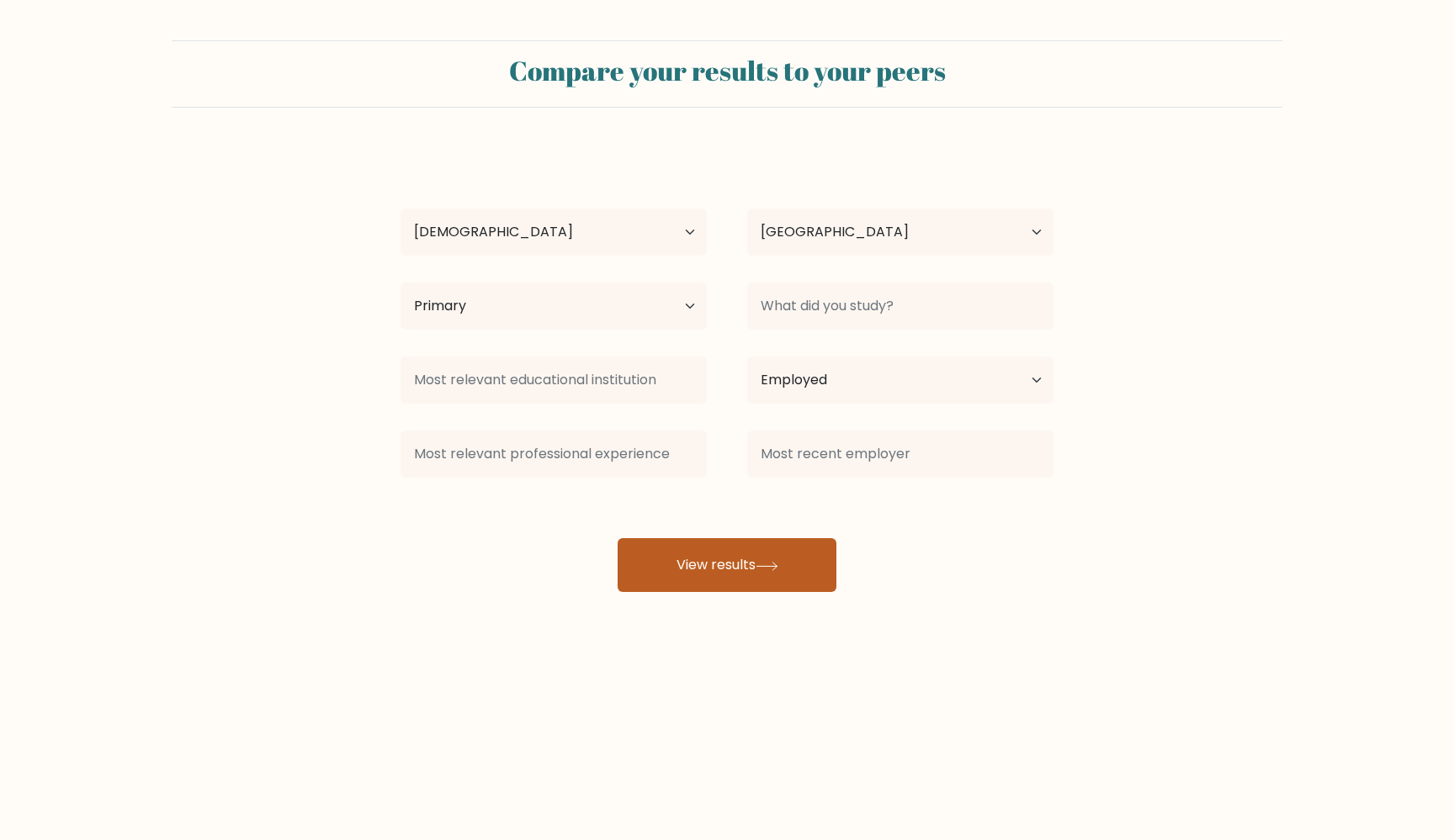
click at [752, 579] on button "View results" at bounding box center [727, 566] width 219 height 54
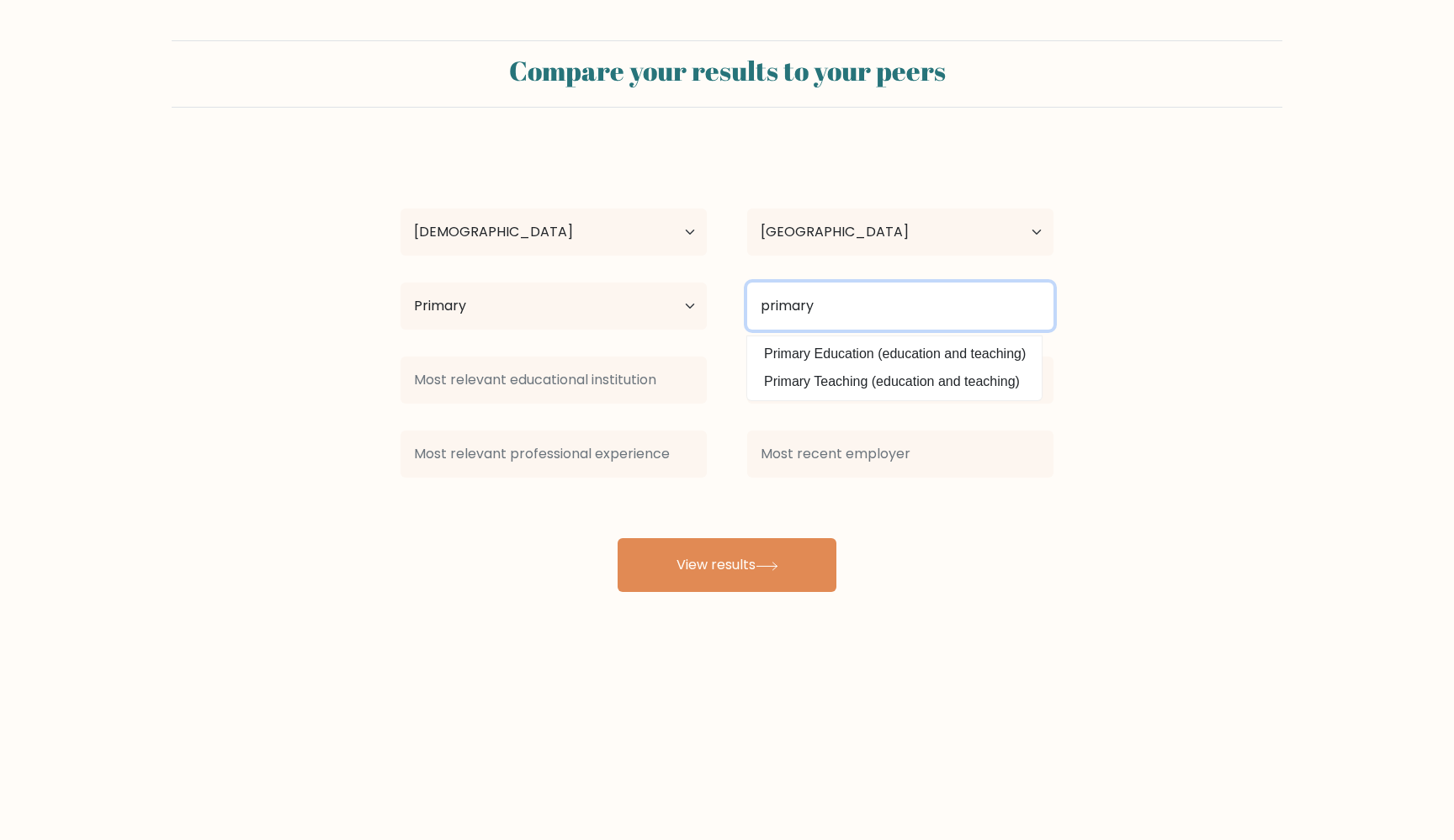
type input "primary"
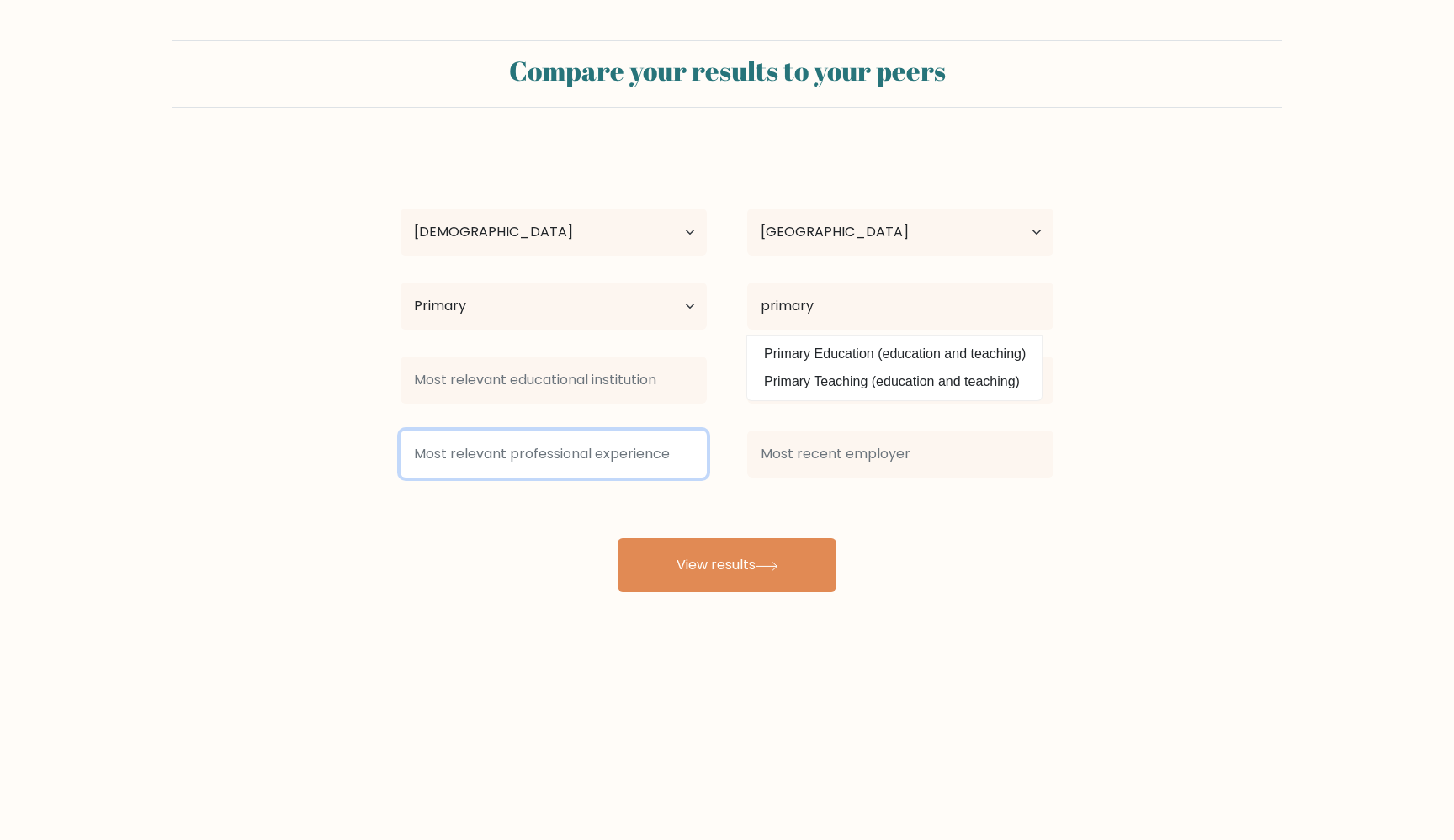
click at [600, 449] on input at bounding box center [554, 453] width 306 height 47
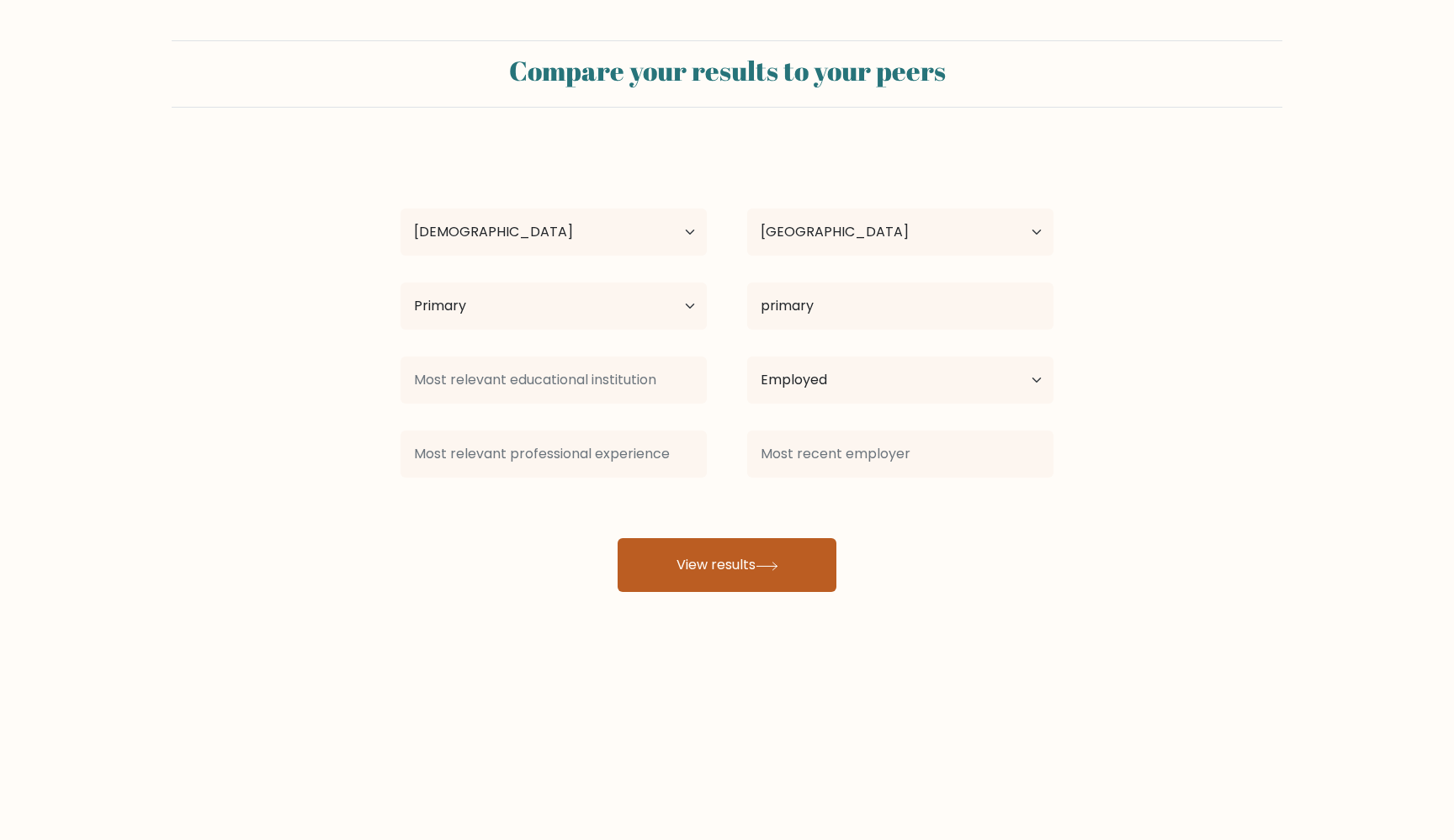
click at [681, 568] on button "View results" at bounding box center [727, 566] width 219 height 54
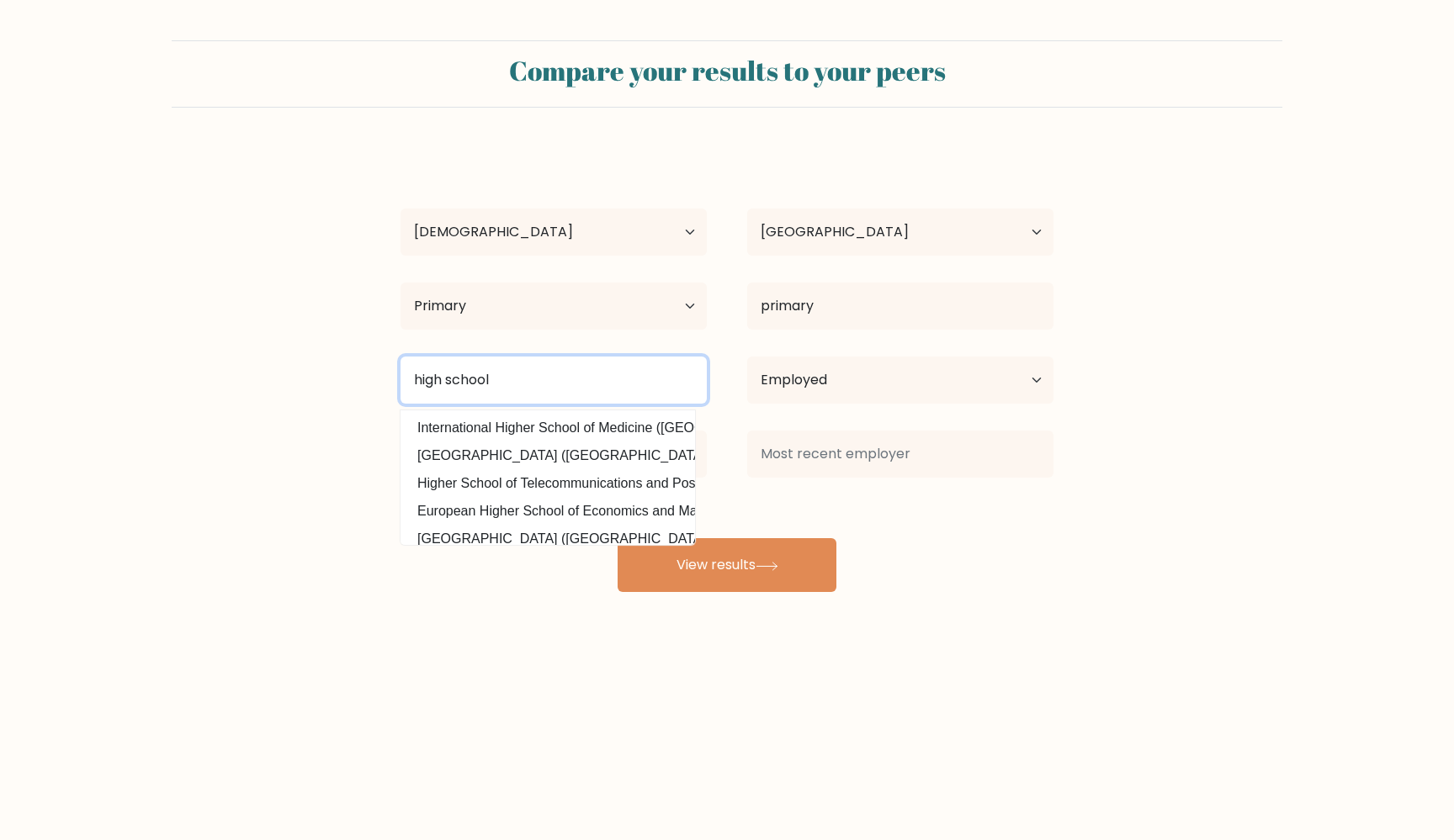
type input "high school"
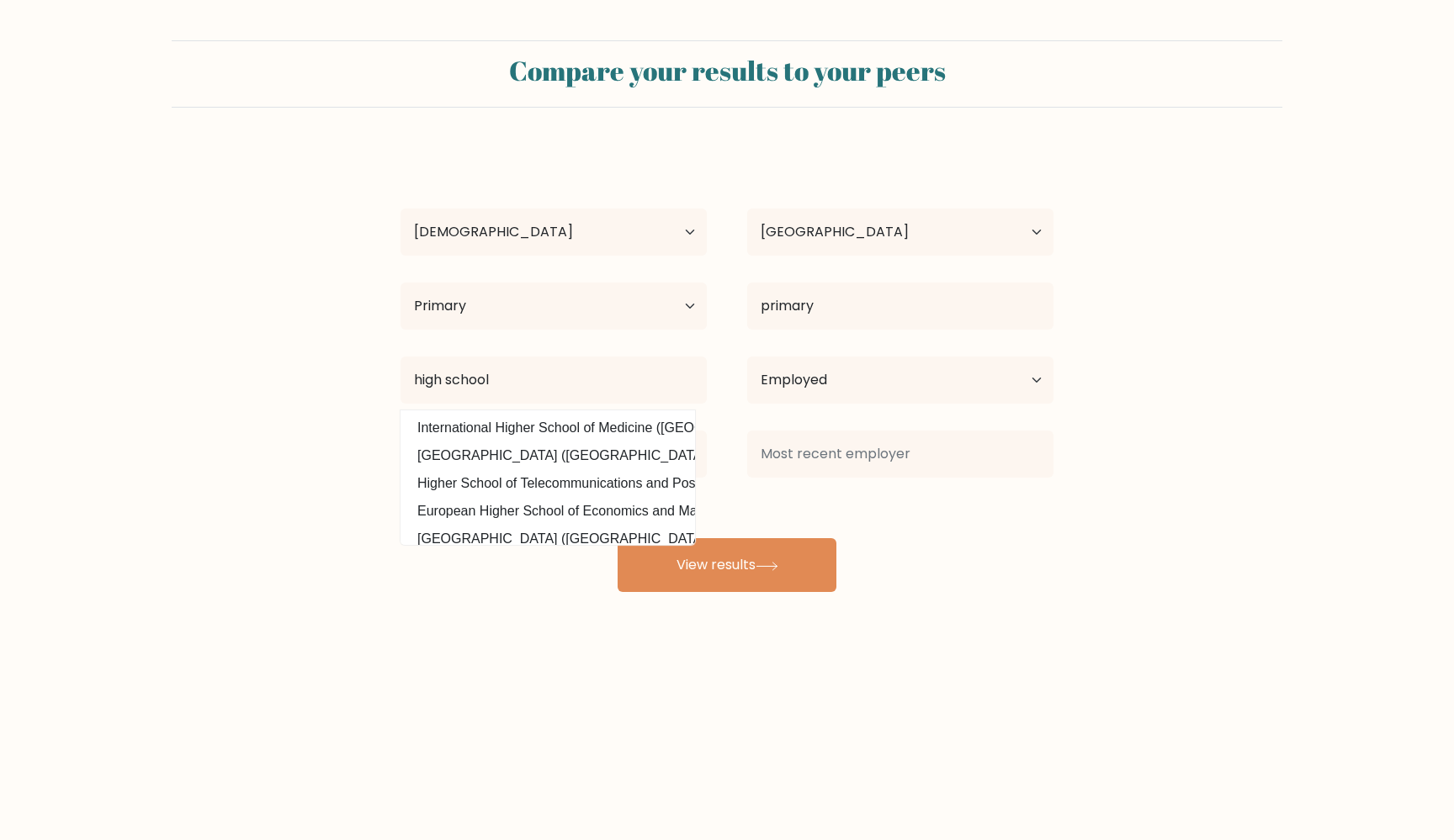
click at [623, 485] on div at bounding box center [554, 453] width 347 height 60
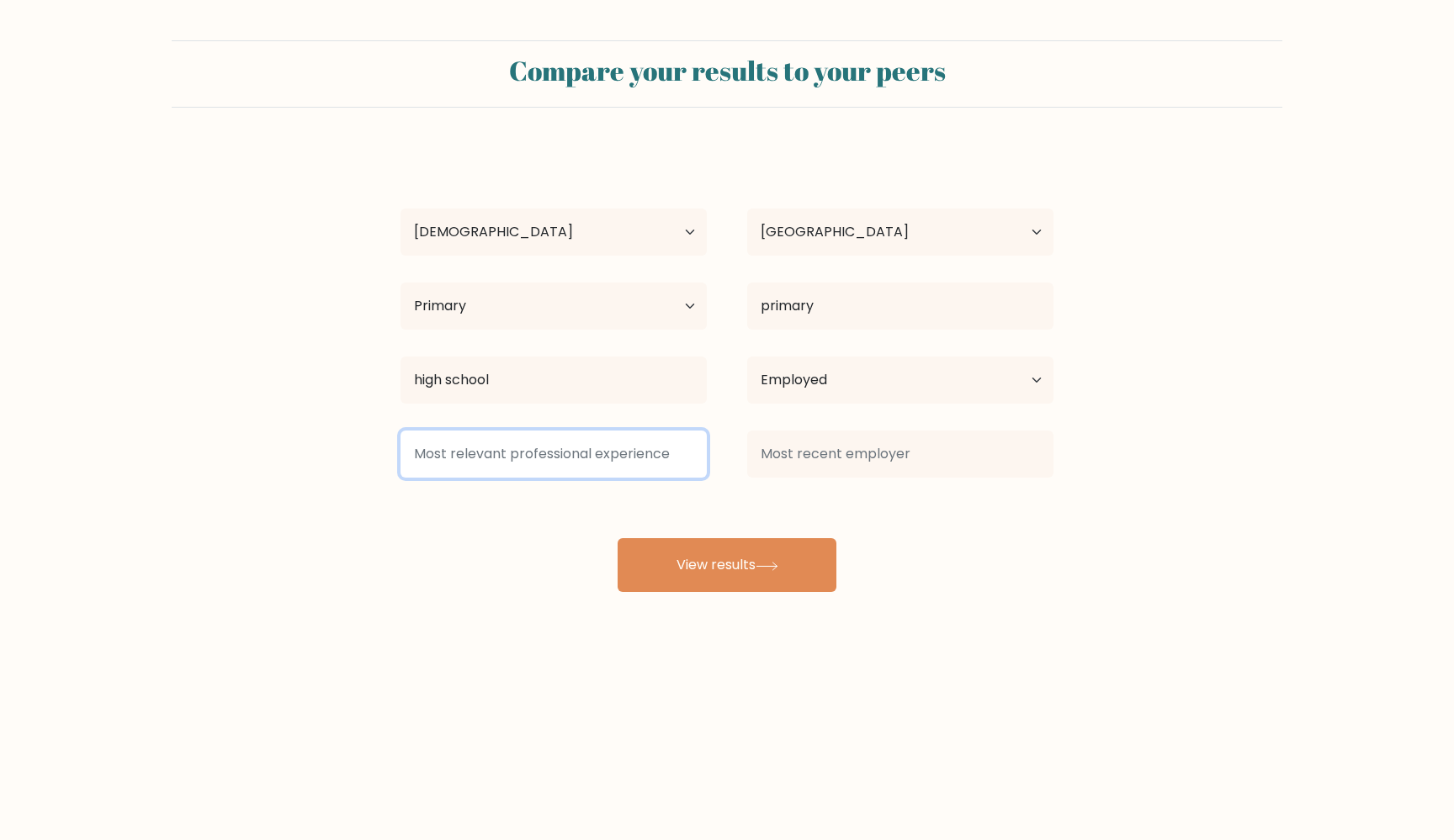
click at [623, 473] on input at bounding box center [554, 453] width 306 height 47
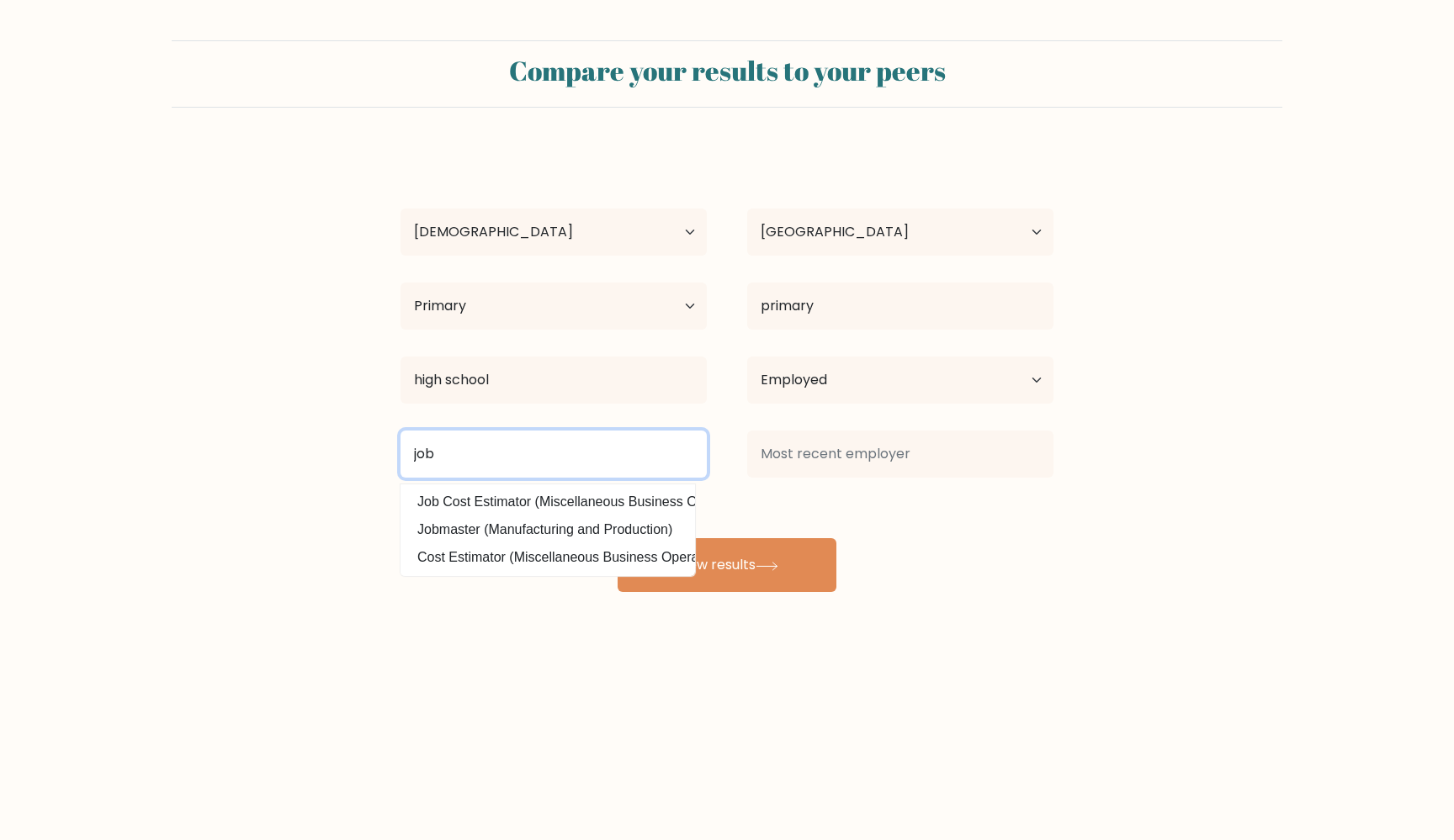
type input "job"
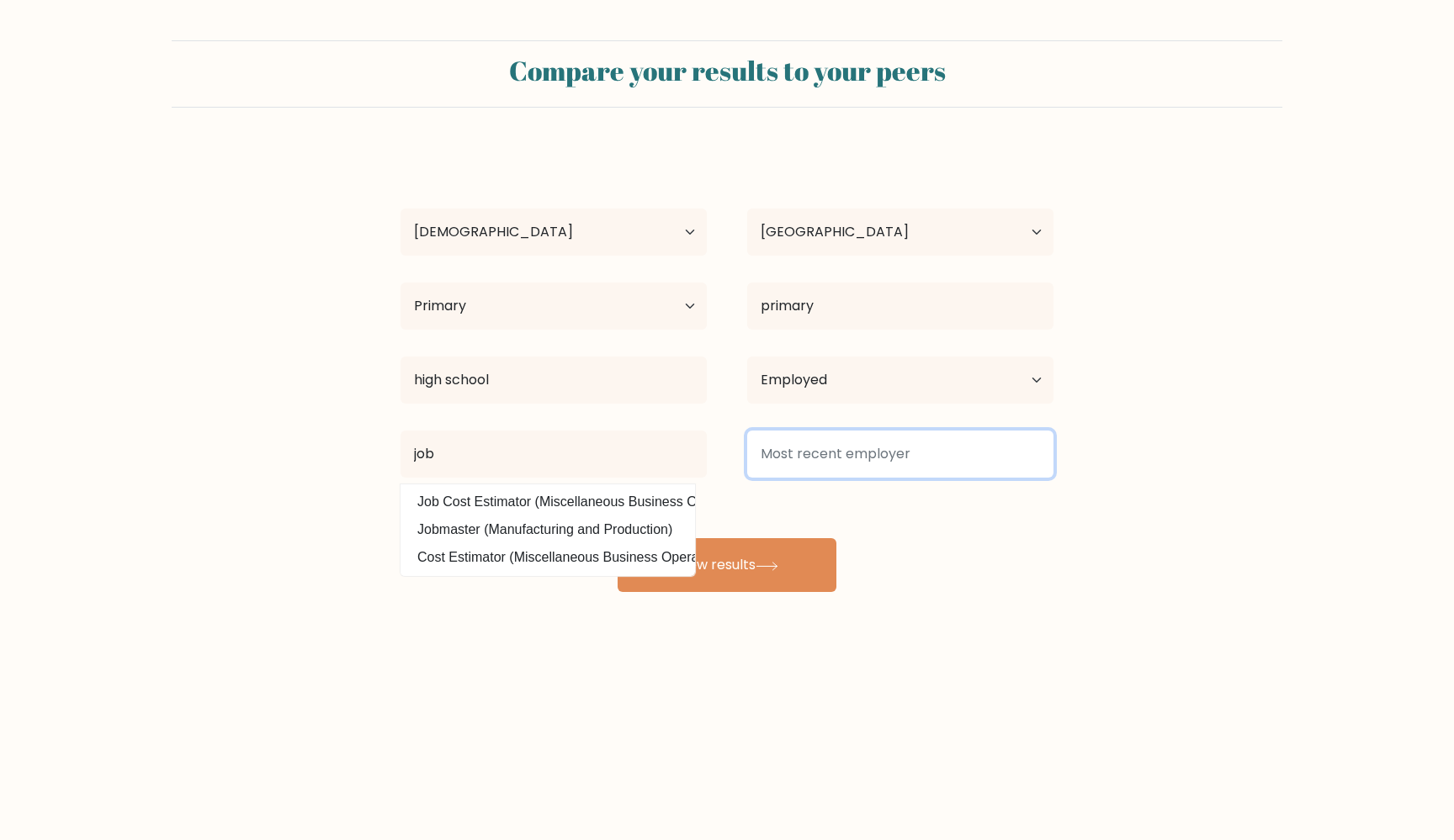
click at [813, 477] on input at bounding box center [900, 453] width 306 height 47
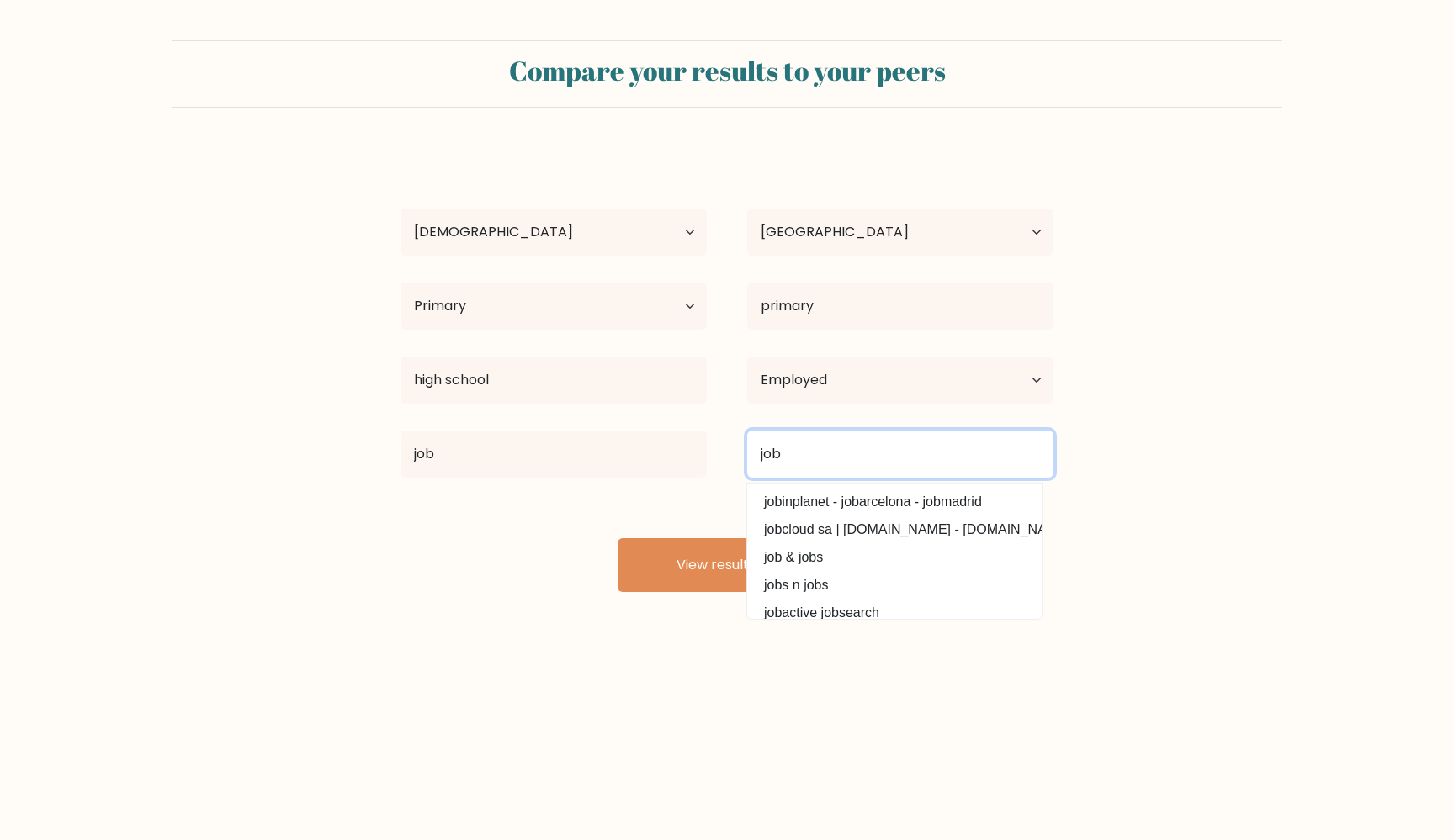
type input "job"
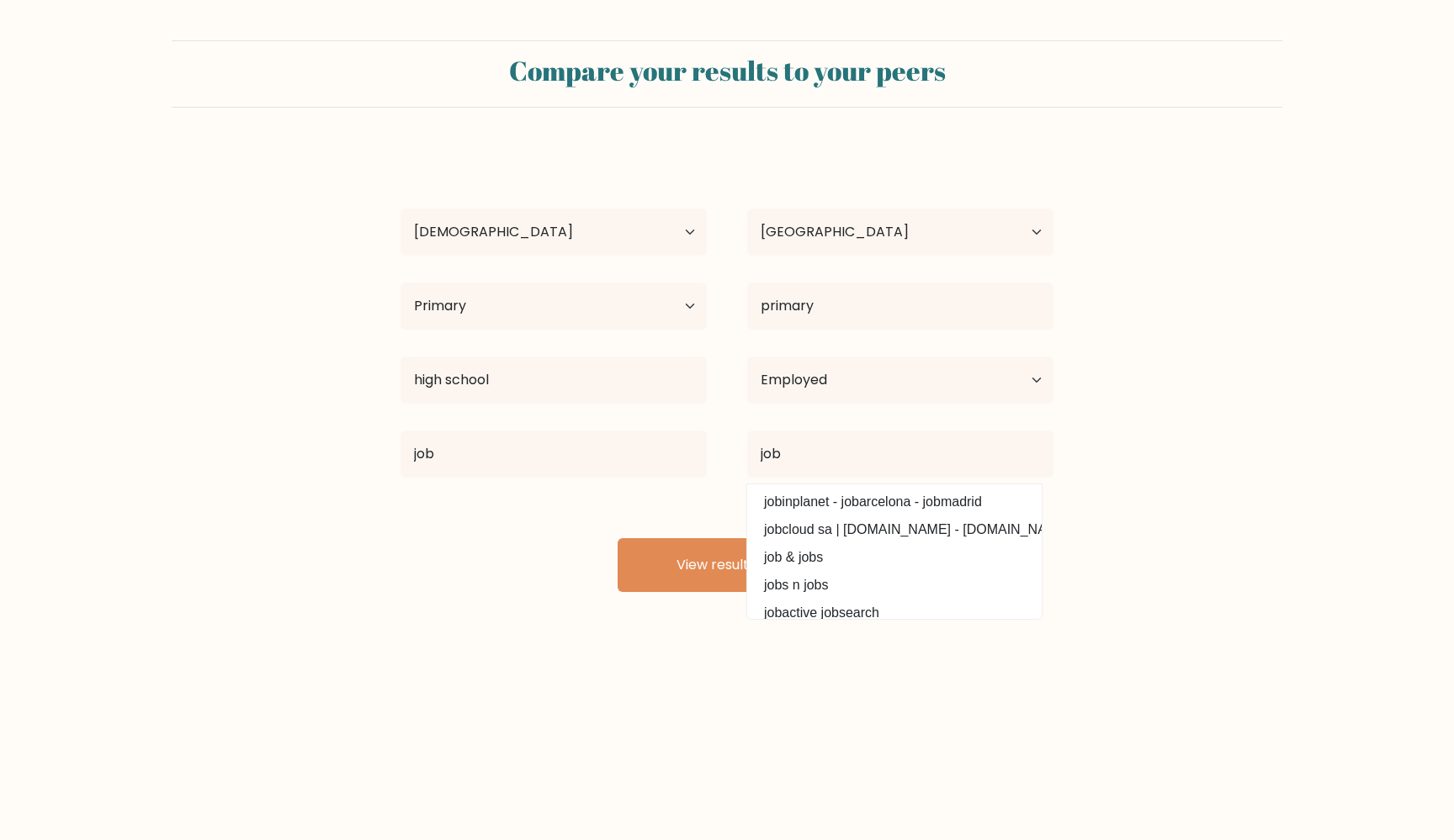
click at [797, 536] on div "vasya pupkin Age Under 18 years old 18-24 years old 25-34 years old 35-44 years…" at bounding box center [727, 370] width 673 height 444
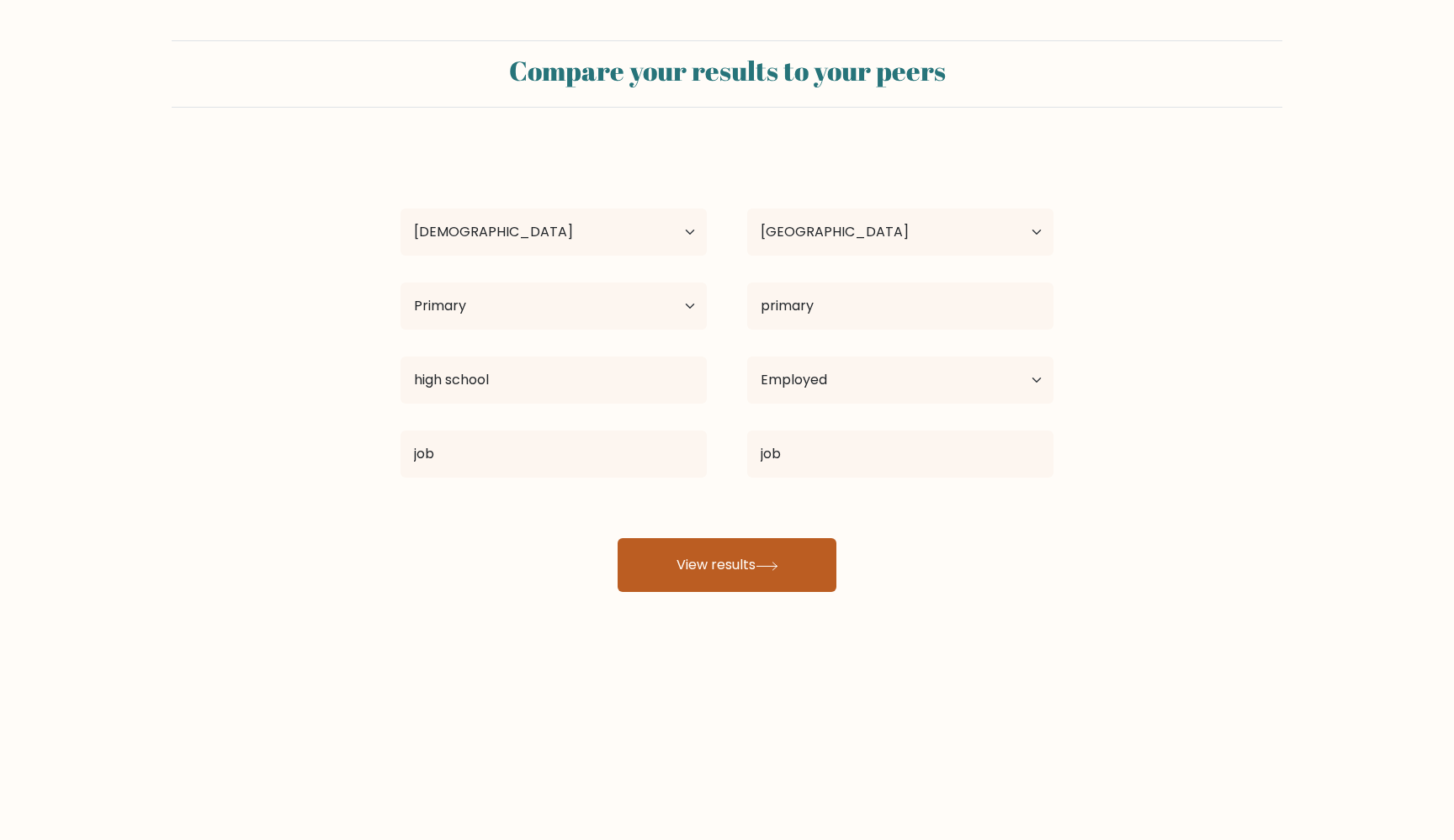
click at [791, 549] on button "View results" at bounding box center [727, 566] width 219 height 54
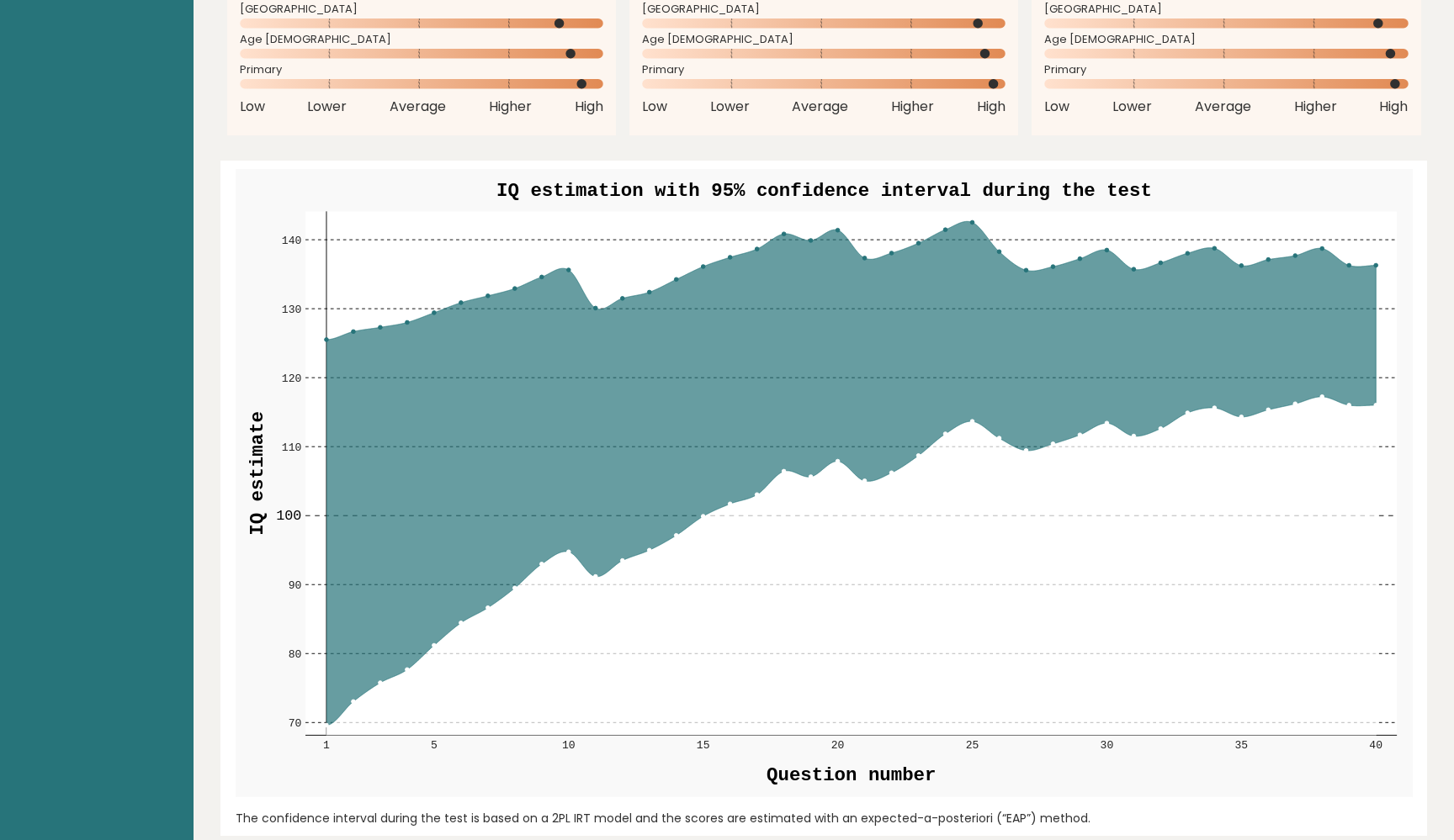
scroll to position [1778, 0]
click at [1135, 548] on icon at bounding box center [849, 566] width 1049 height 339
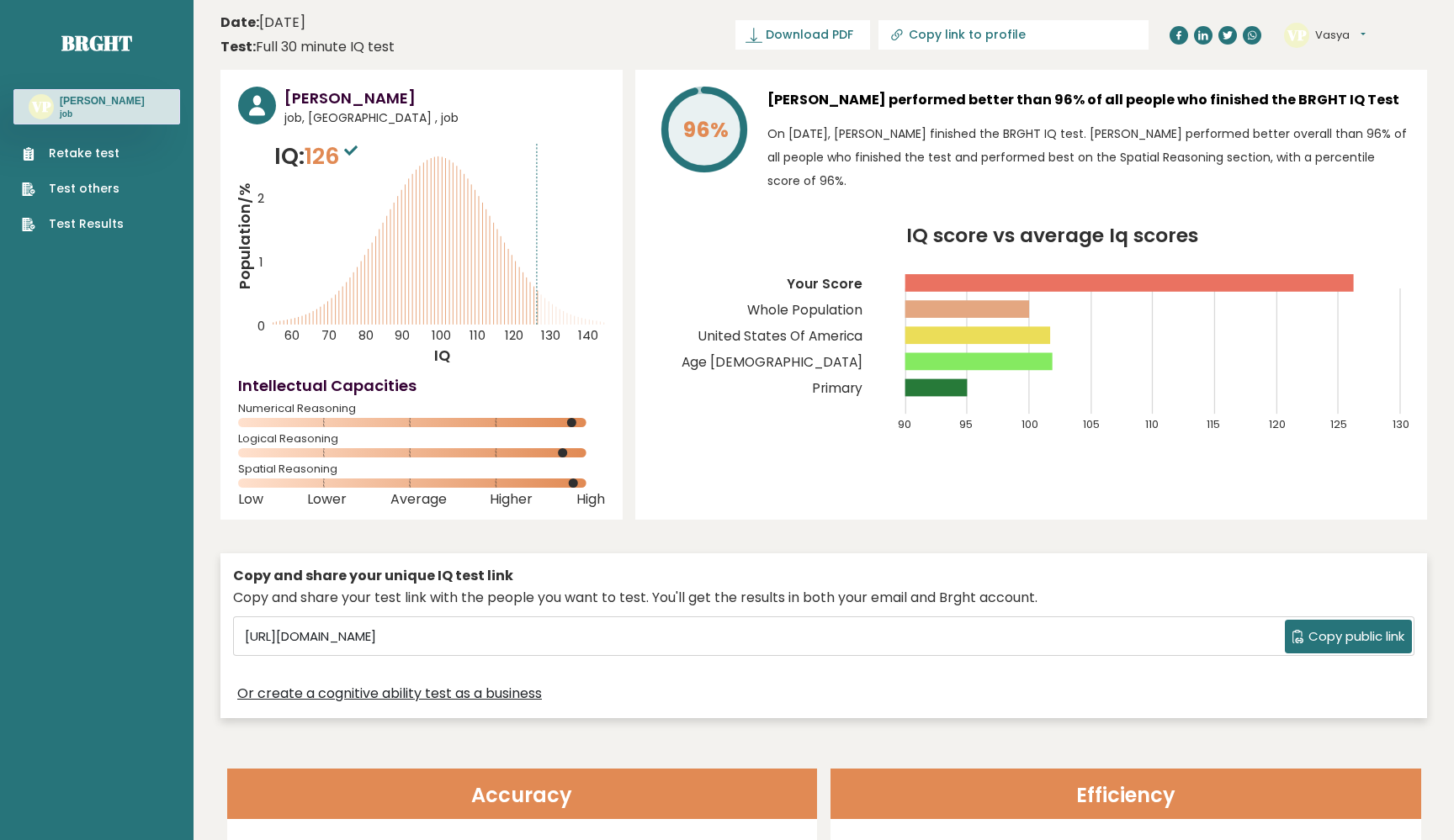
scroll to position [0, 0]
click at [328, 157] on span "126" at bounding box center [333, 157] width 57 height 32
click at [83, 193] on link "Test others" at bounding box center [73, 188] width 102 height 18
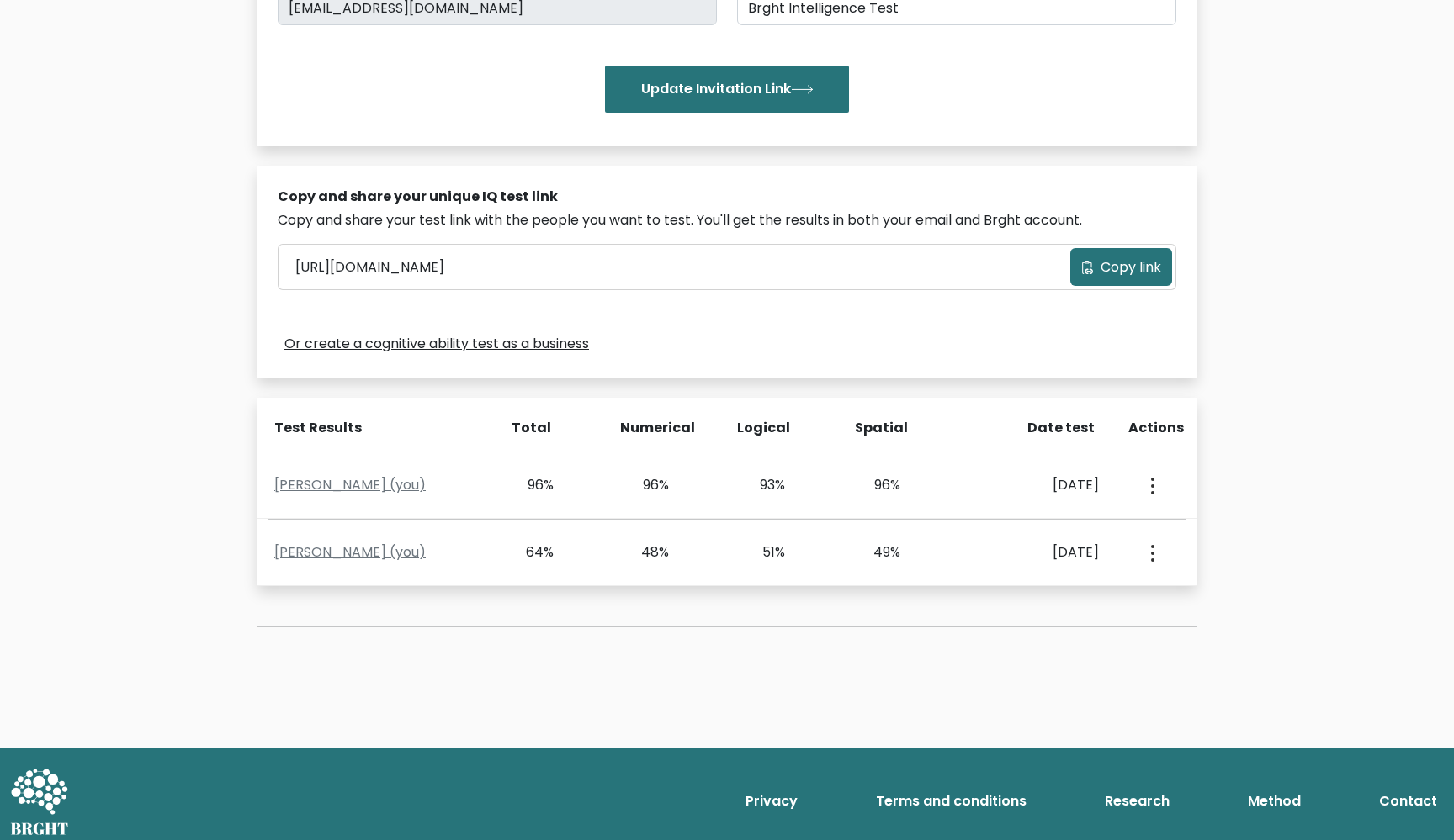
scroll to position [363, 0]
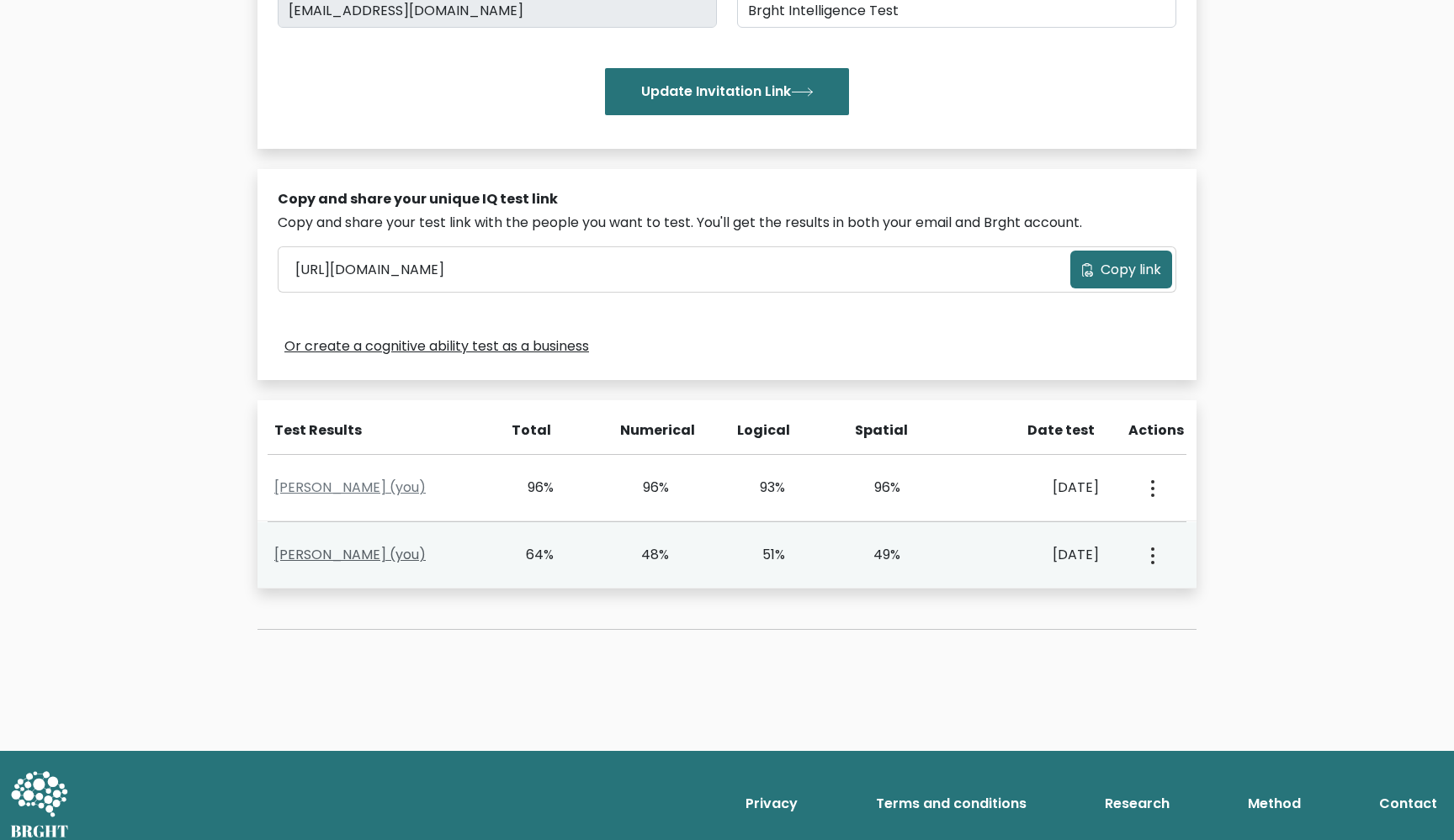
click at [367, 546] on link "[PERSON_NAME] (you)" at bounding box center [350, 554] width 151 height 19
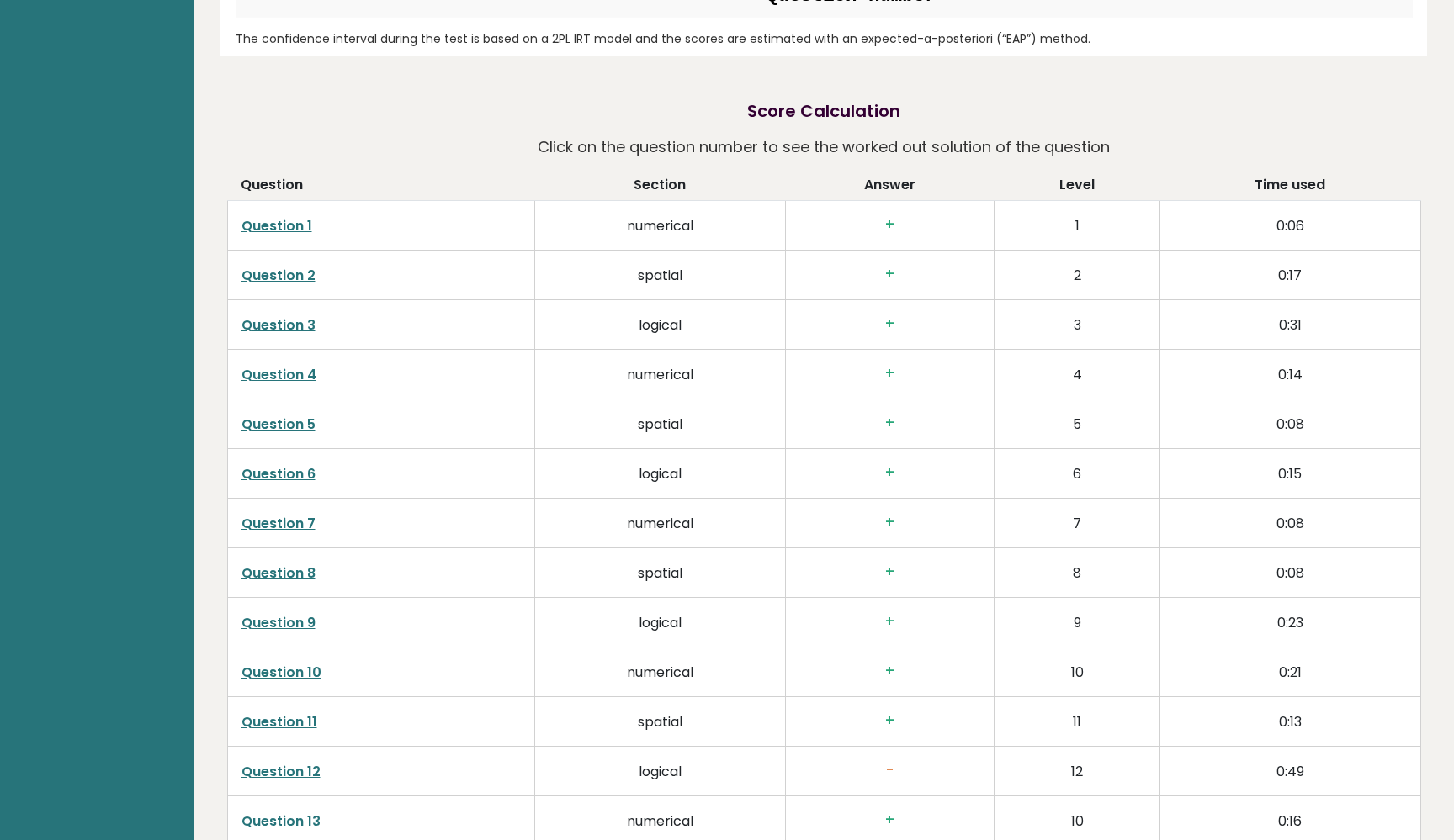
scroll to position [1910, 0]
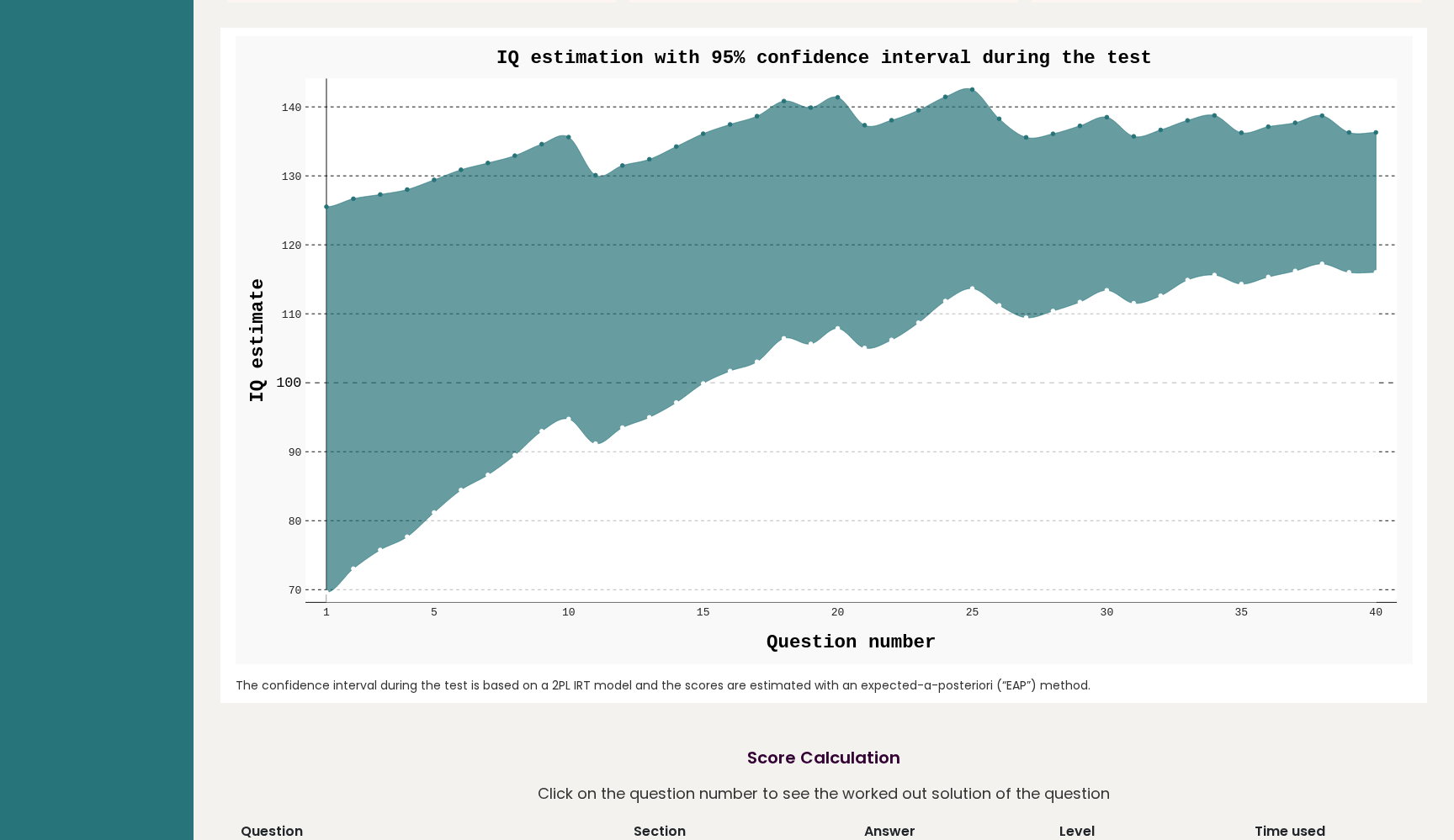
click at [865, 91] on rect at bounding box center [850, 340] width 1091 height 524
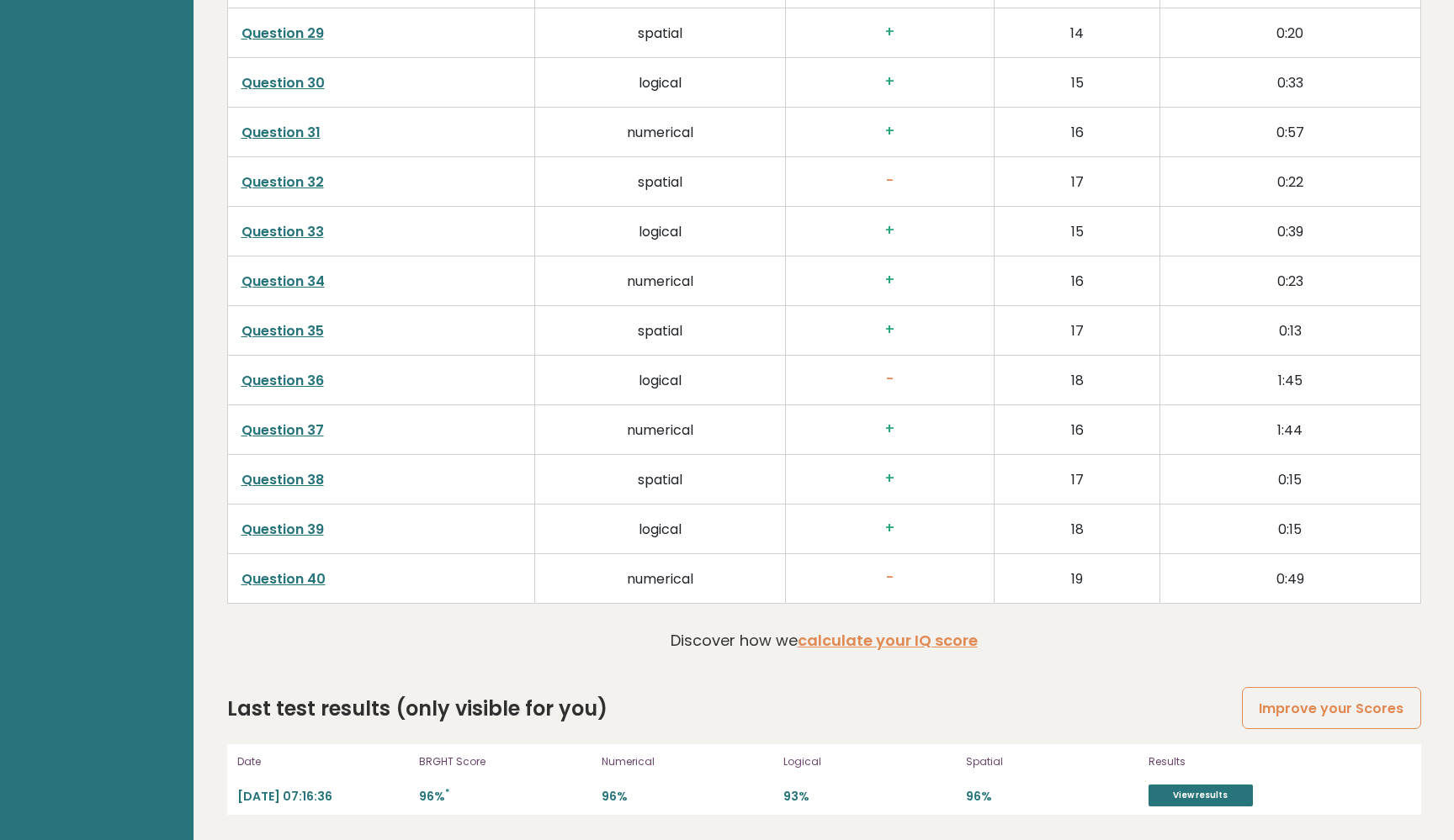
scroll to position [4139, 0]
click at [838, 643] on link "calculate your IQ score" at bounding box center [887, 641] width 180 height 21
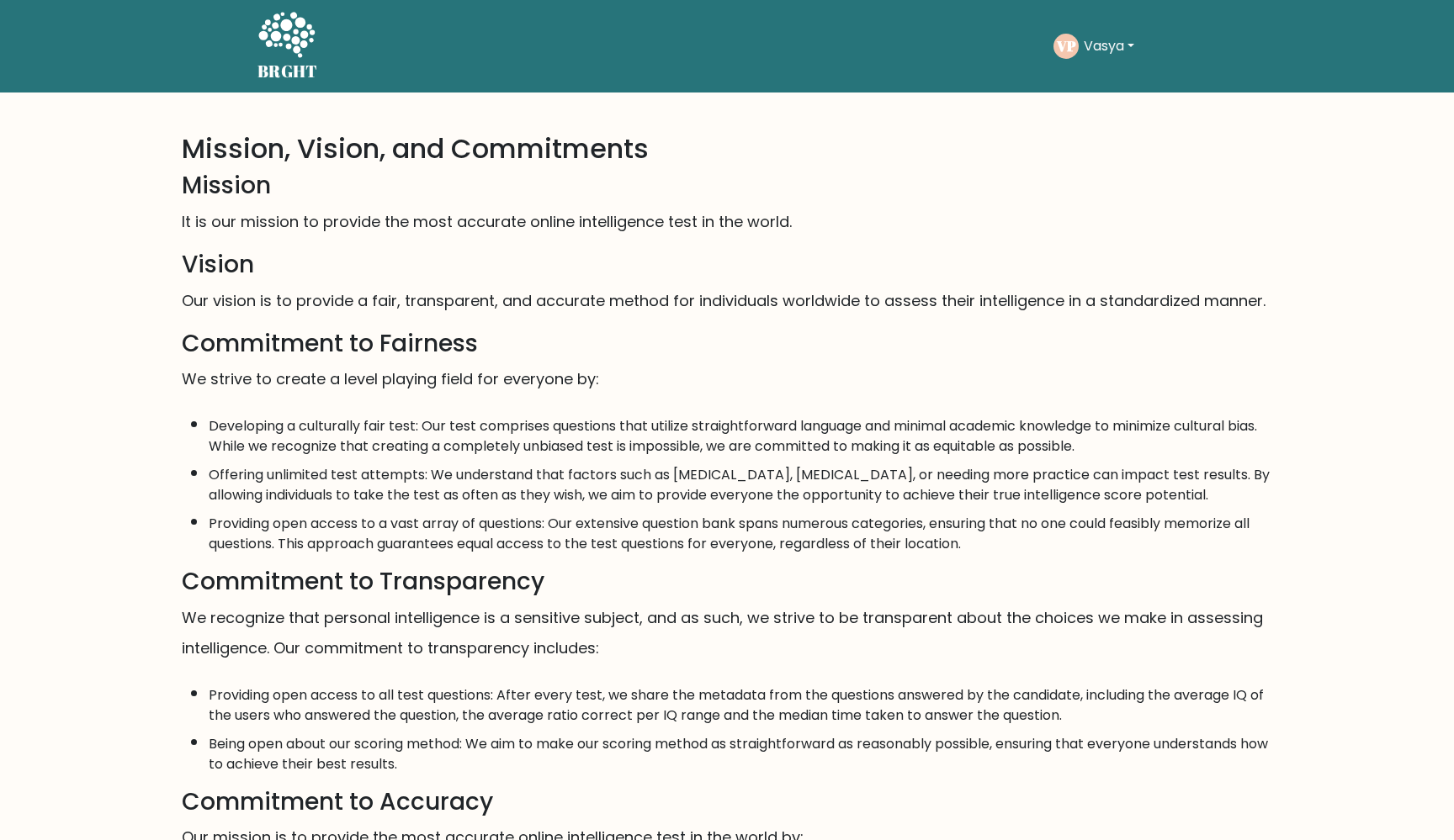
click at [1086, 50] on button "Vasya" at bounding box center [1108, 46] width 60 height 22
click at [1101, 108] on link "Profile" at bounding box center [1120, 108] width 133 height 27
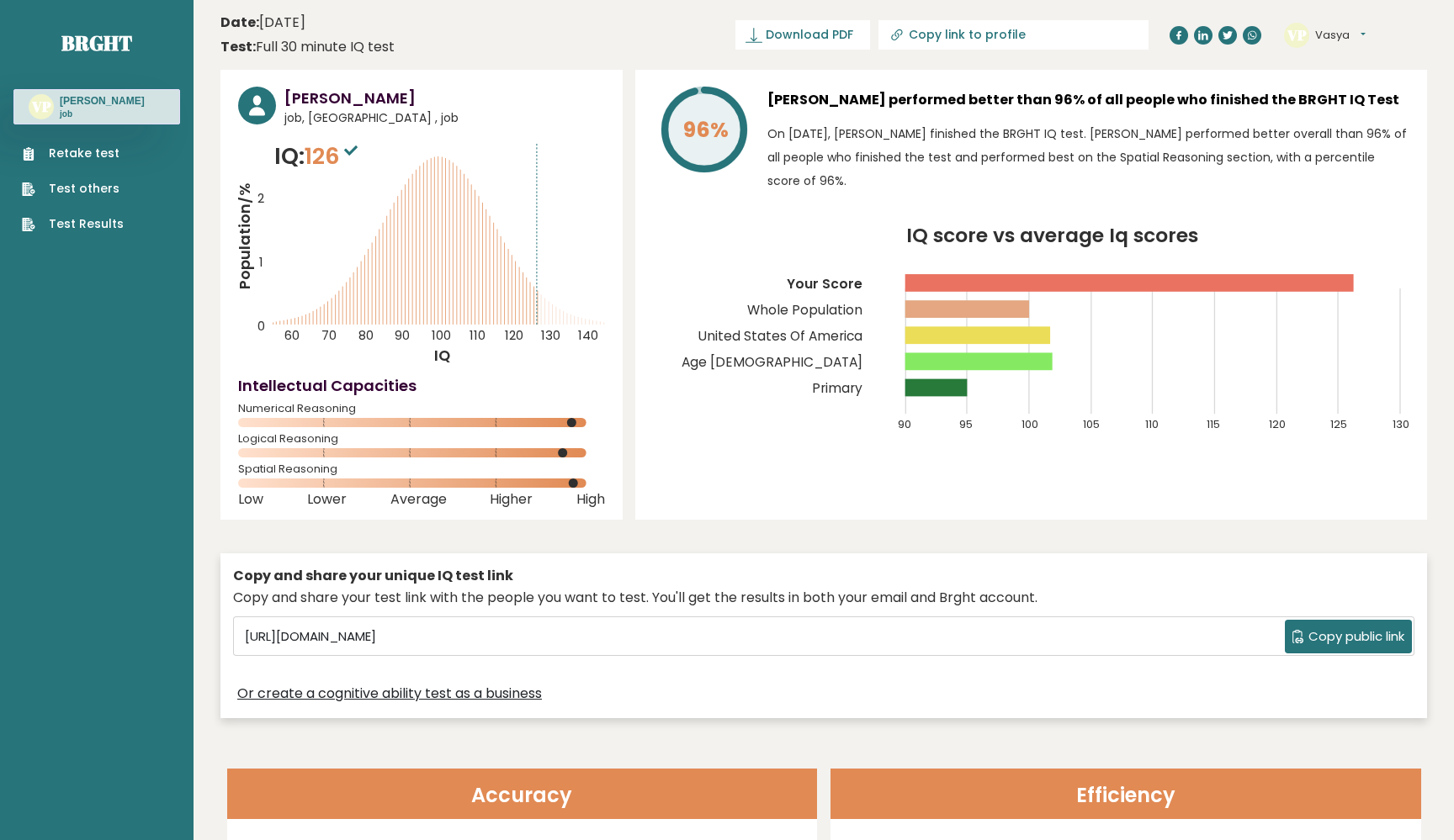
click at [117, 224] on link "Test Results" at bounding box center [73, 223] width 102 height 18
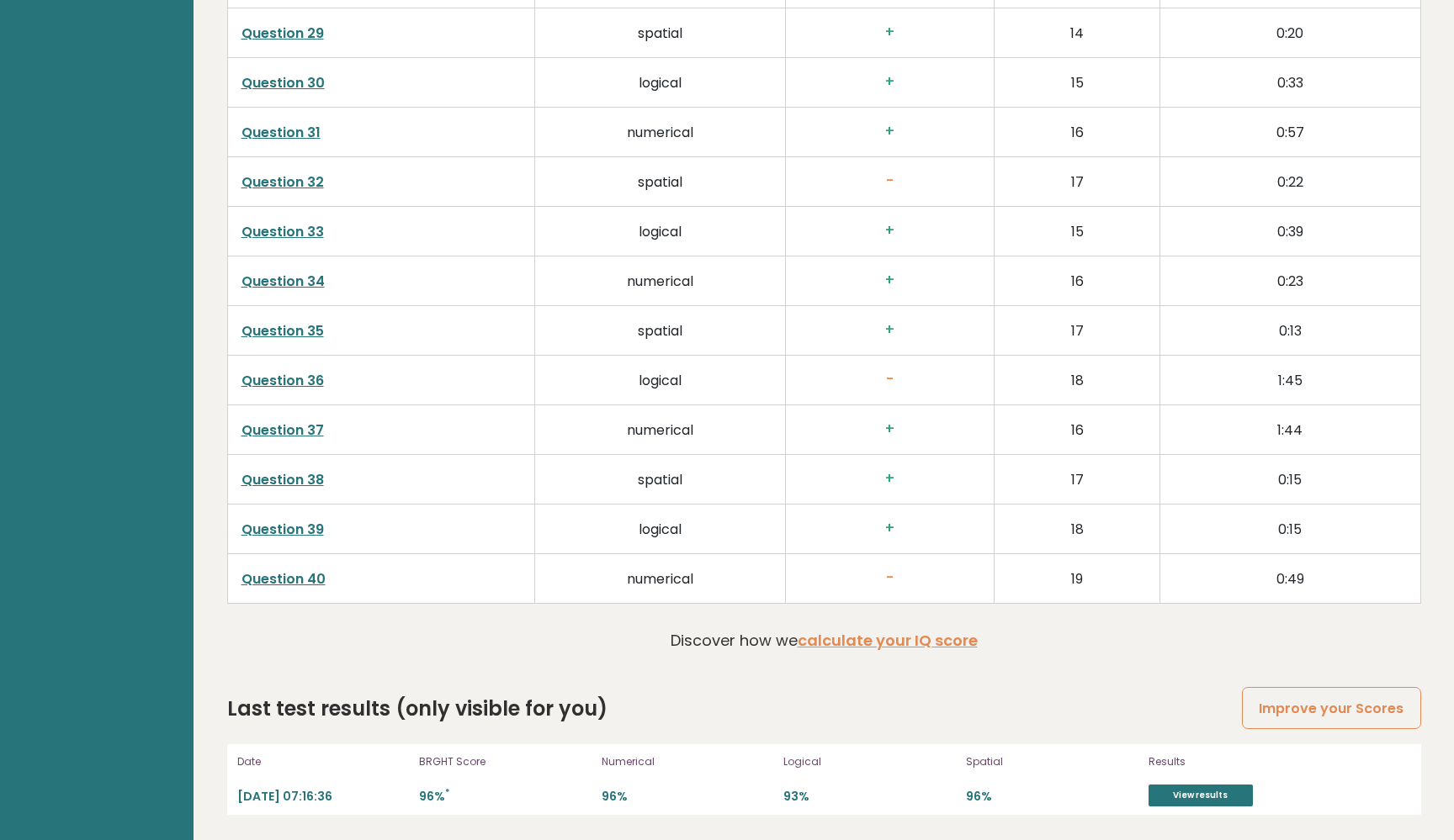
scroll to position [4139, 0]
click at [1235, 795] on link "View results" at bounding box center [1200, 795] width 104 height 22
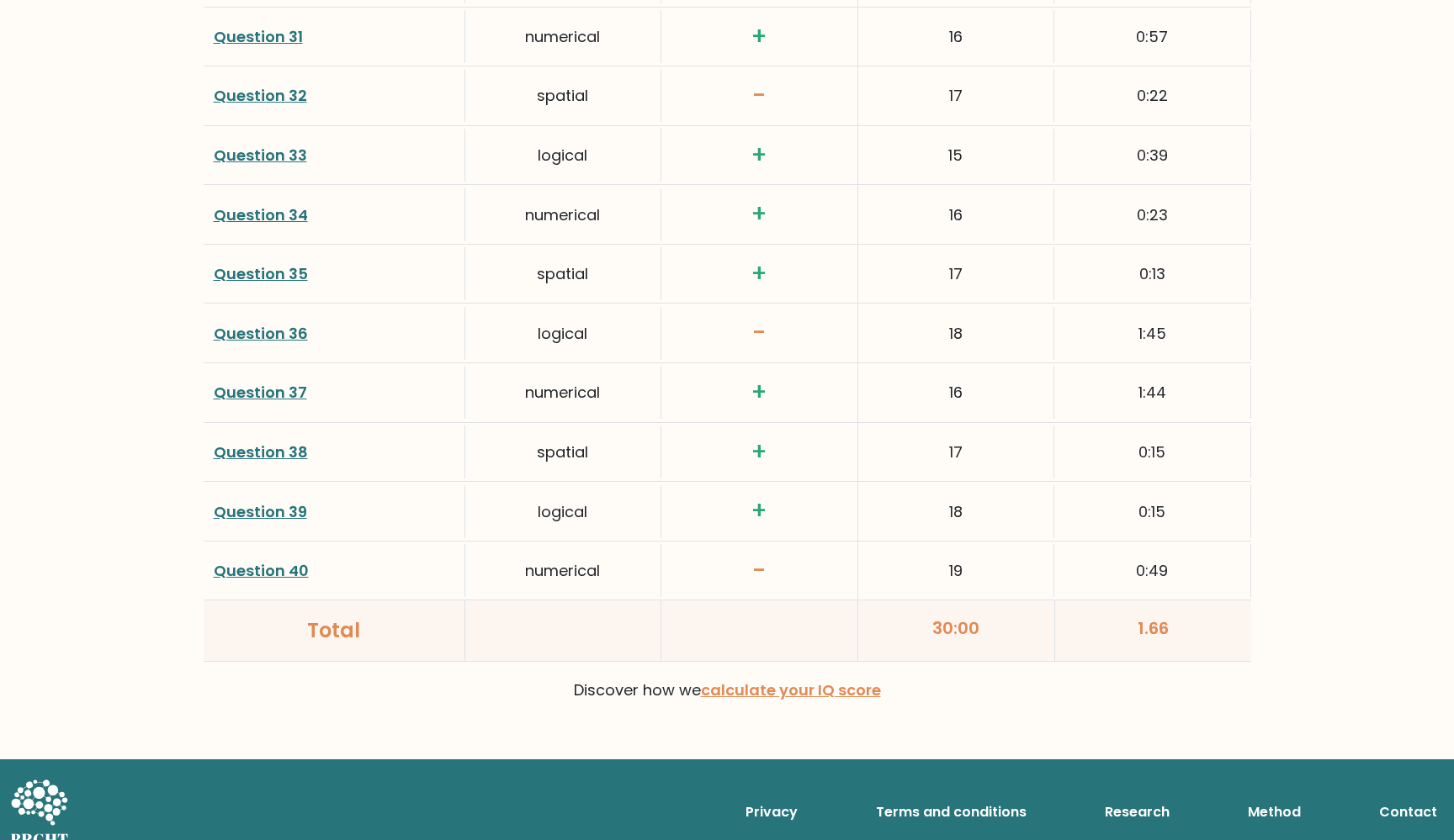
scroll to position [4211, 0]
